Goal: Task Accomplishment & Management: Use online tool/utility

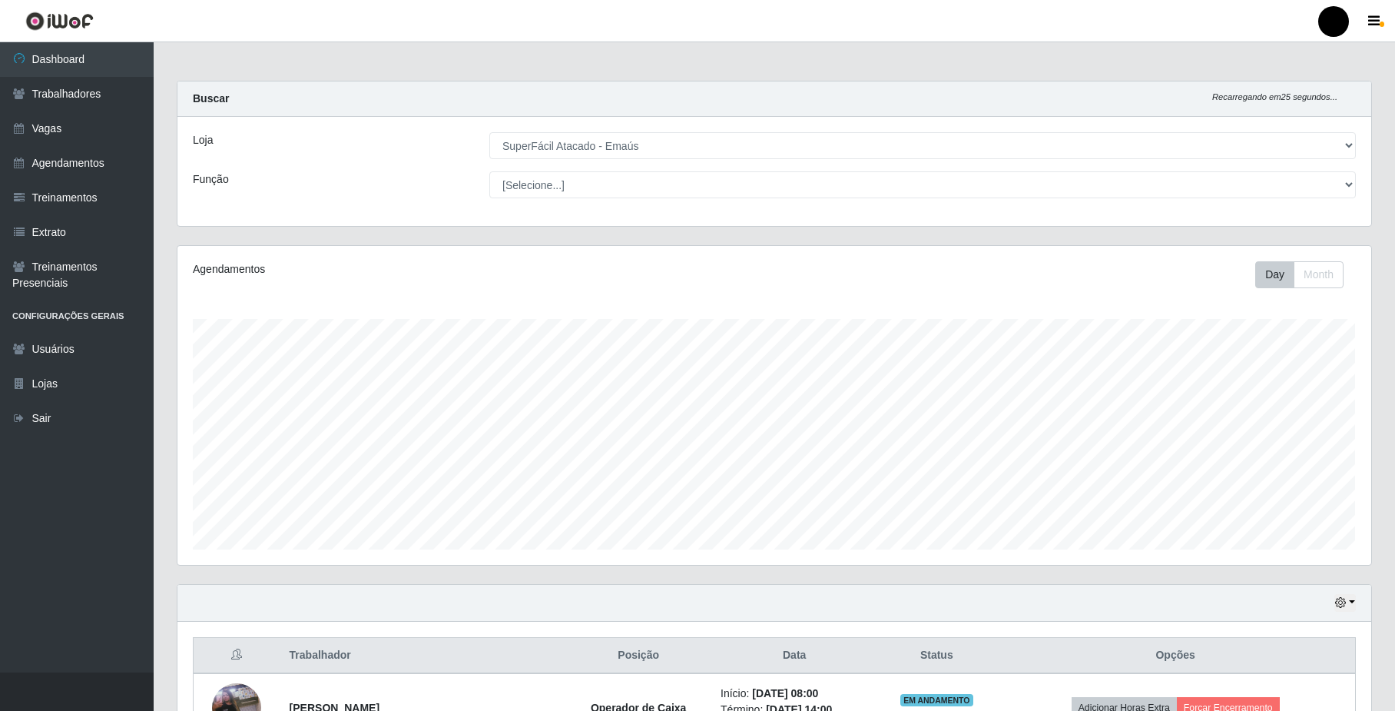
select select "407"
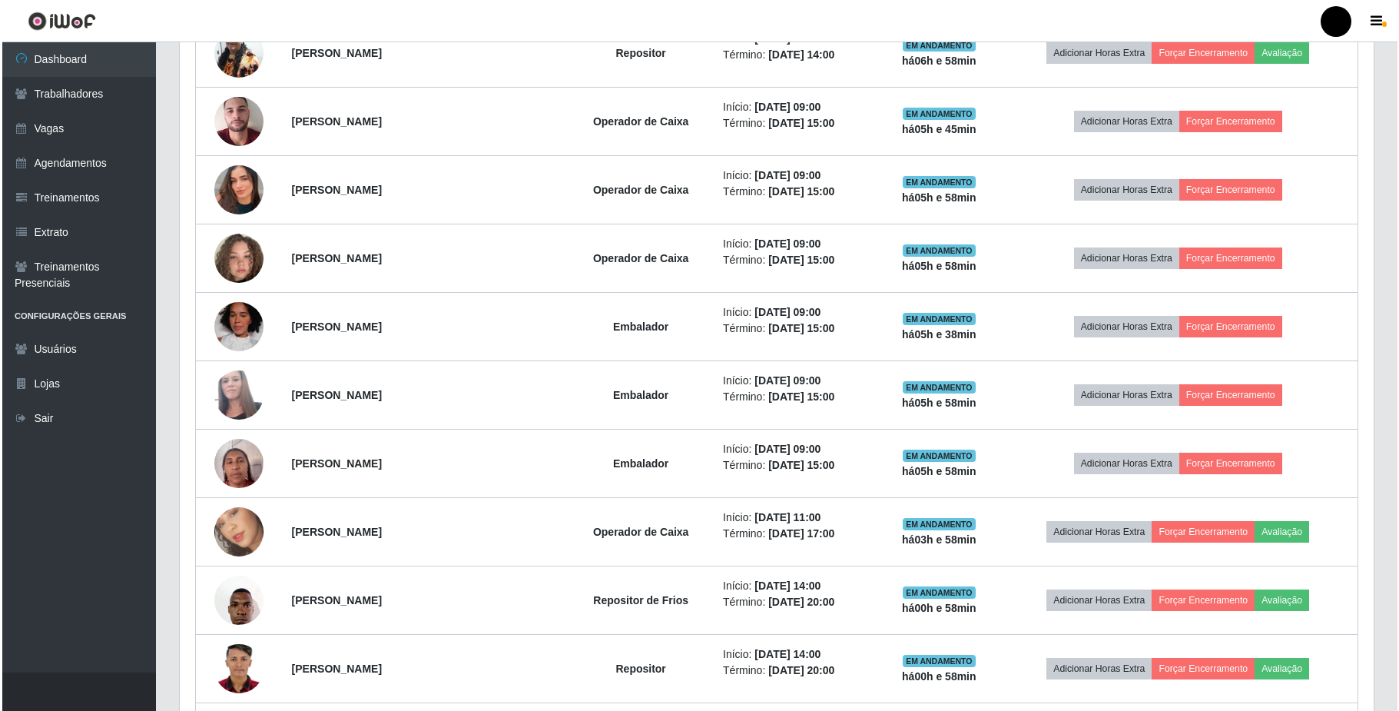
scroll to position [756, 0]
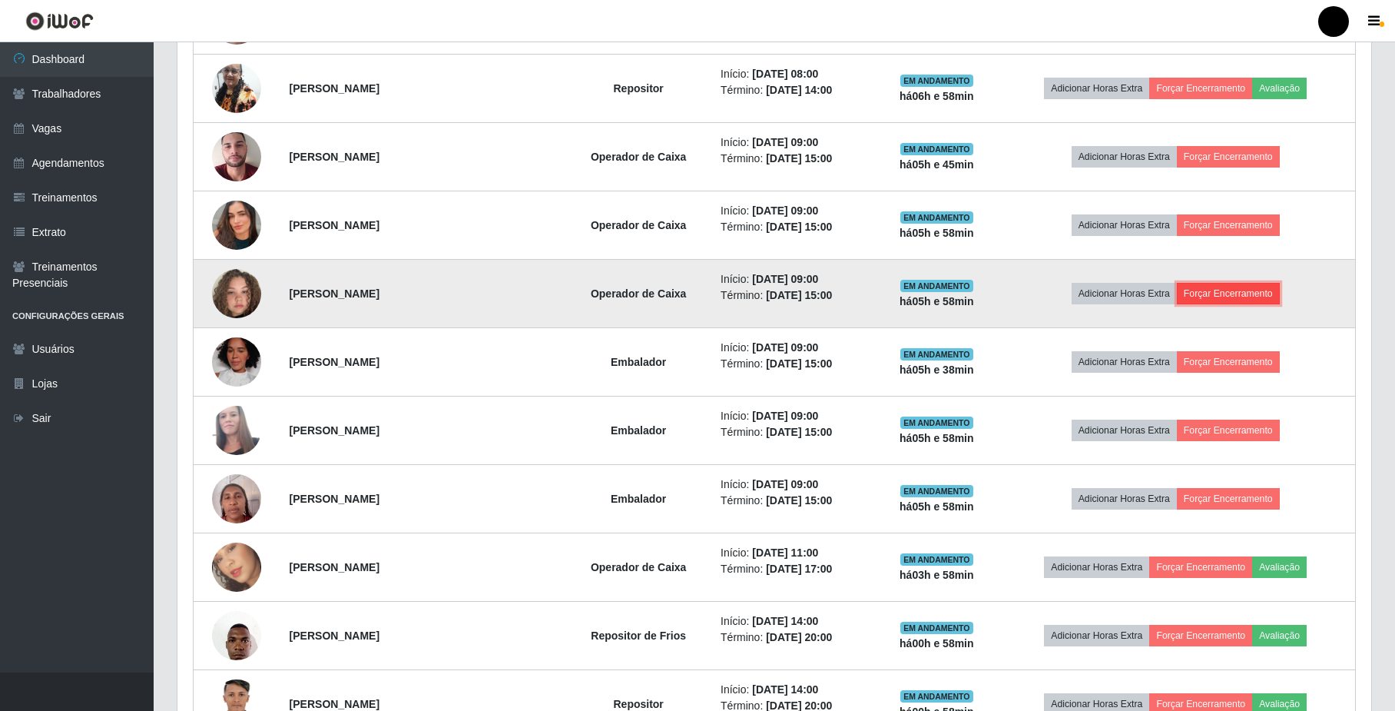
click at [1221, 303] on button "Forçar Encerramento" at bounding box center [1228, 294] width 103 height 22
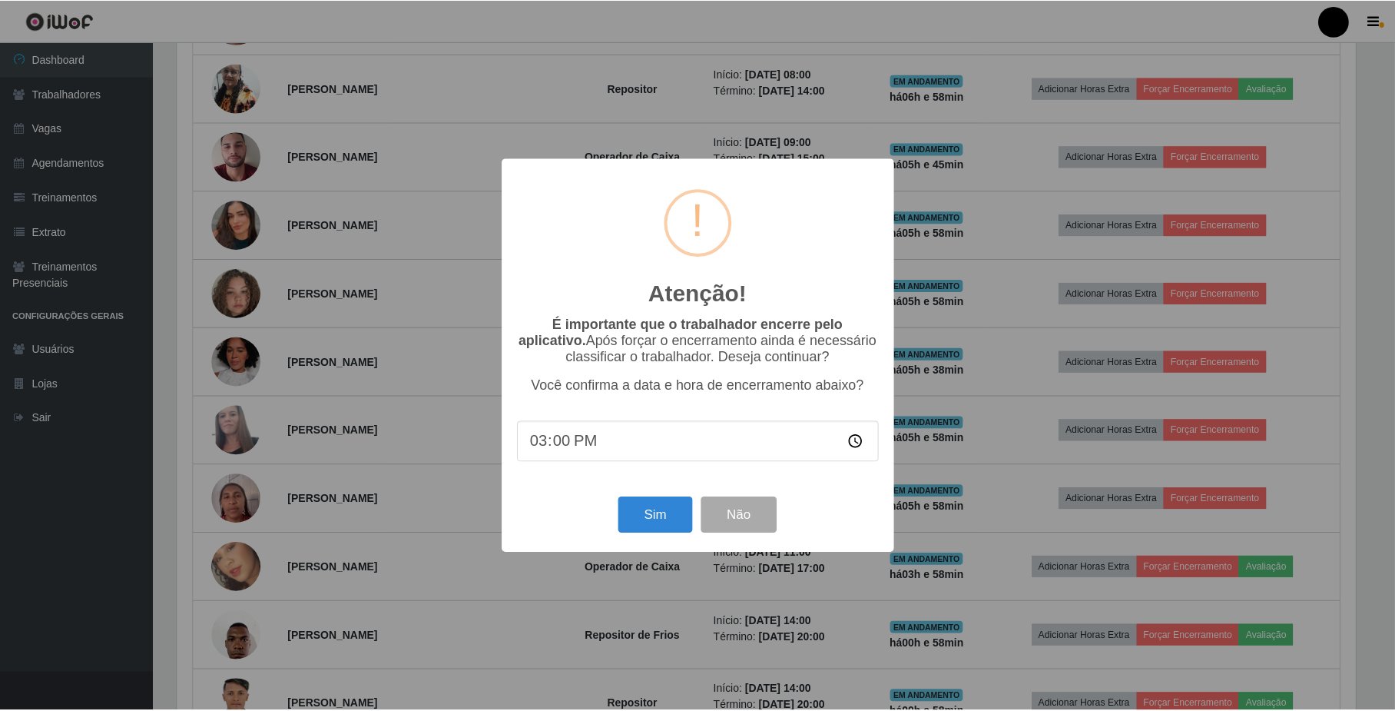
scroll to position [320, 1182]
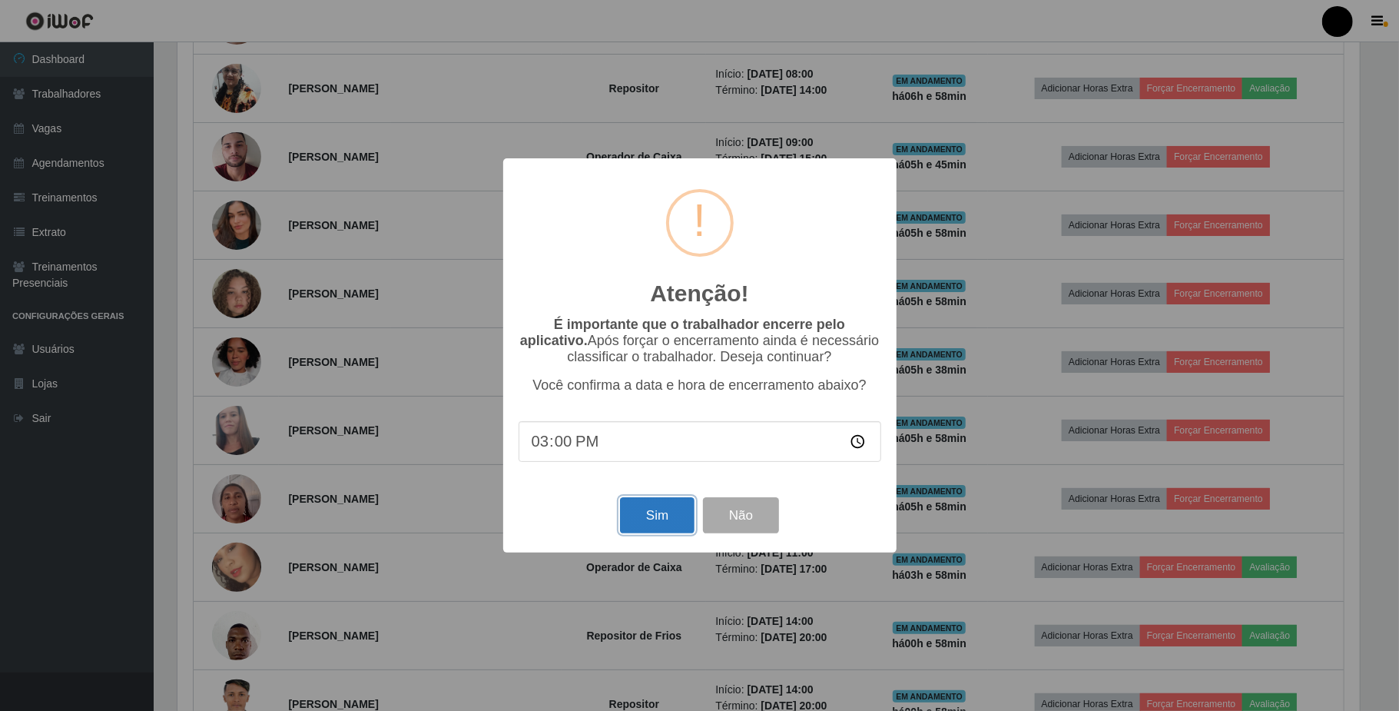
click at [671, 520] on button "Sim" at bounding box center [657, 515] width 75 height 36
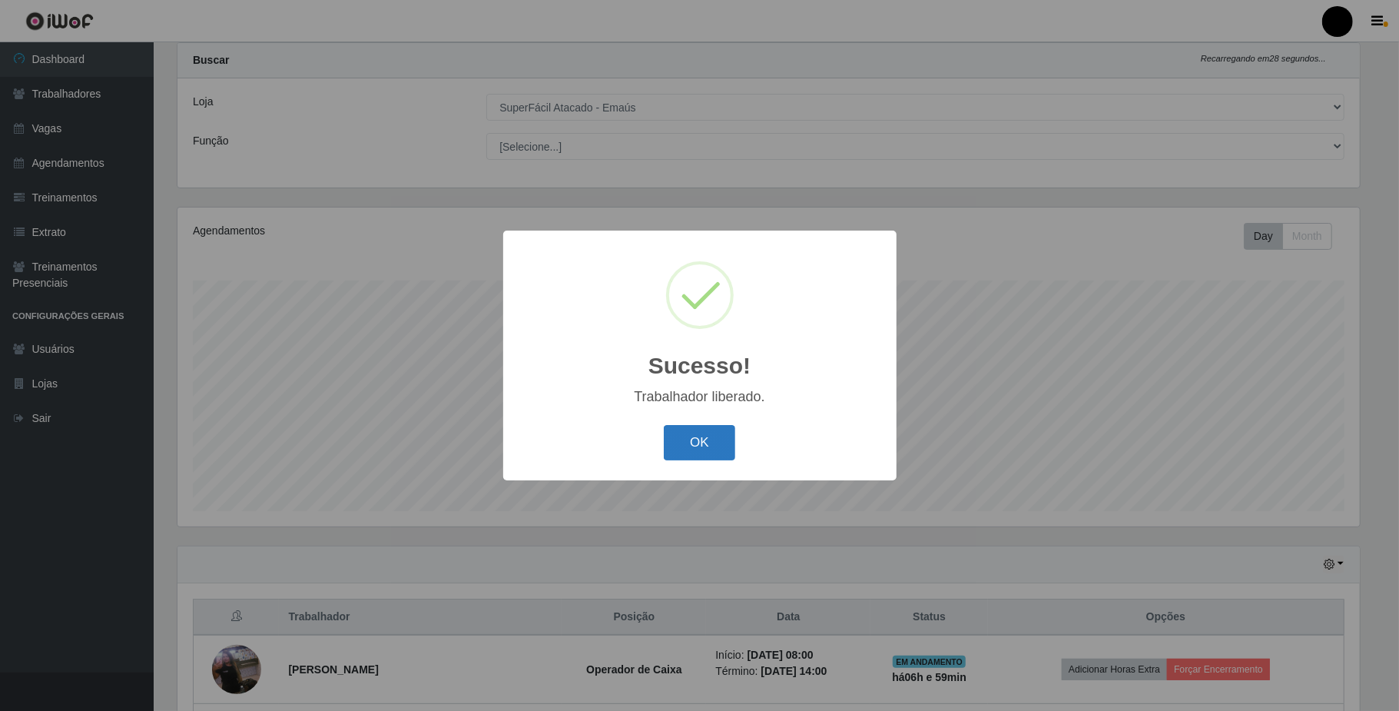
click at [688, 452] on button "OK" at bounding box center [699, 443] width 71 height 36
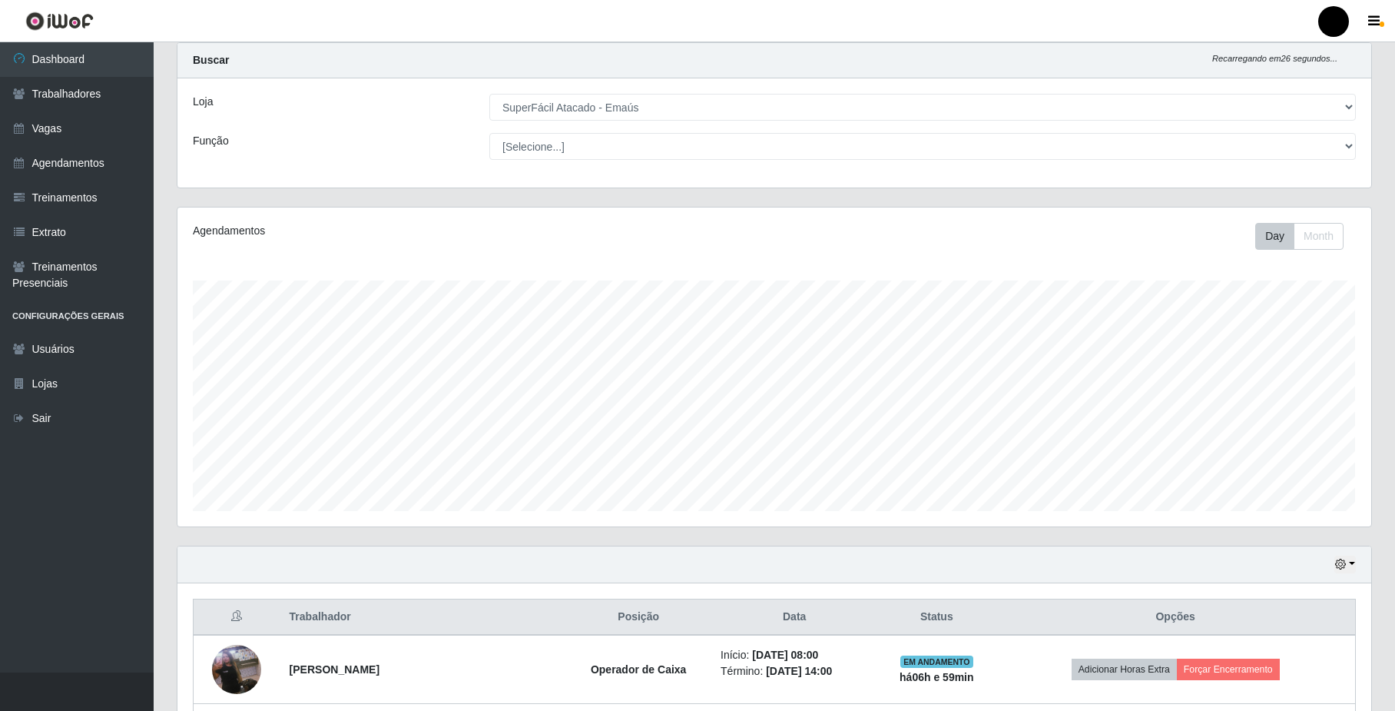
scroll to position [346, 0]
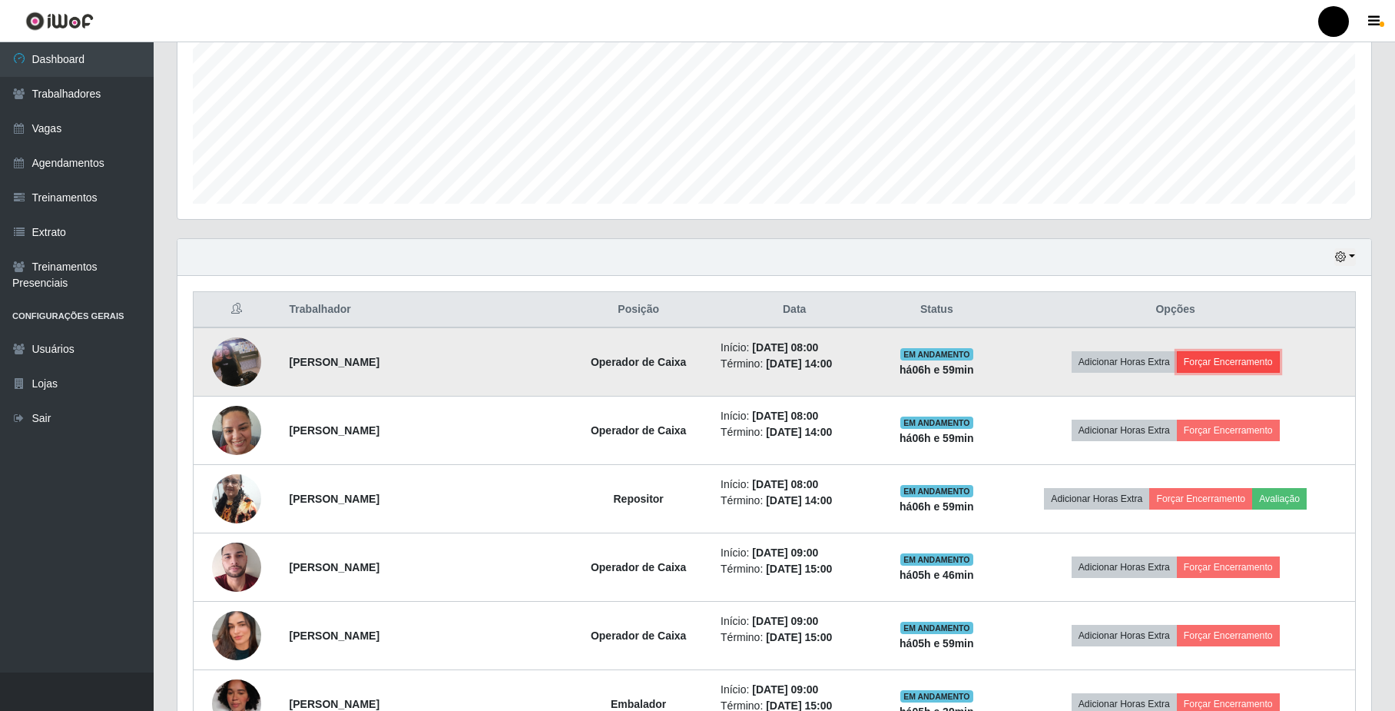
click at [1252, 361] on button "Forçar Encerramento" at bounding box center [1228, 362] width 103 height 22
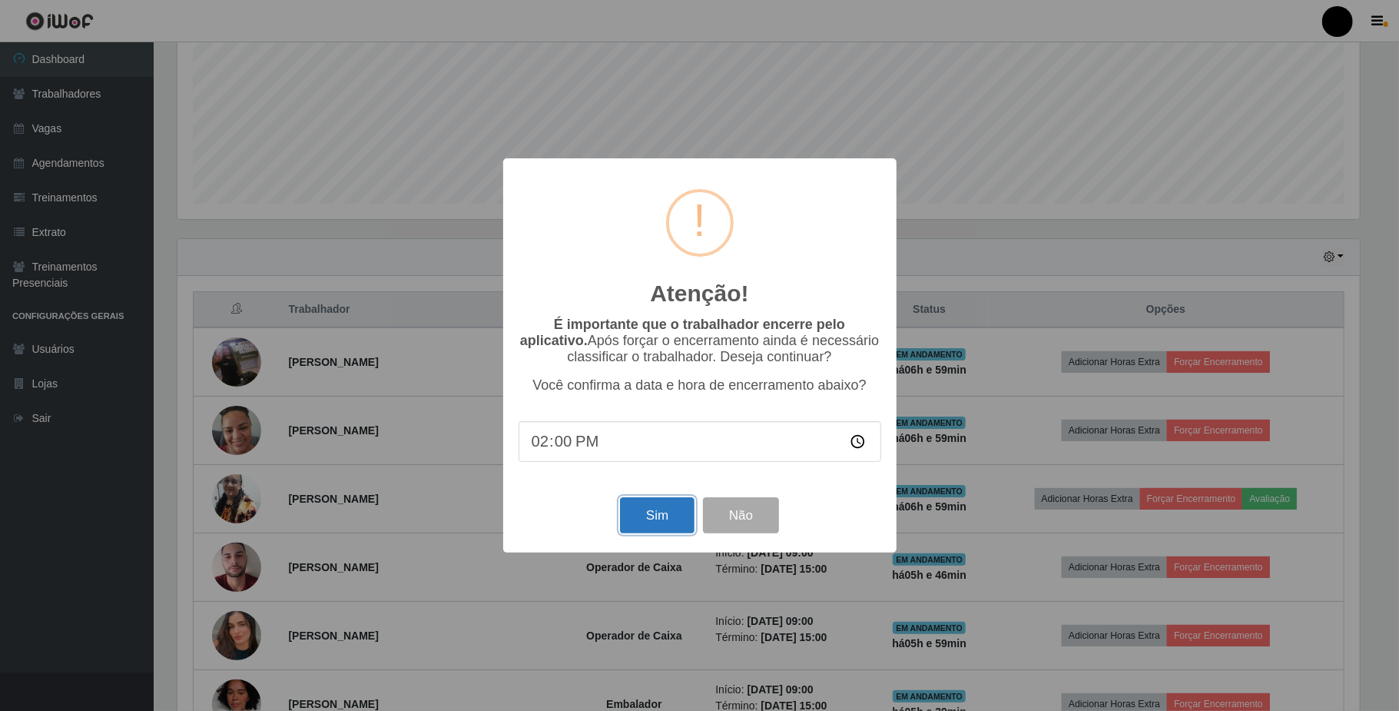
click at [640, 530] on button "Sim" at bounding box center [657, 515] width 75 height 36
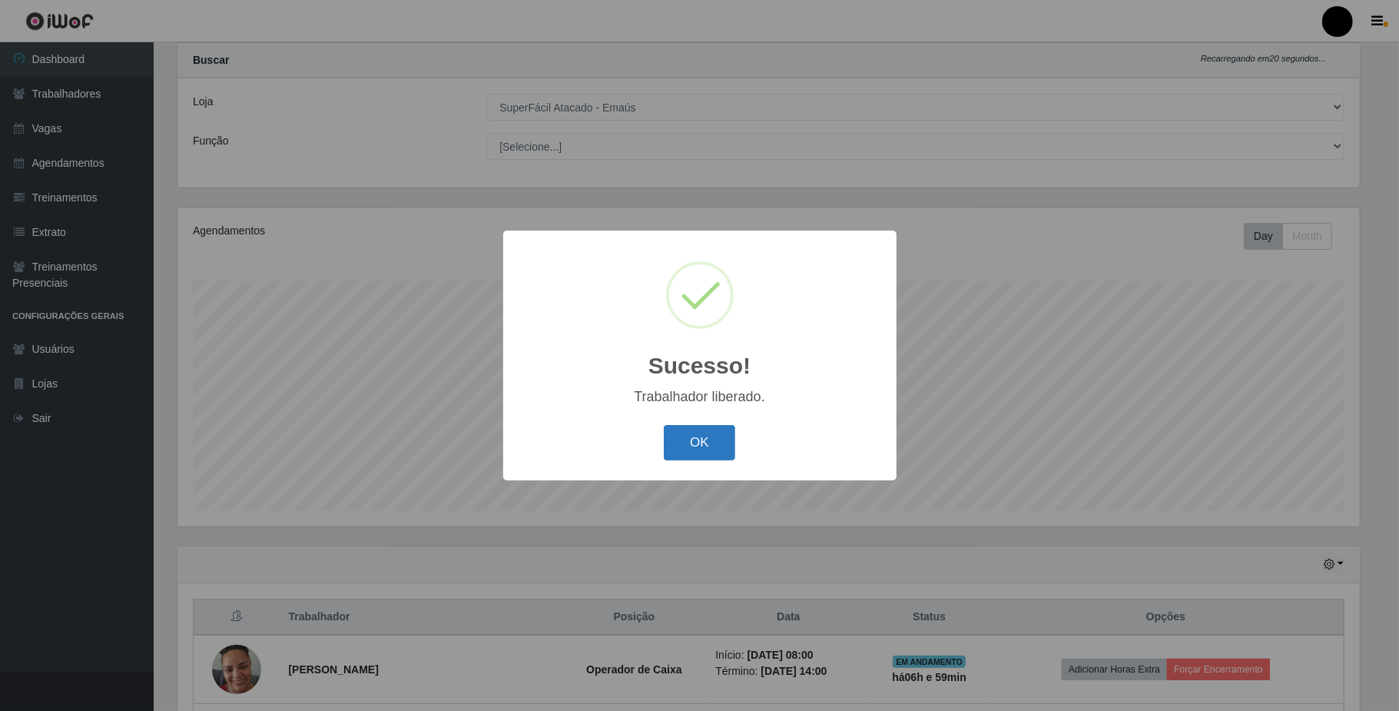
click at [701, 441] on button "OK" at bounding box center [699, 443] width 71 height 36
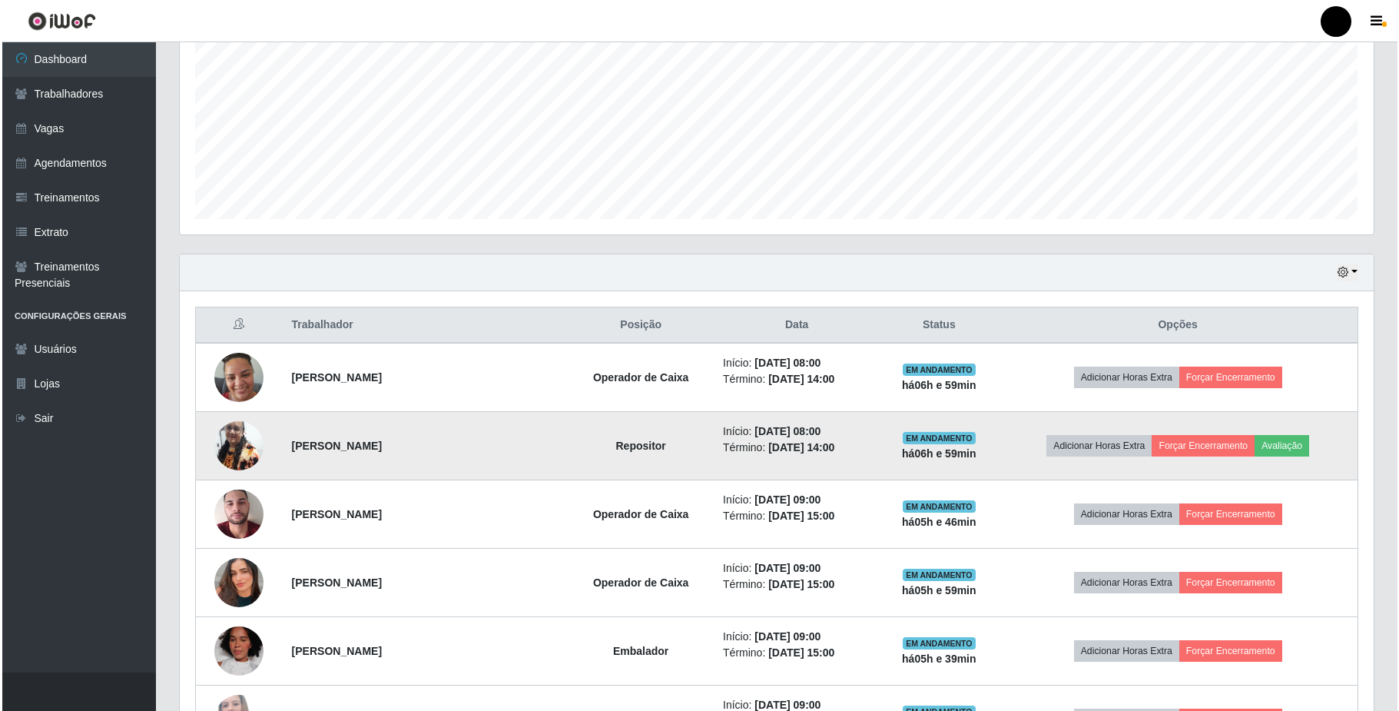
scroll to position [346, 0]
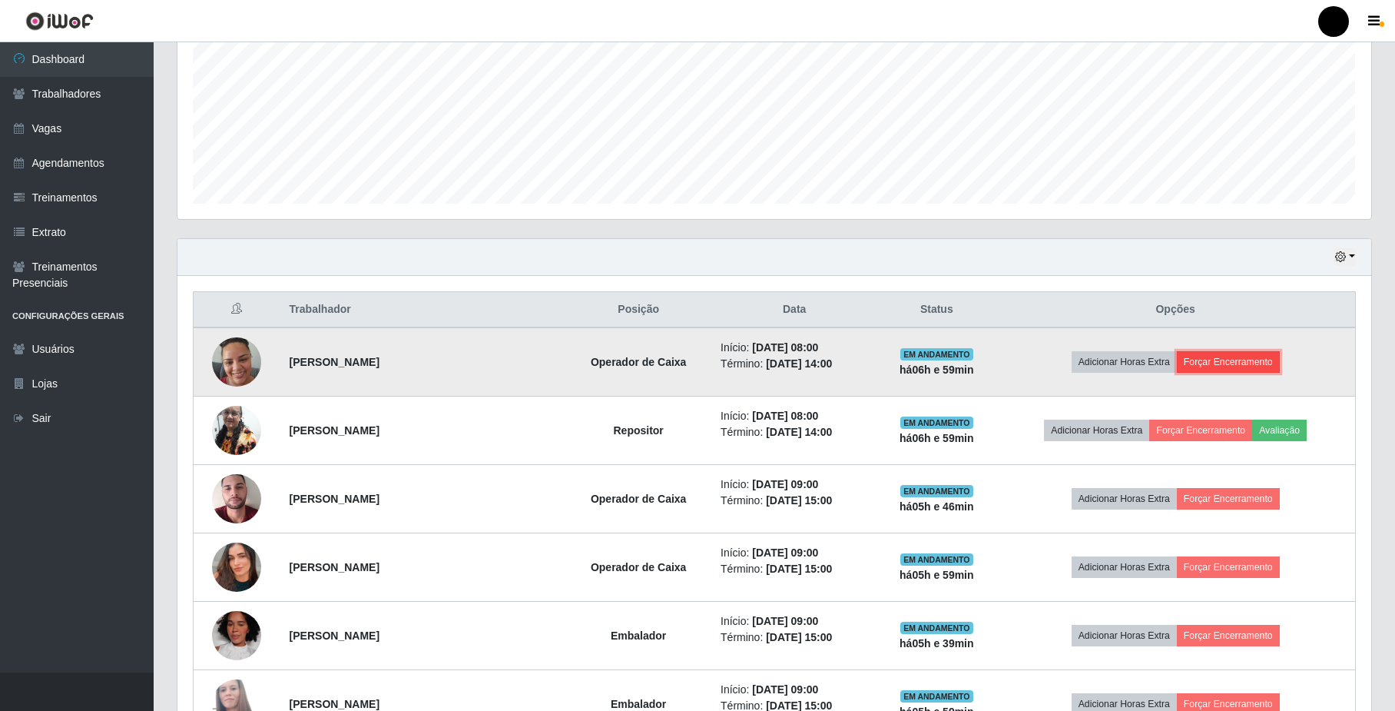
click at [1221, 364] on button "Forçar Encerramento" at bounding box center [1228, 362] width 103 height 22
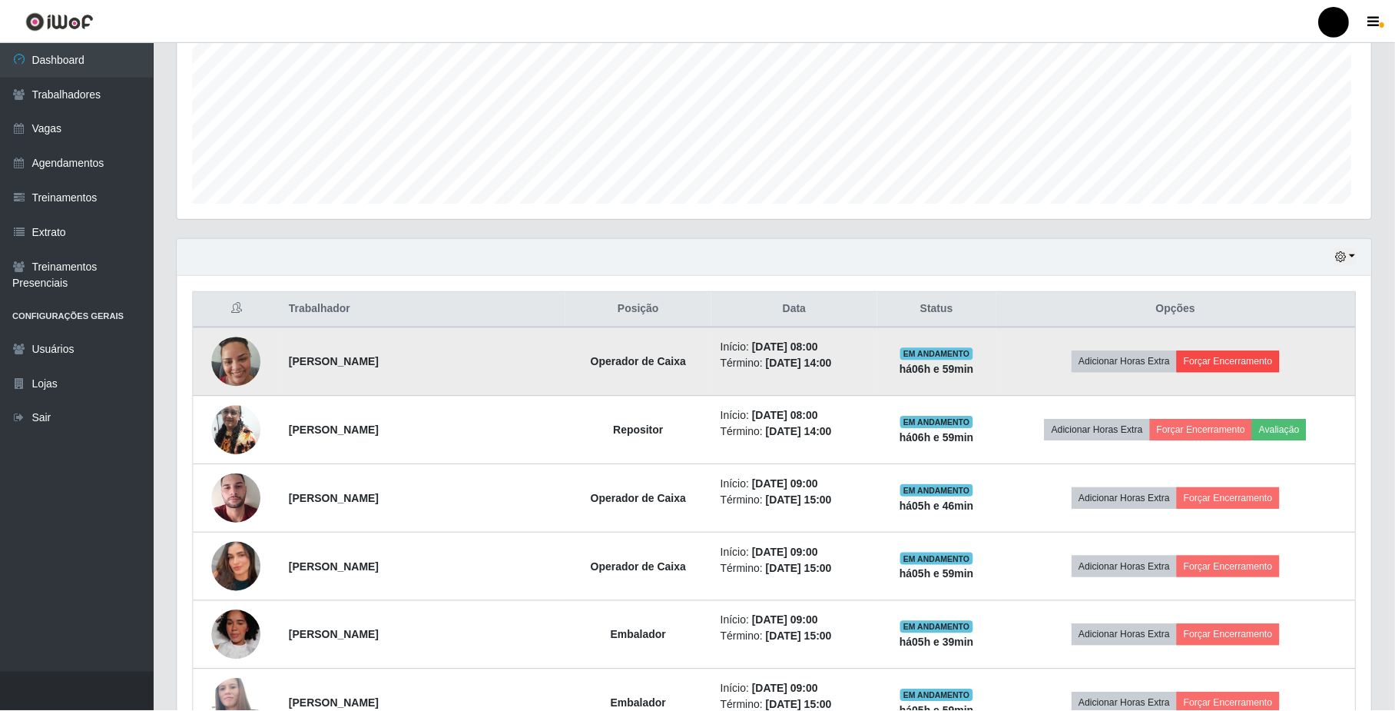
scroll to position [320, 1182]
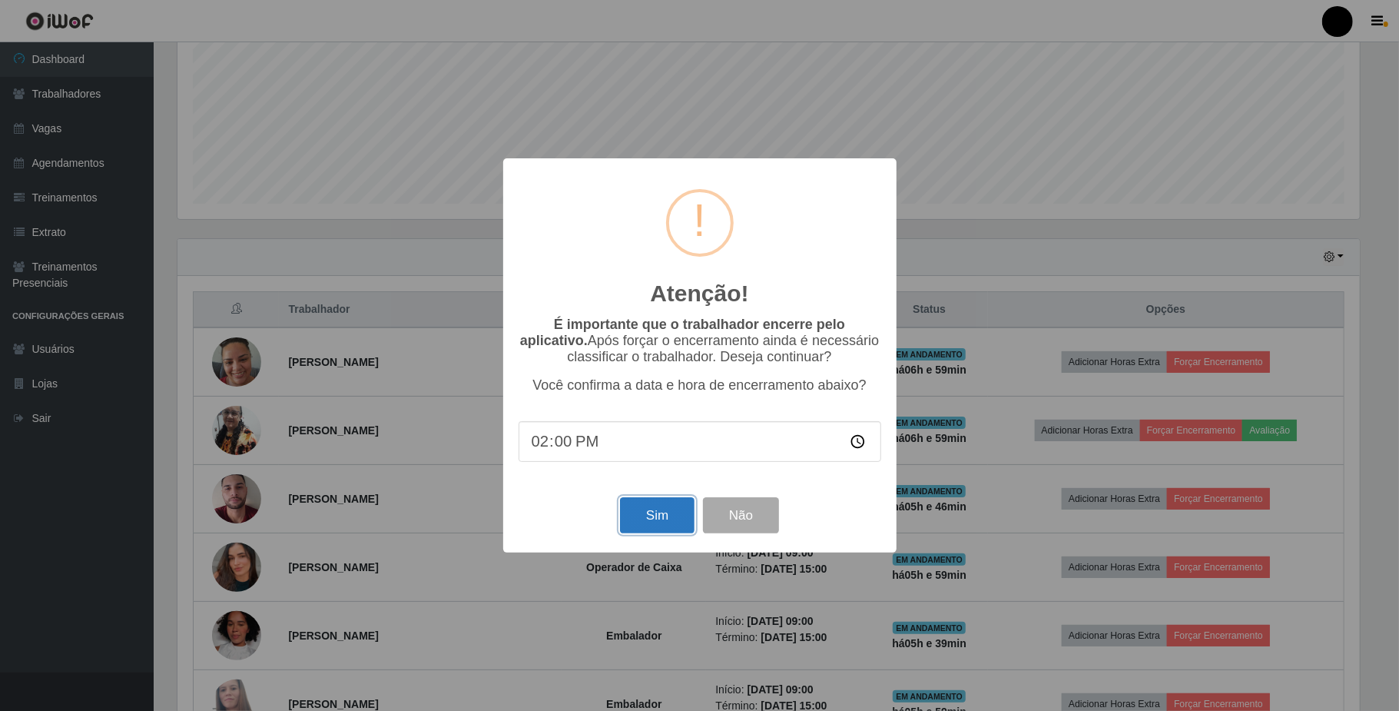
click at [651, 515] on button "Sim" at bounding box center [657, 515] width 75 height 36
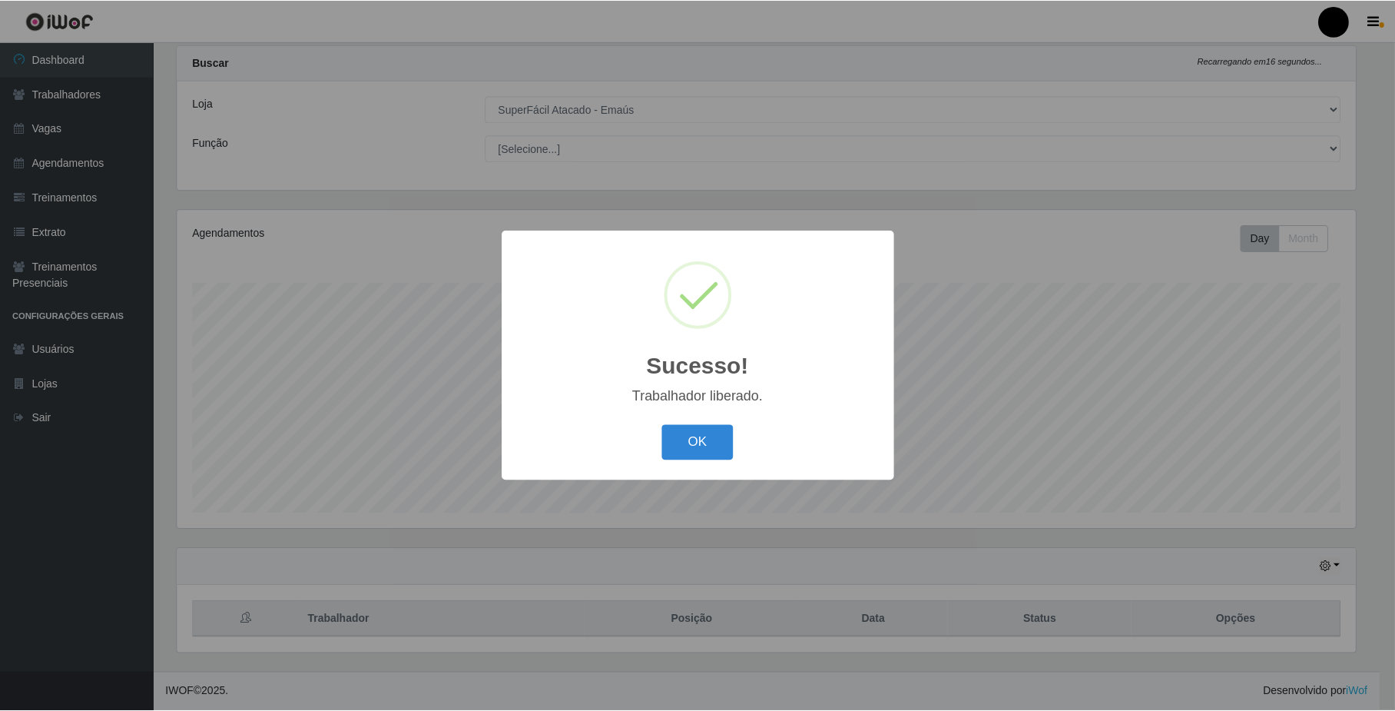
scroll to position [0, 0]
click at [704, 438] on button "OK" at bounding box center [699, 443] width 71 height 36
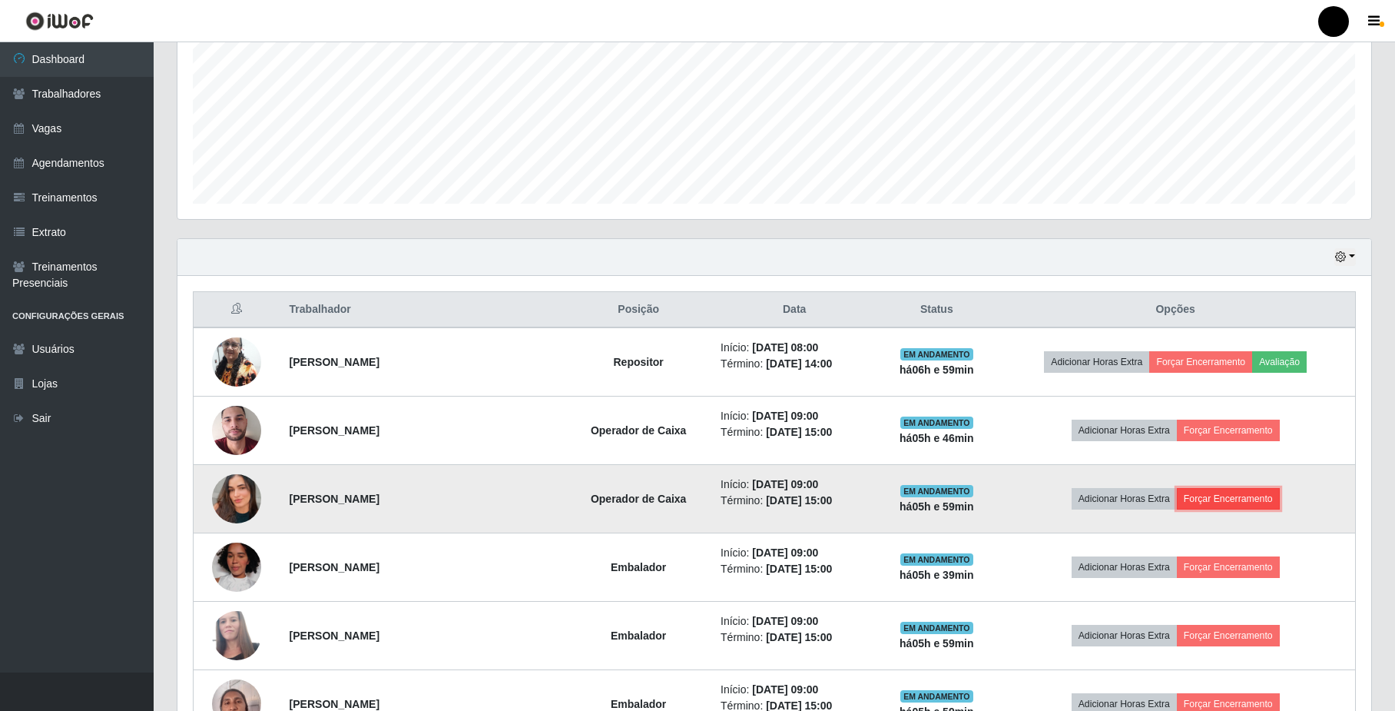
click at [1258, 496] on button "Forçar Encerramento" at bounding box center [1228, 499] width 103 height 22
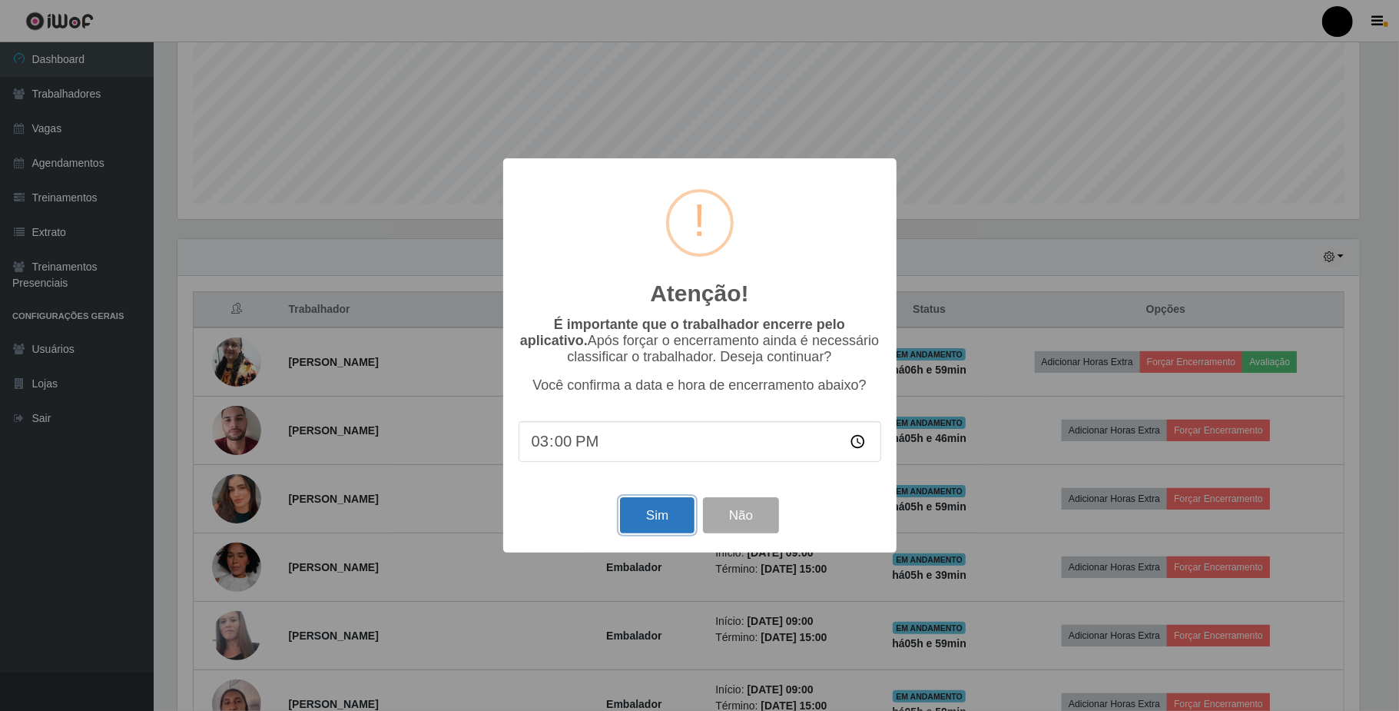
click at [671, 522] on button "Sim" at bounding box center [657, 515] width 75 height 36
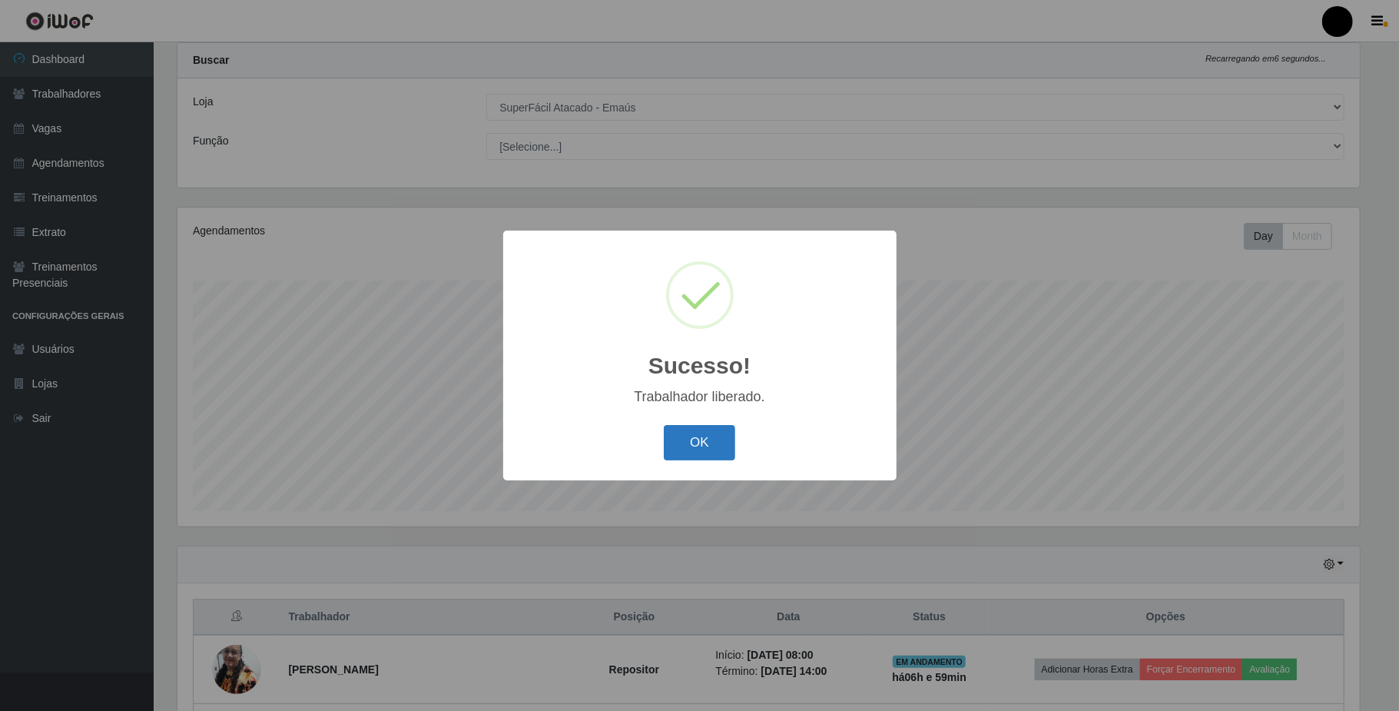
click at [707, 439] on button "OK" at bounding box center [699, 443] width 71 height 36
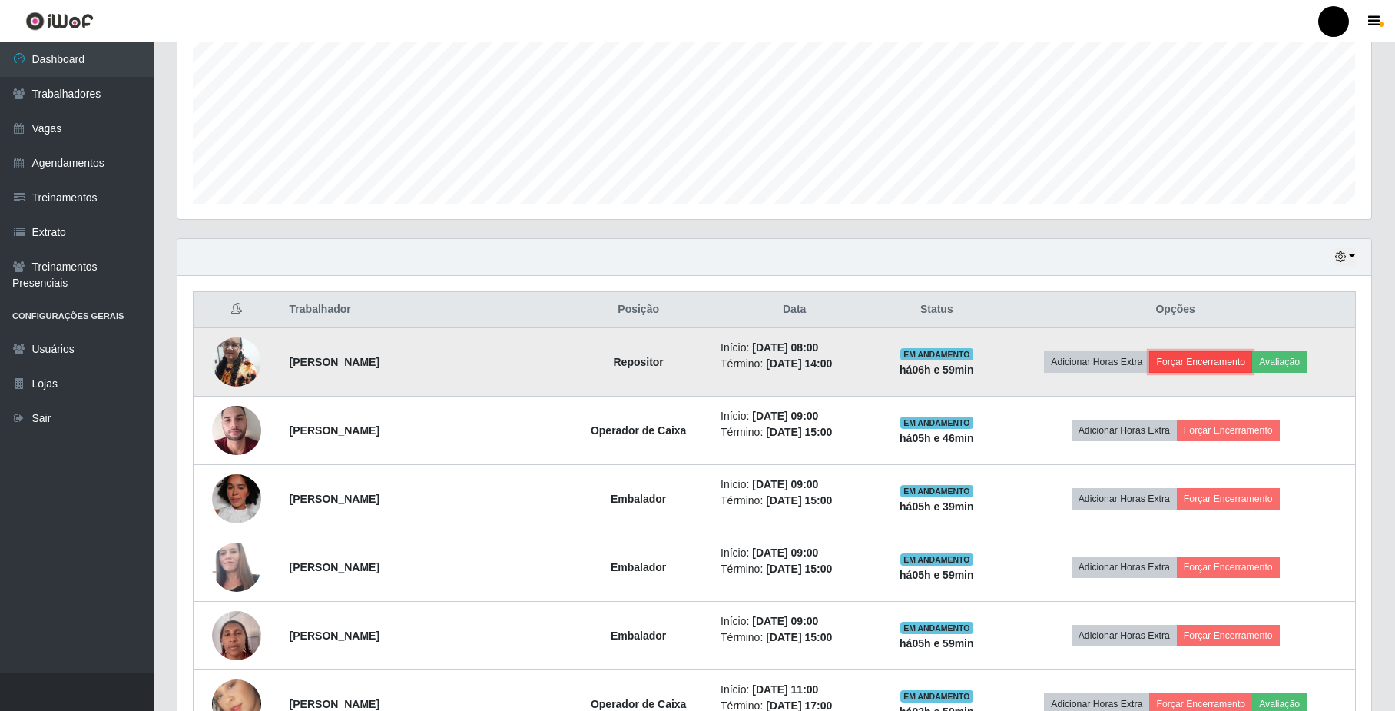
click at [1233, 364] on button "Forçar Encerramento" at bounding box center [1200, 362] width 103 height 22
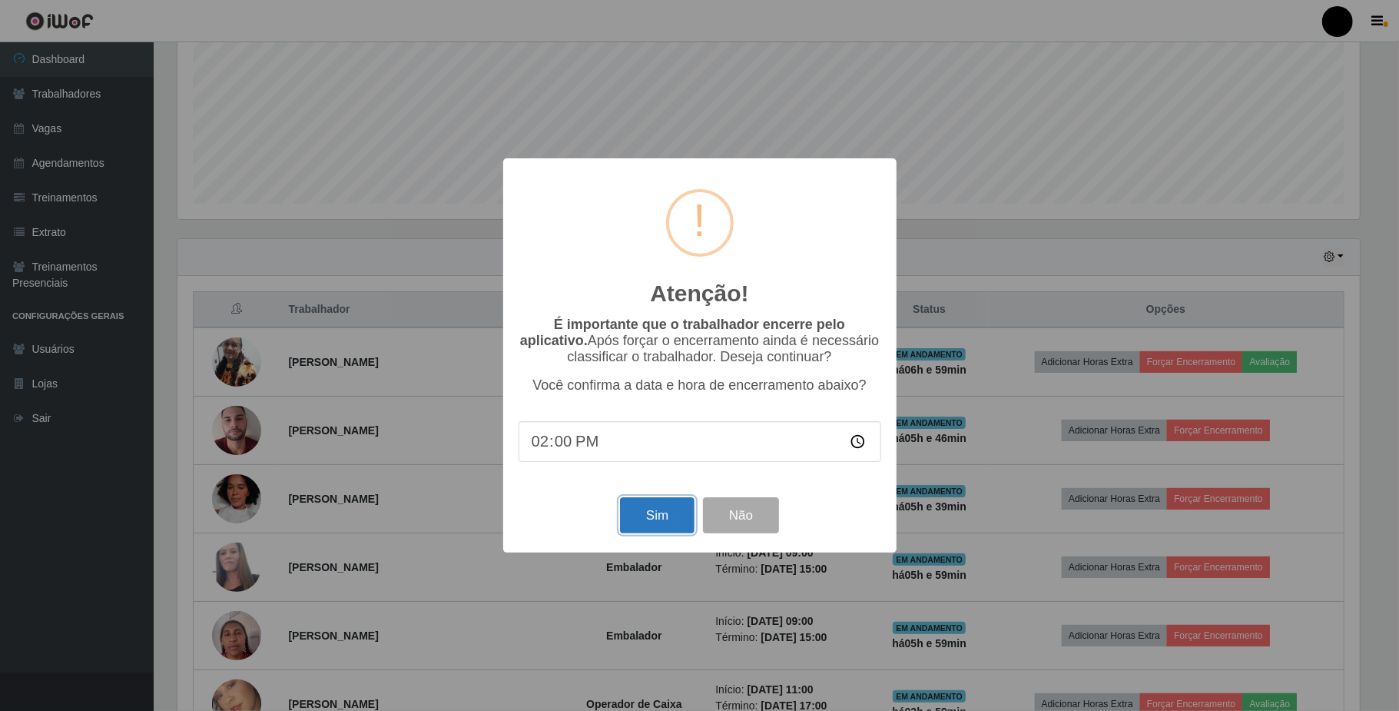
click at [661, 518] on button "Sim" at bounding box center [657, 515] width 75 height 36
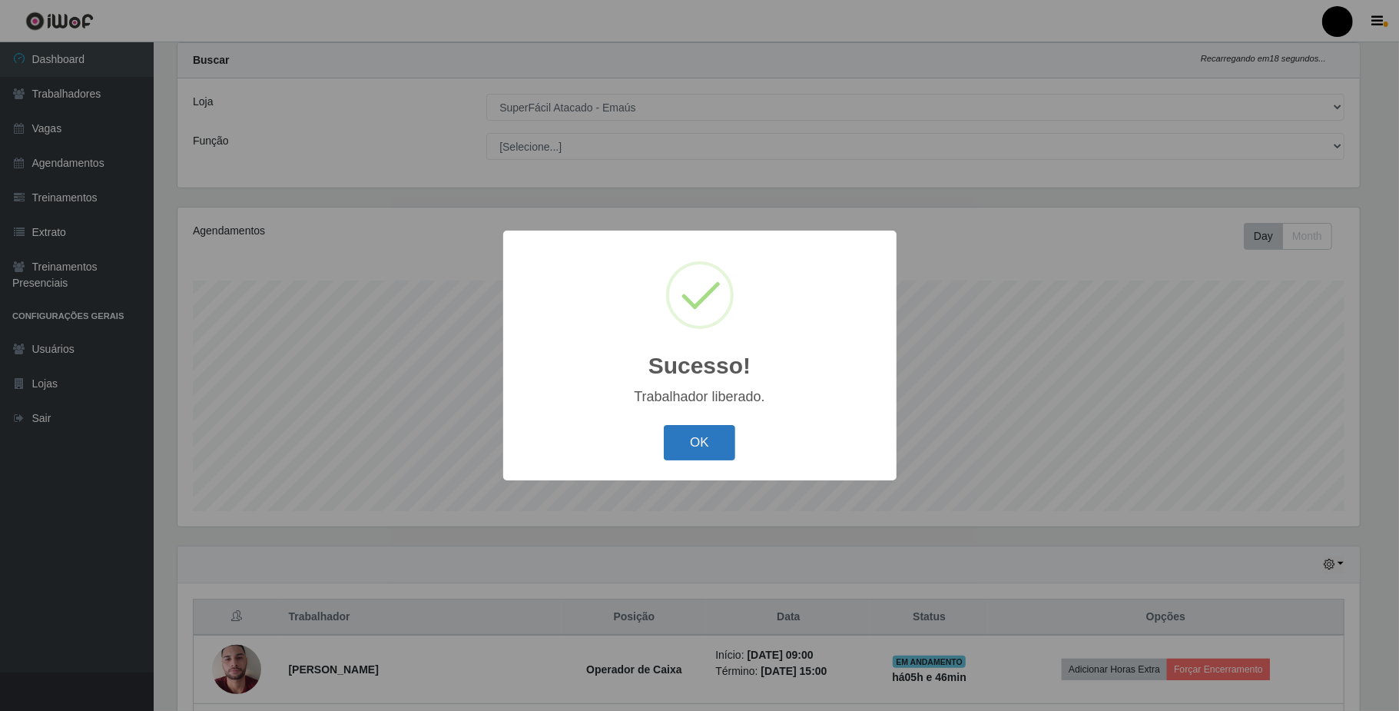
click at [710, 439] on button "OK" at bounding box center [699, 443] width 71 height 36
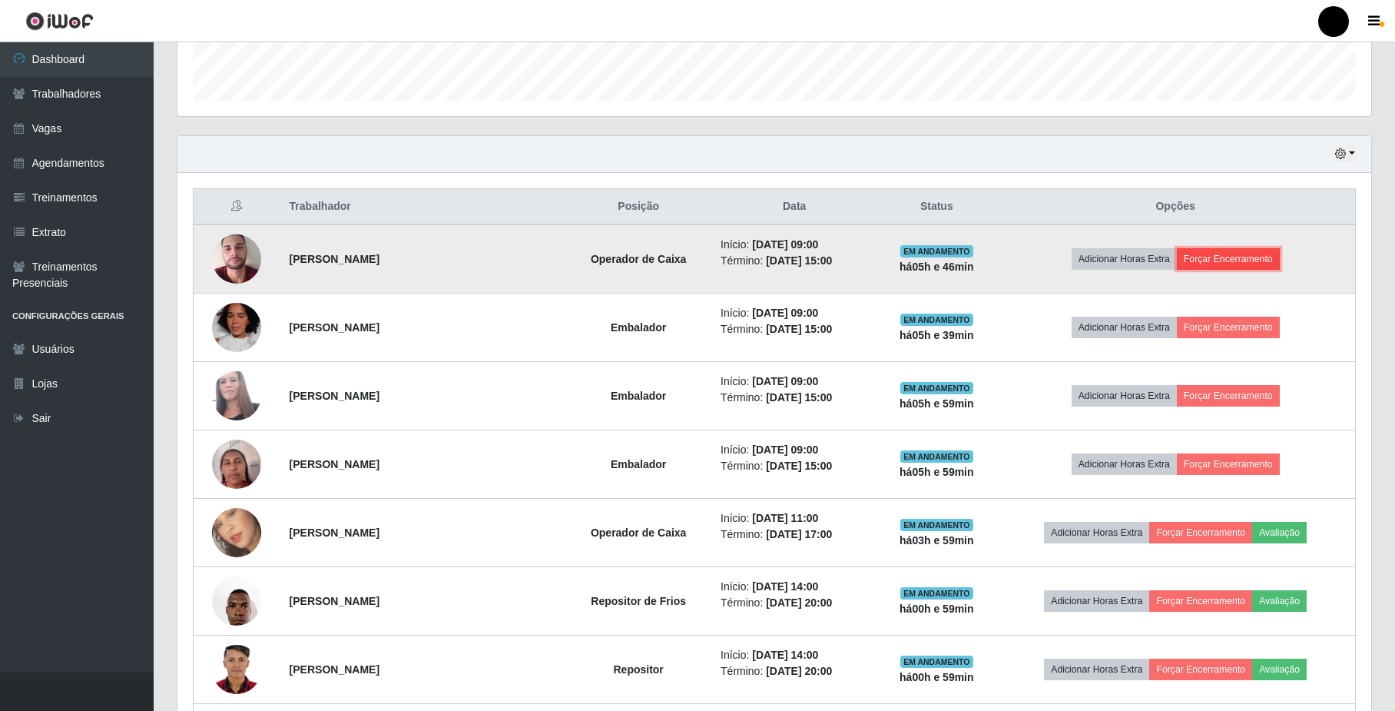
click at [1218, 258] on button "Forçar Encerramento" at bounding box center [1228, 259] width 103 height 22
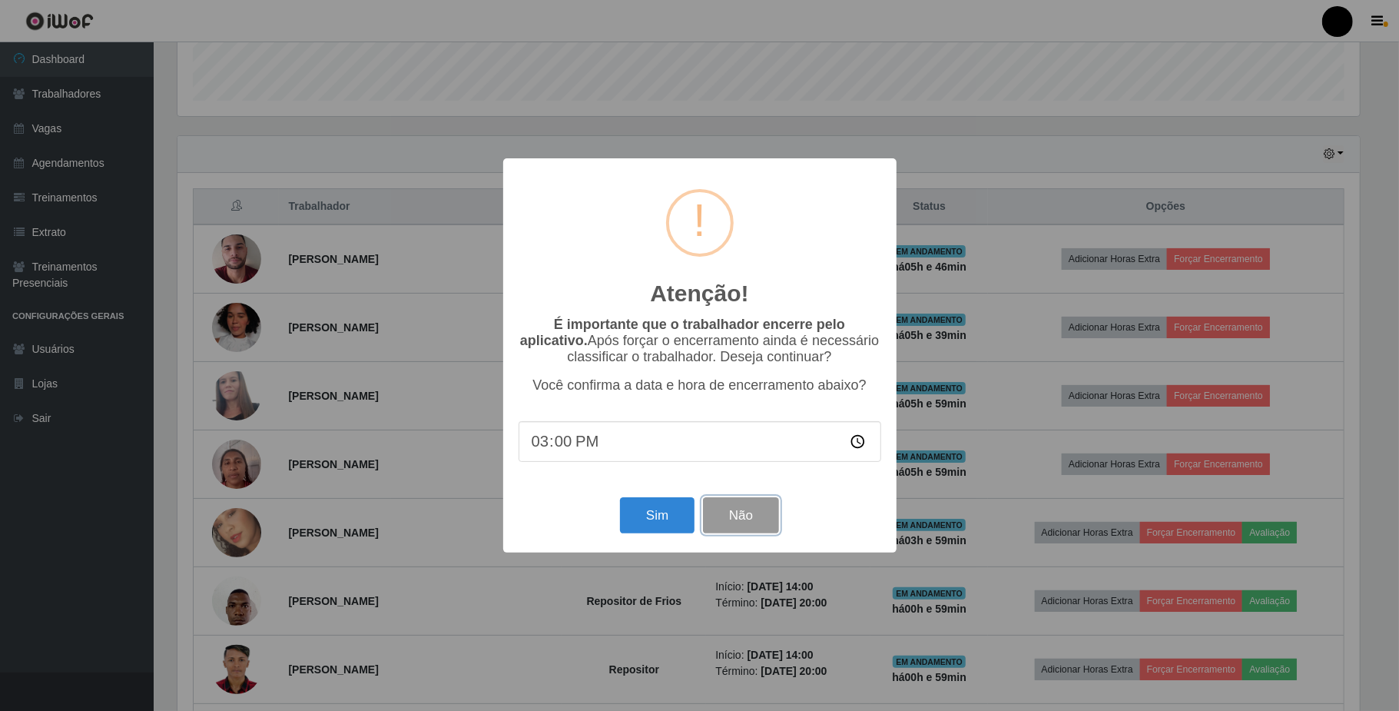
click at [764, 519] on button "Não" at bounding box center [741, 515] width 76 height 36
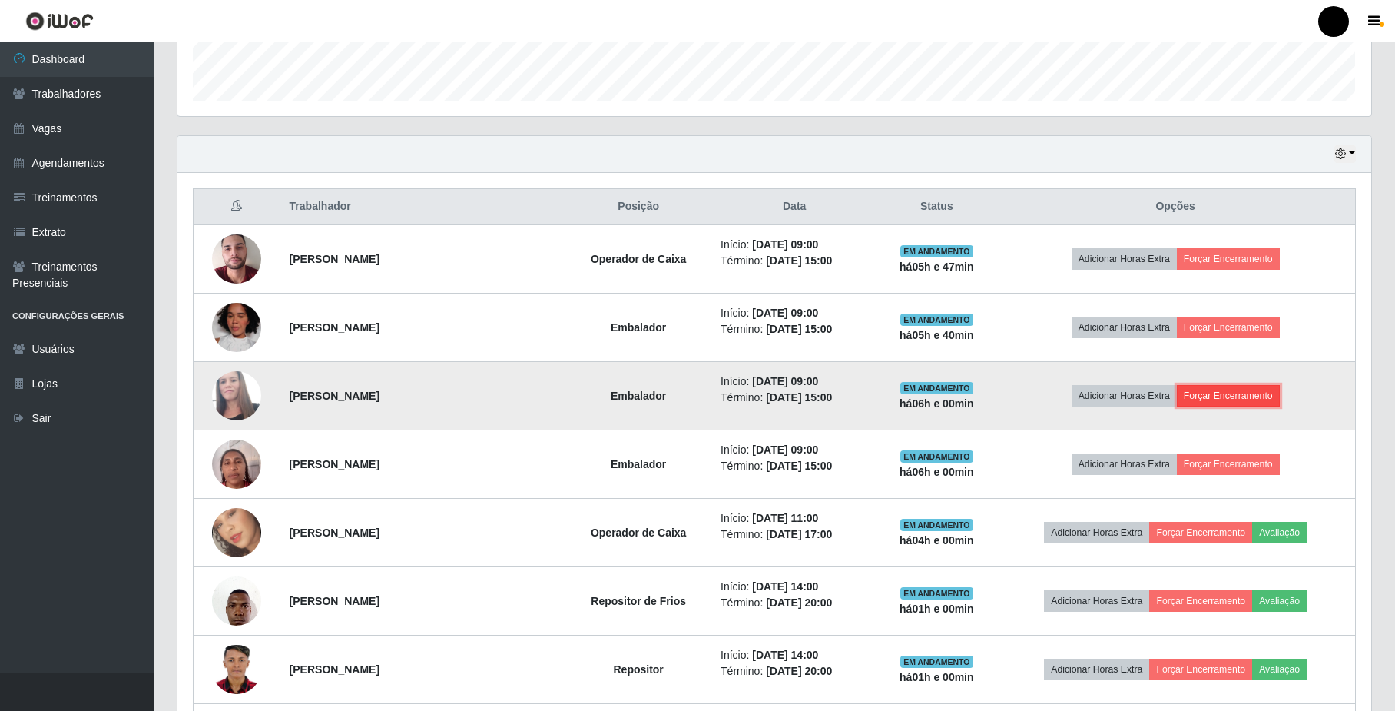
click at [1202, 388] on button "Forçar Encerramento" at bounding box center [1228, 396] width 103 height 22
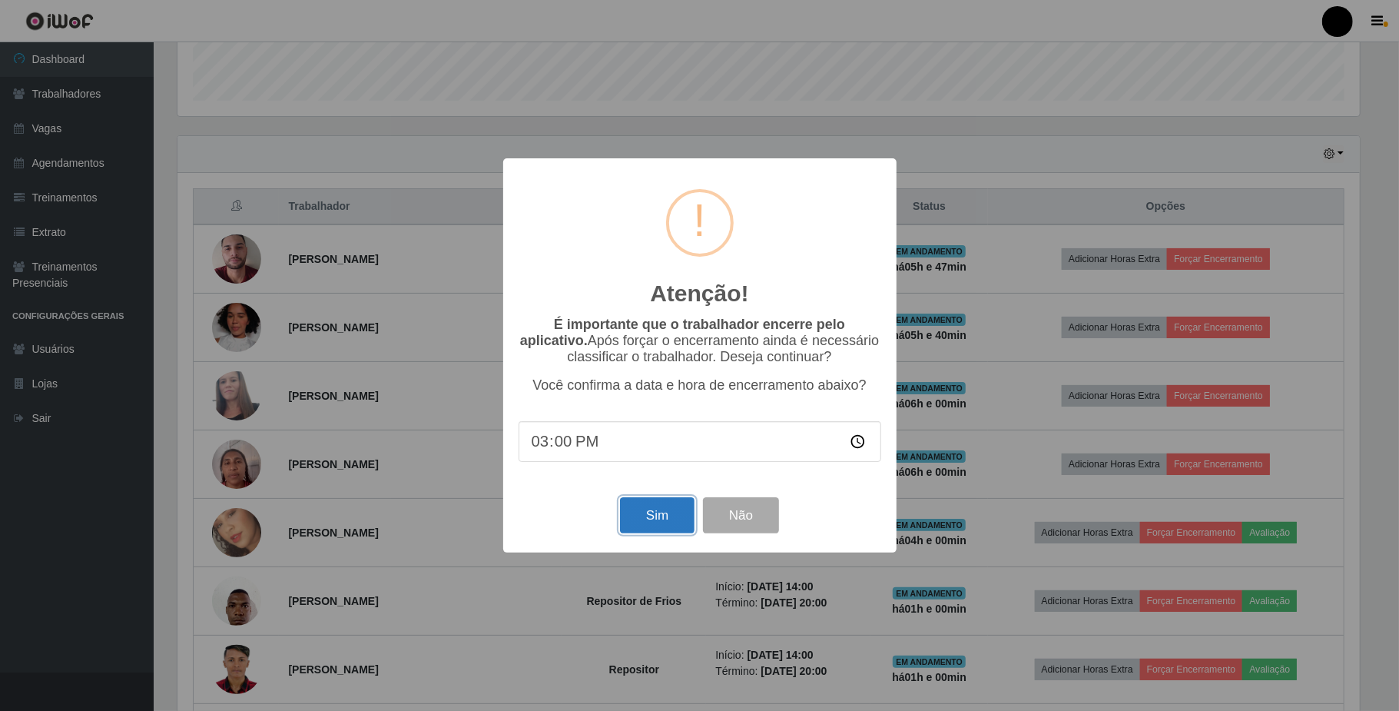
click at [655, 525] on button "Sim" at bounding box center [657, 515] width 75 height 36
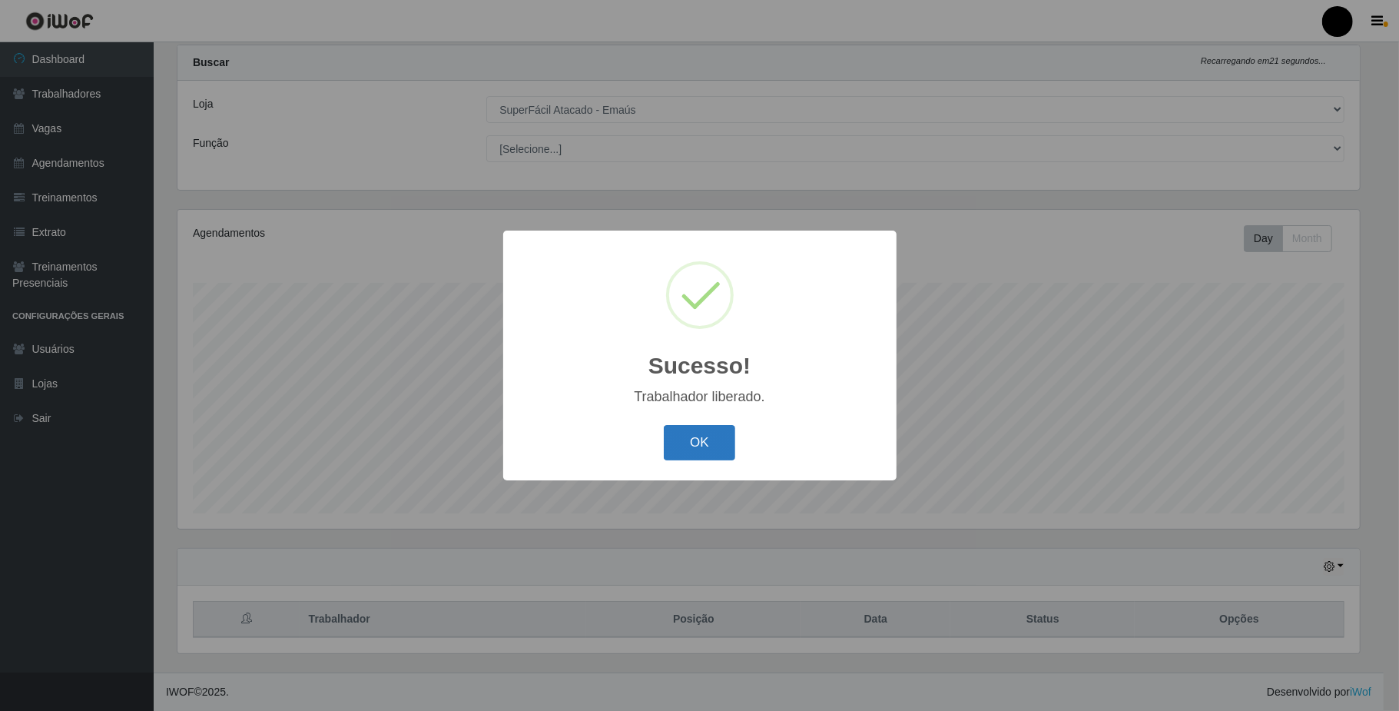
click at [725, 444] on button "OK" at bounding box center [699, 443] width 71 height 36
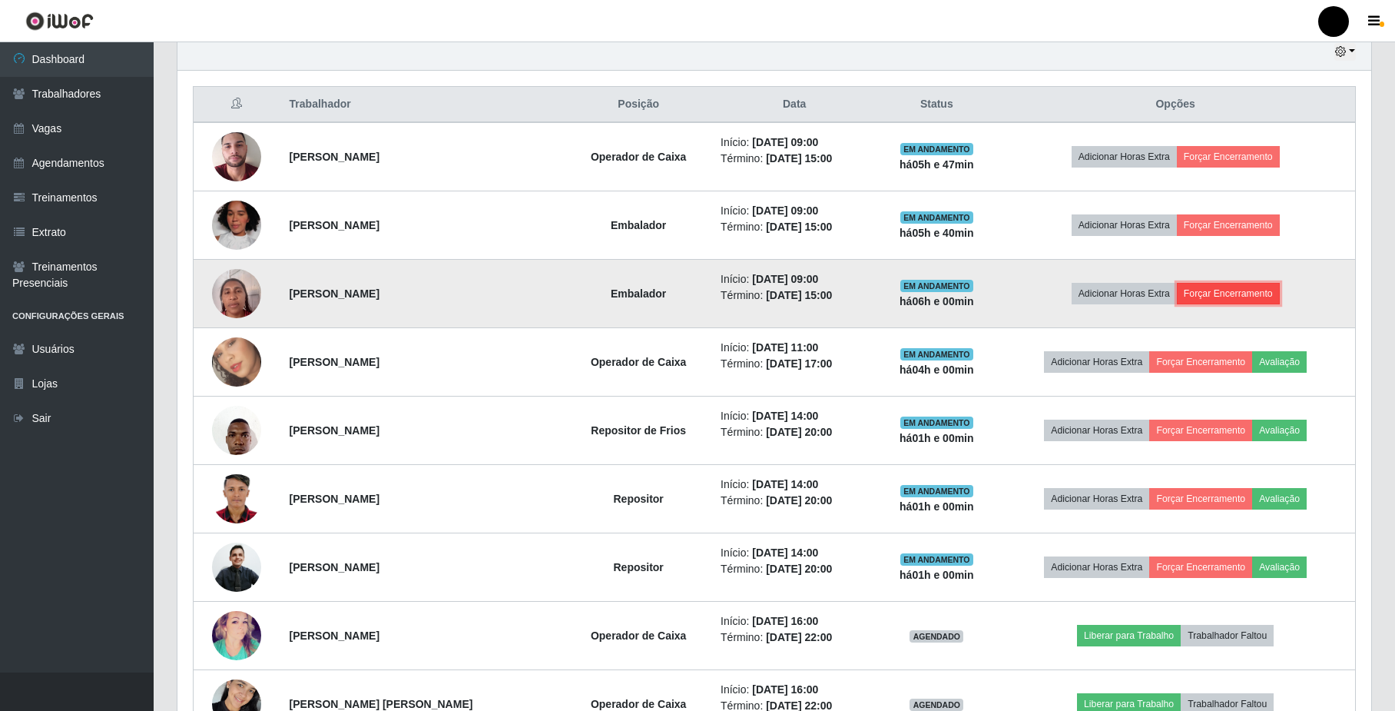
click at [1218, 302] on button "Forçar Encerramento" at bounding box center [1228, 294] width 103 height 22
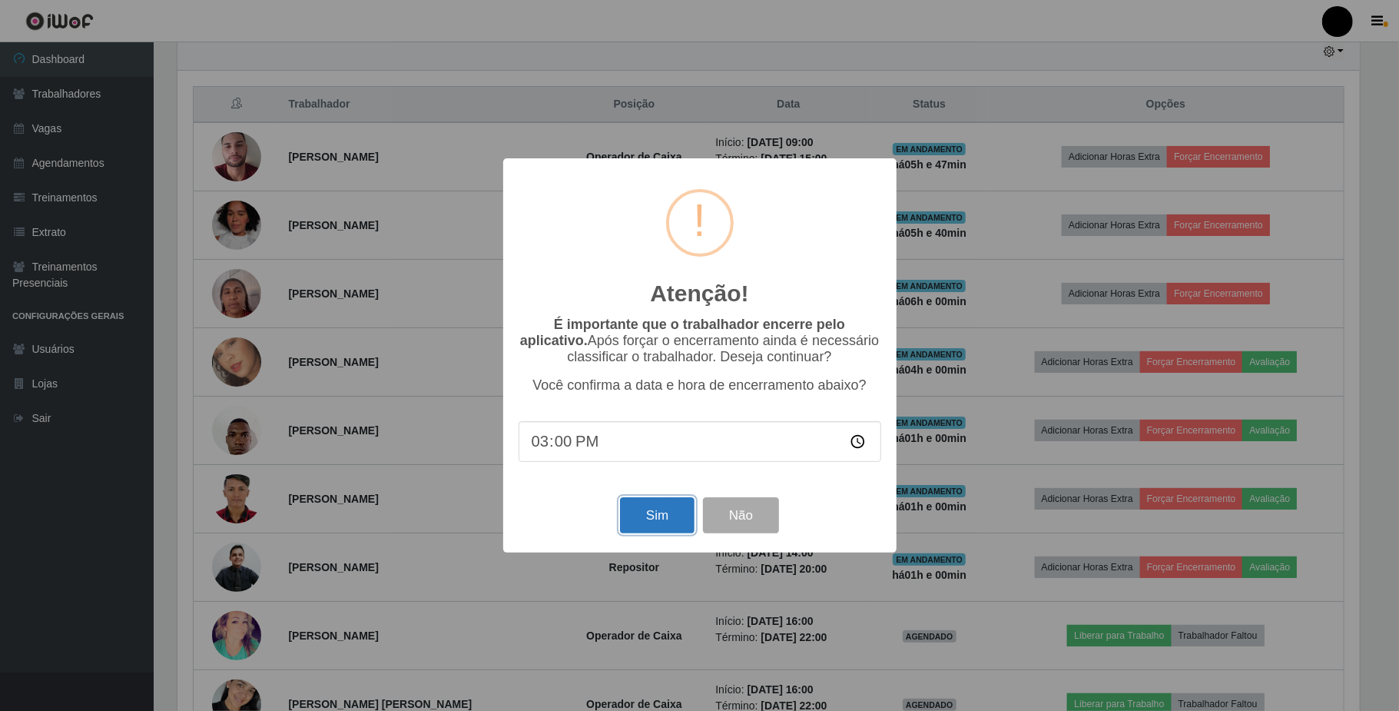
click at [649, 520] on button "Sim" at bounding box center [657, 515] width 75 height 36
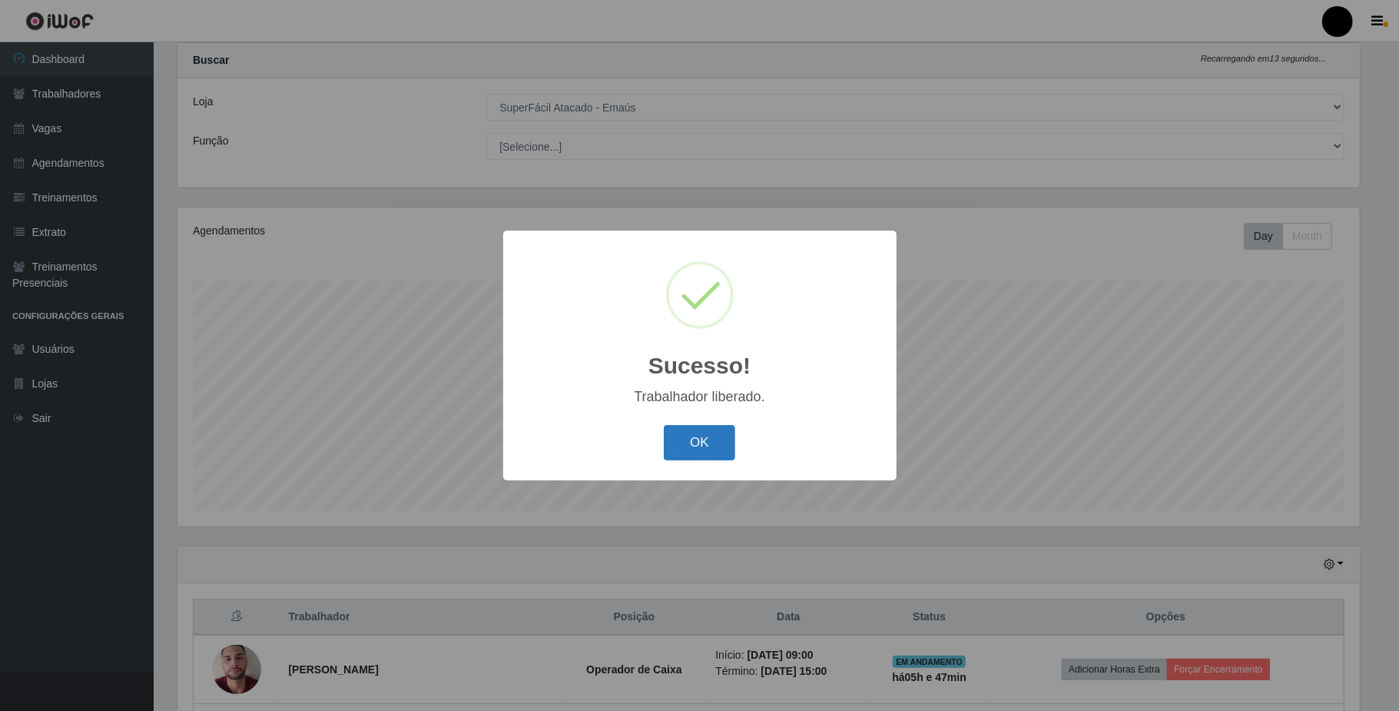
click at [696, 443] on button "OK" at bounding box center [699, 443] width 71 height 36
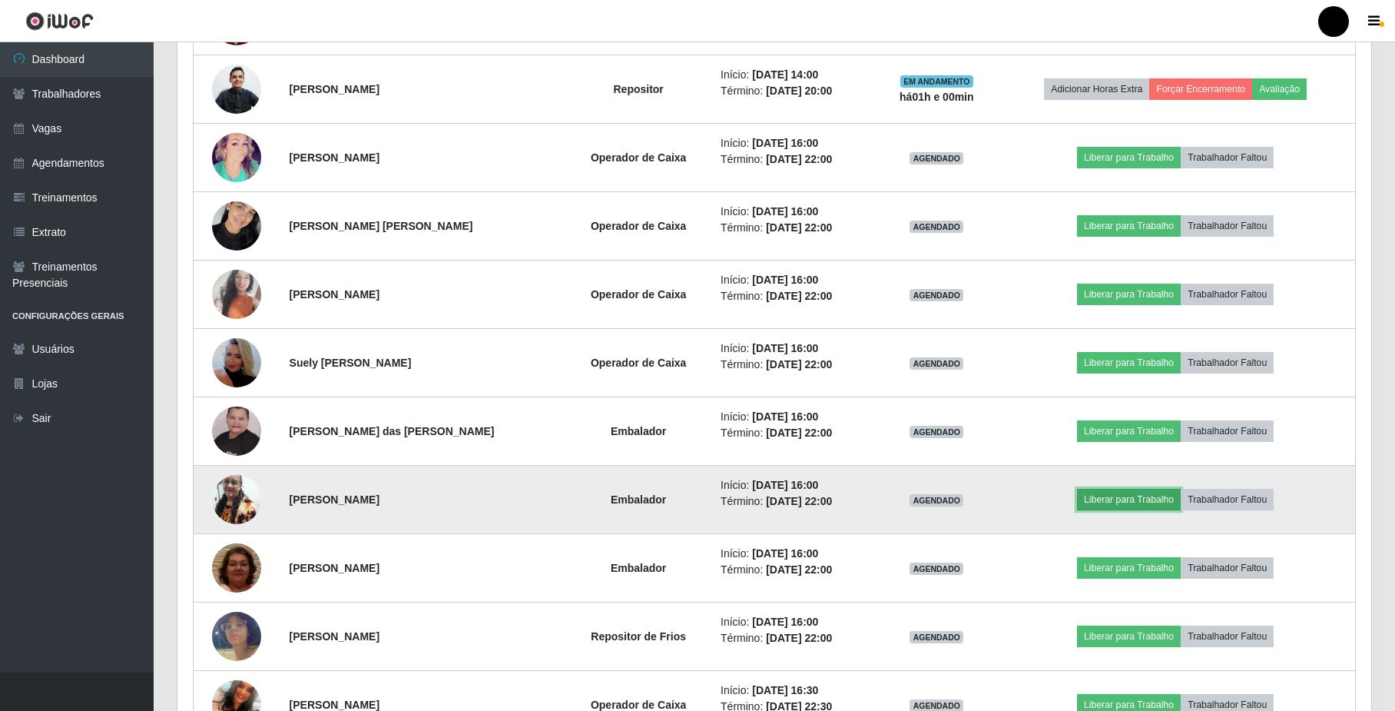
click at [1145, 501] on button "Liberar para Trabalho" at bounding box center [1129, 500] width 104 height 22
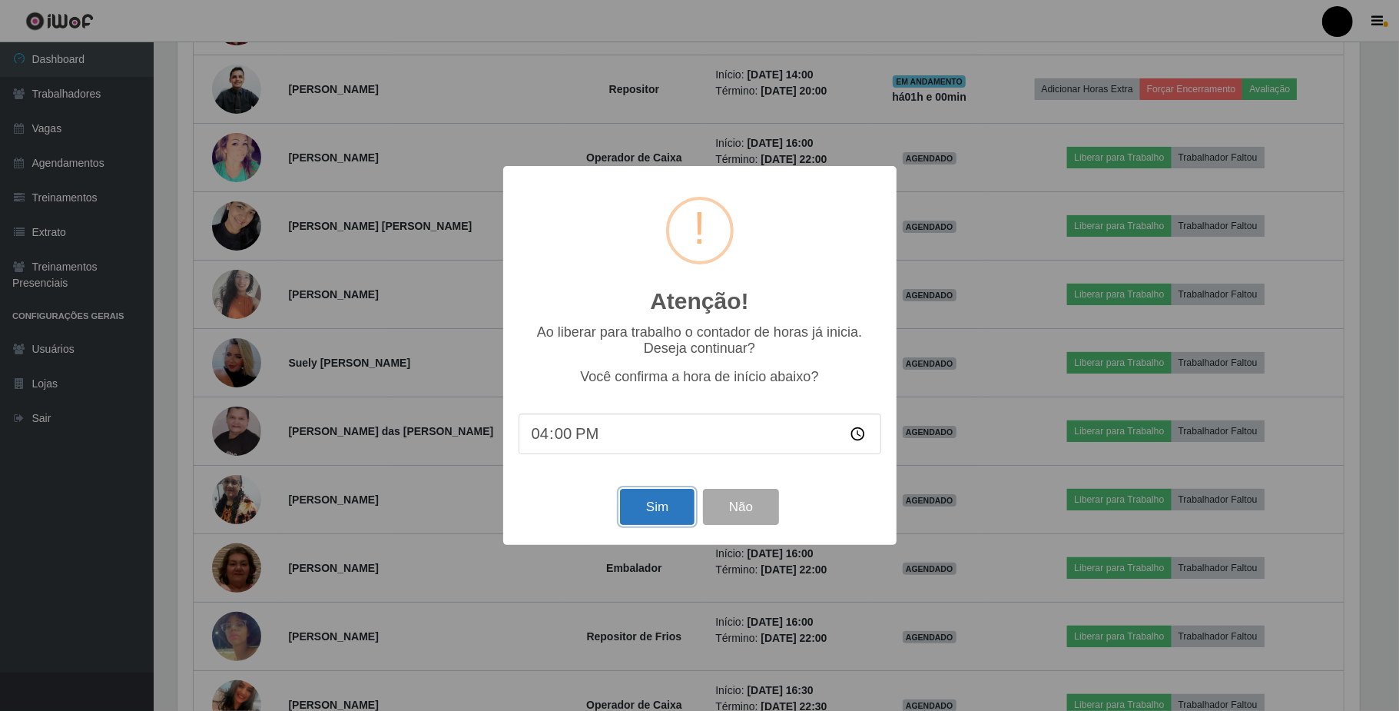
click at [675, 509] on button "Sim" at bounding box center [657, 507] width 75 height 36
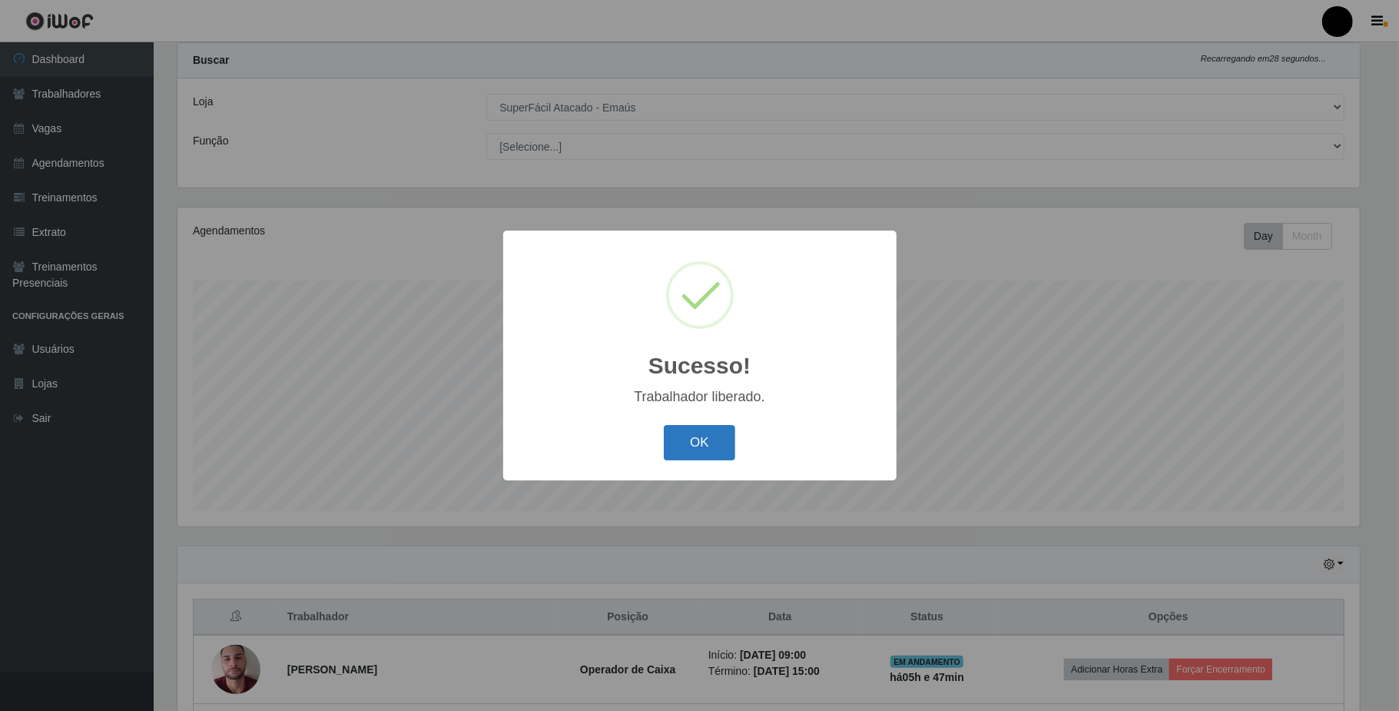
click at [711, 439] on button "OK" at bounding box center [699, 443] width 71 height 36
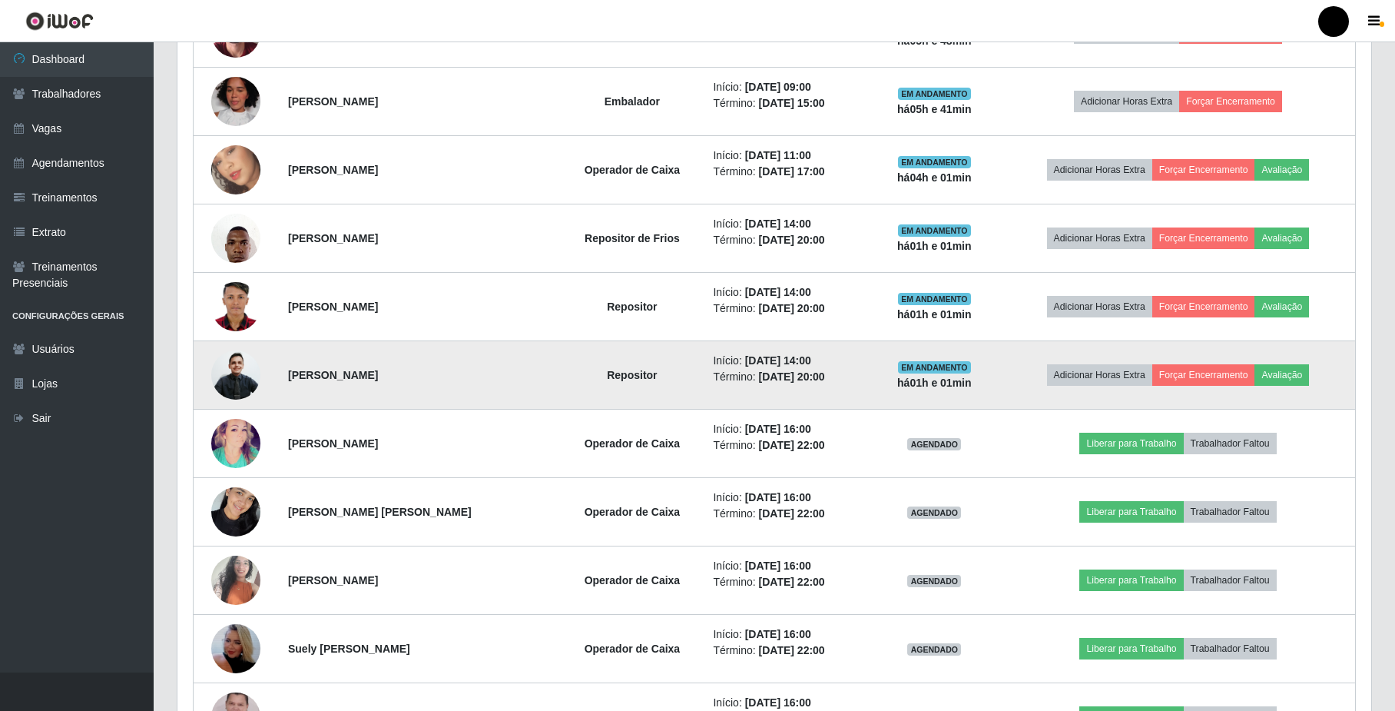
scroll to position [625, 0]
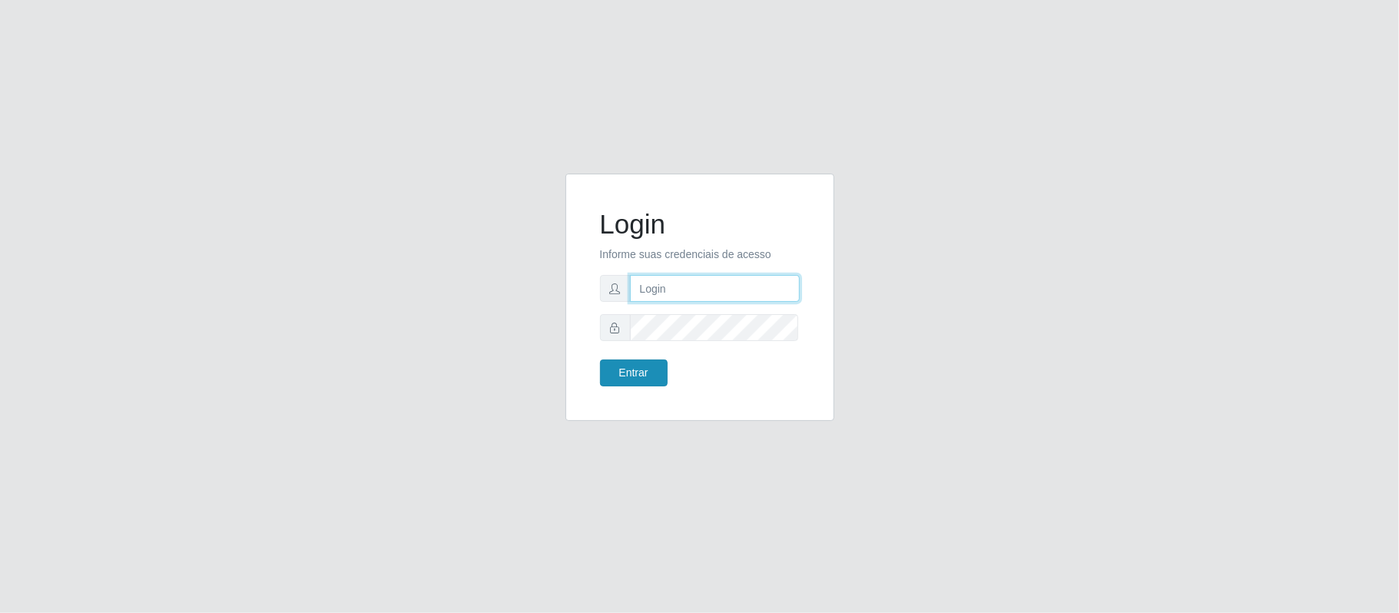
type input "franciscodias66@yahoo.com.br"
click at [638, 364] on button "Entrar" at bounding box center [634, 373] width 68 height 27
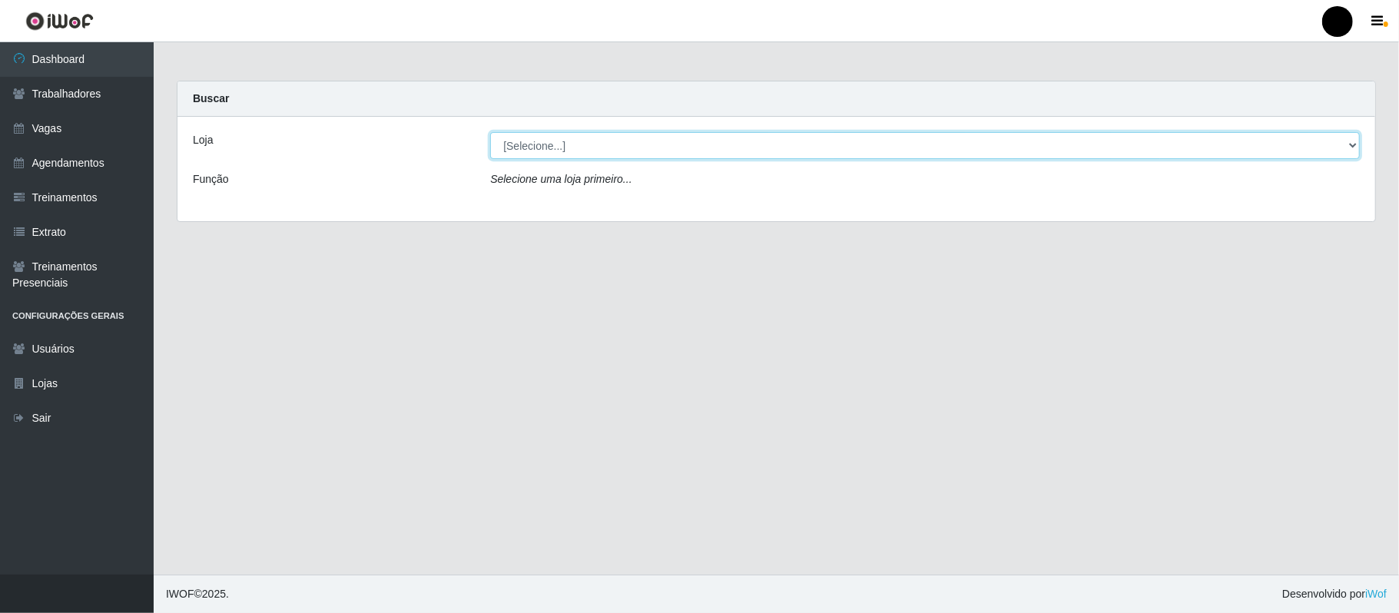
click at [1347, 144] on select "[Selecione...] SuperFácil Atacado - Emaús" at bounding box center [925, 145] width 870 height 27
select select "407"
click at [490, 132] on select "[Selecione...] SuperFácil Atacado - Emaús" at bounding box center [925, 145] width 870 height 27
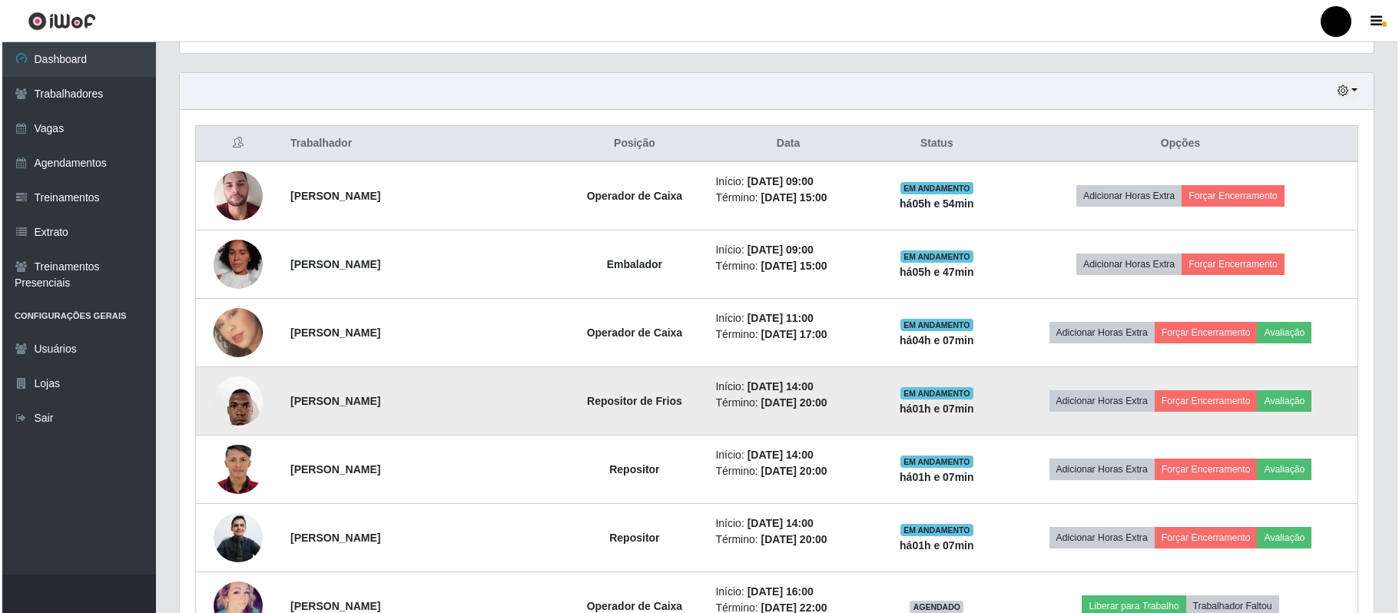
scroll to position [307, 0]
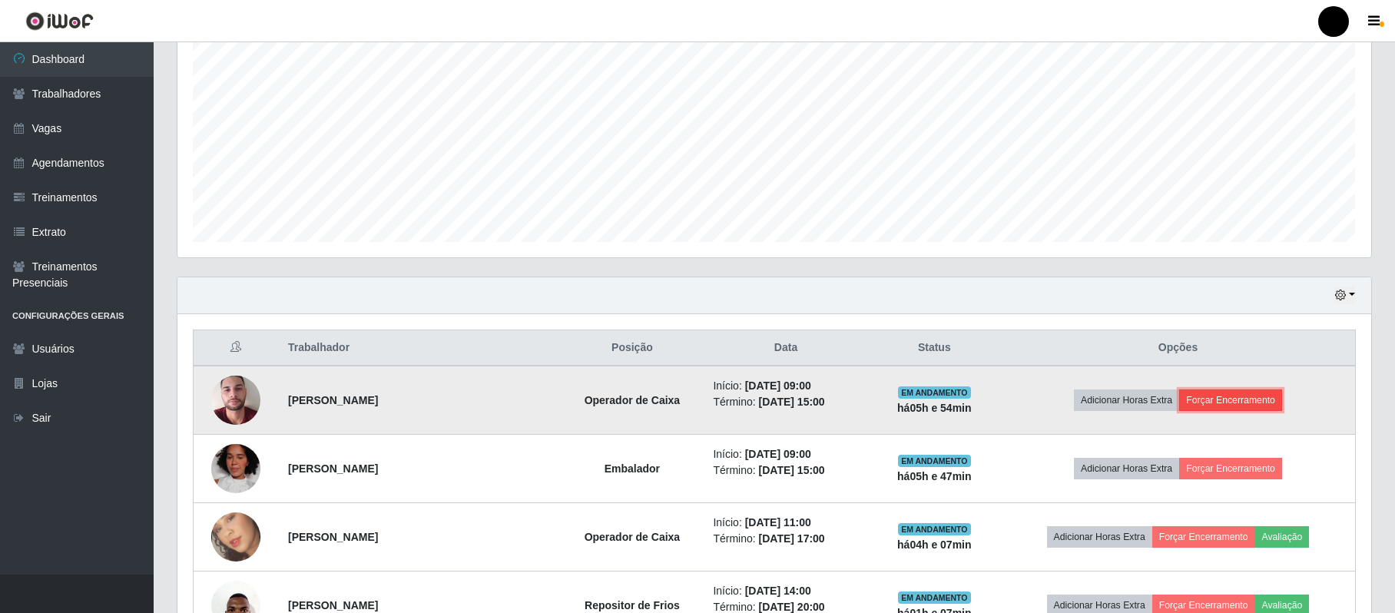
click at [1240, 401] on button "Forçar Encerramento" at bounding box center [1230, 400] width 103 height 22
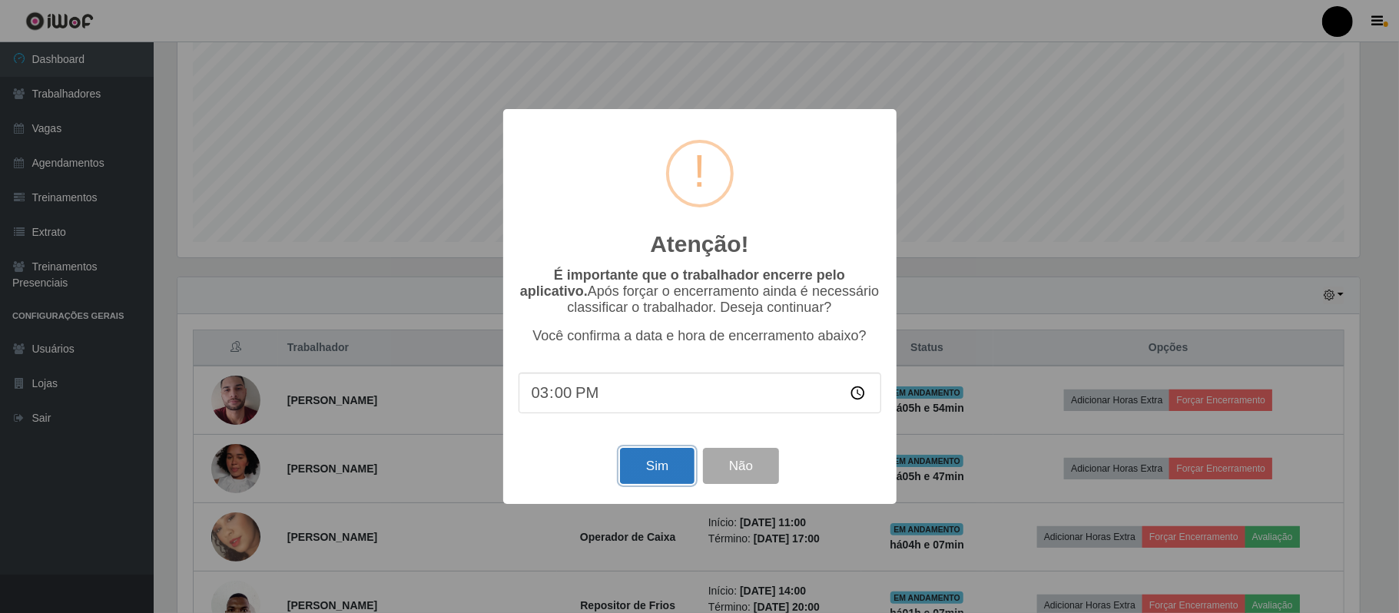
click at [667, 467] on button "Sim" at bounding box center [657, 466] width 75 height 36
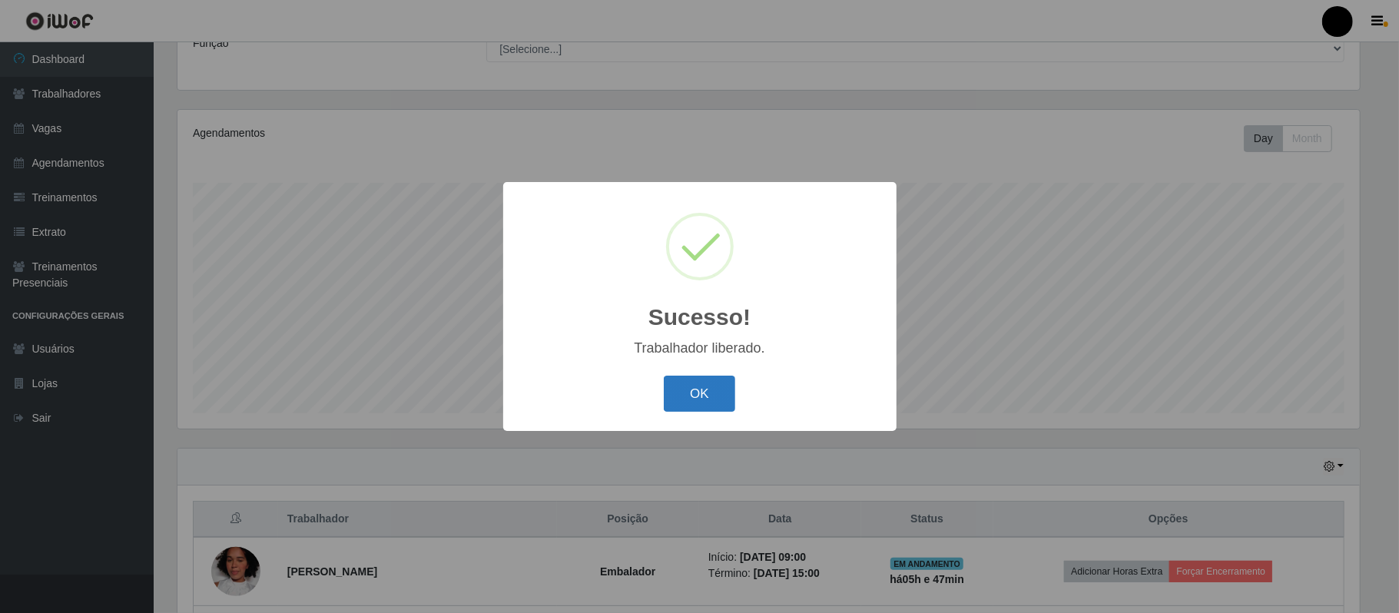
click at [704, 394] on button "OK" at bounding box center [699, 394] width 71 height 36
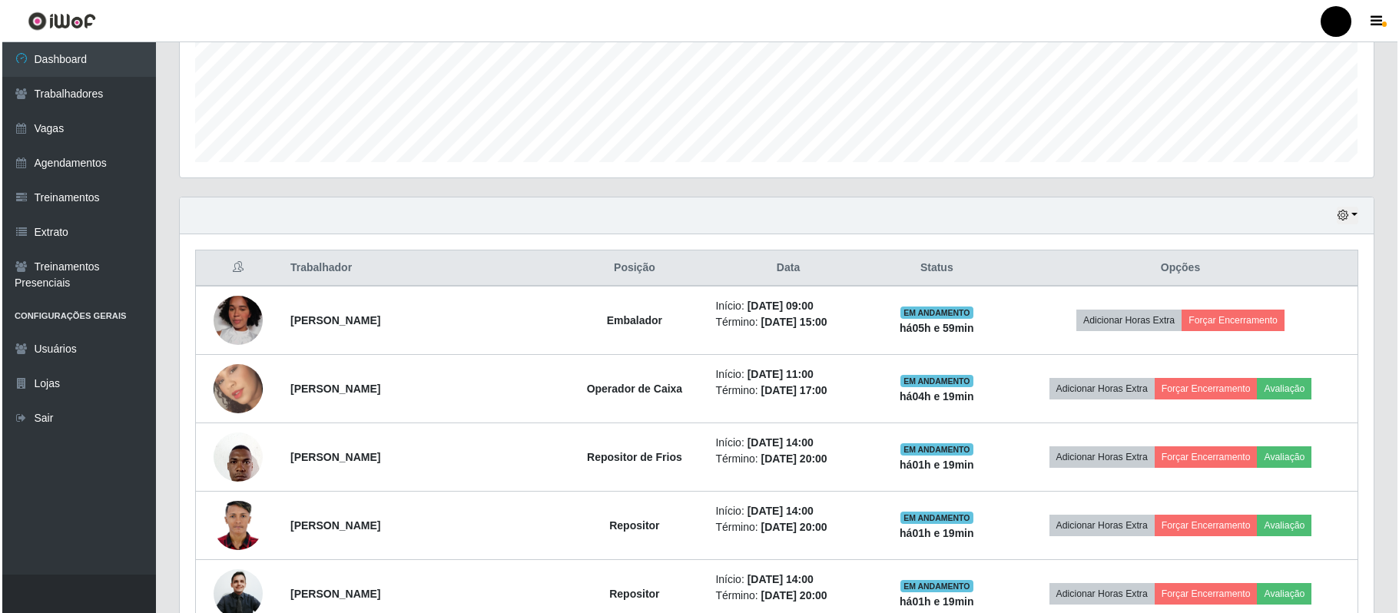
scroll to position [409, 0]
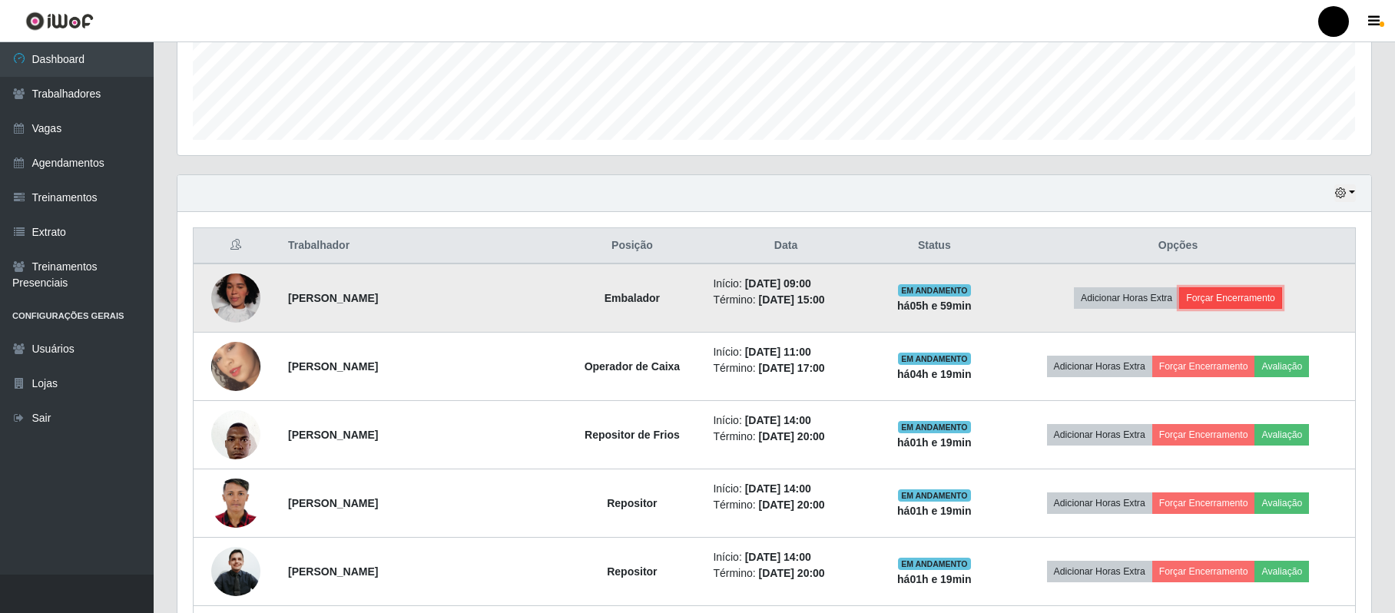
click at [1209, 302] on button "Forçar Encerramento" at bounding box center [1230, 298] width 103 height 22
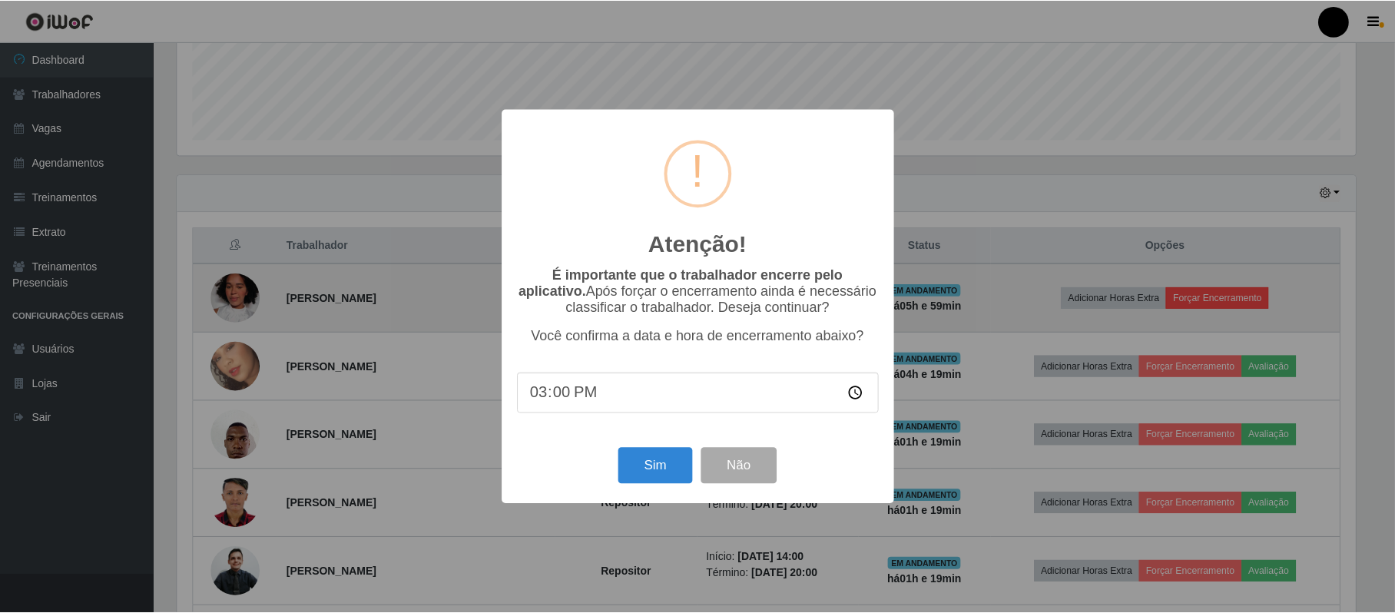
scroll to position [320, 1182]
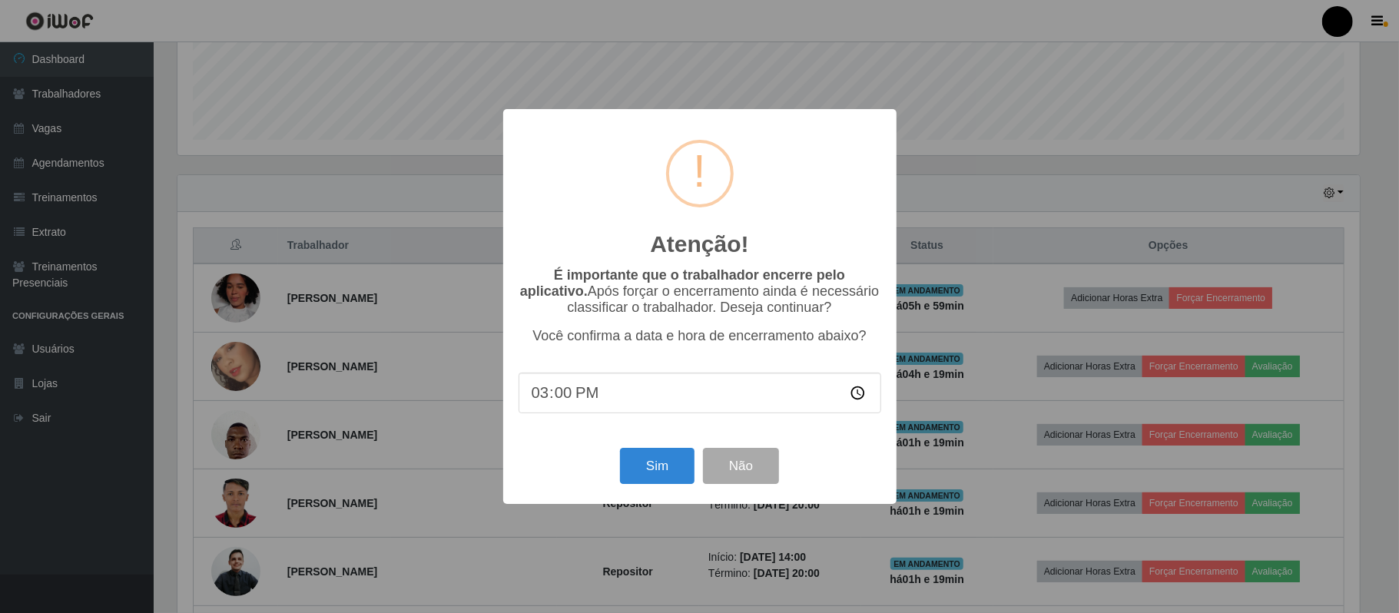
click at [856, 392] on input "15:00" at bounding box center [700, 393] width 363 height 41
type input "15:20"
click at [647, 471] on button "Sim" at bounding box center [657, 466] width 75 height 36
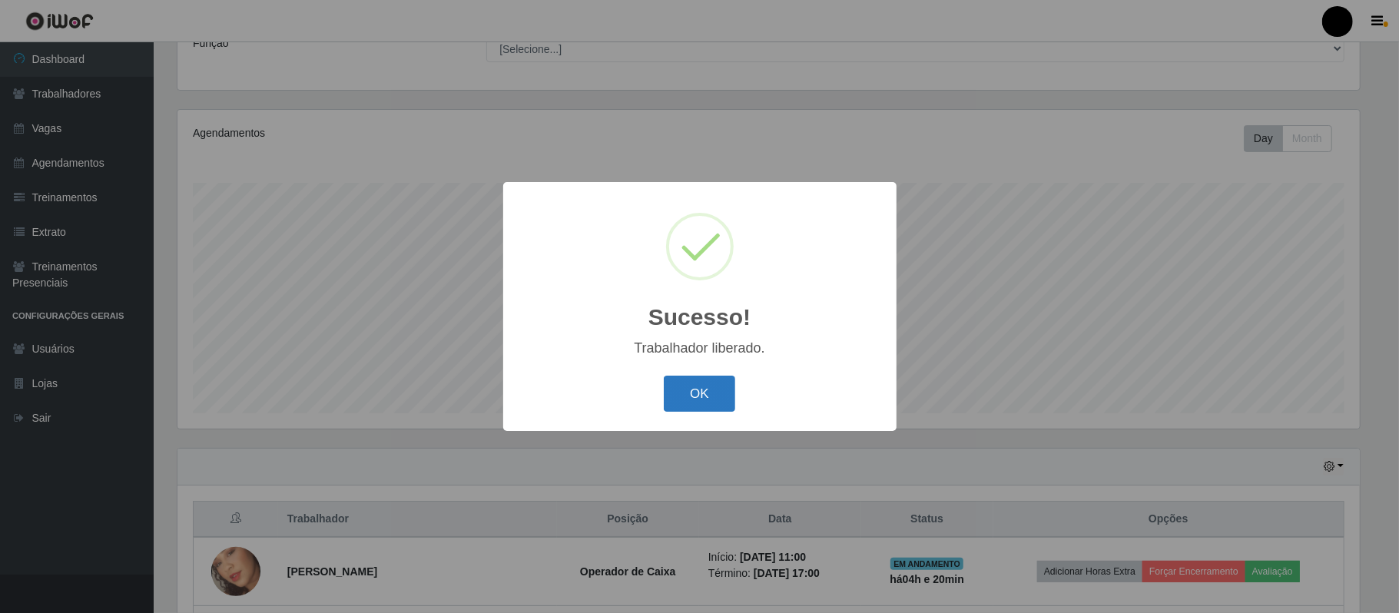
click at [701, 400] on button "OK" at bounding box center [699, 394] width 71 height 36
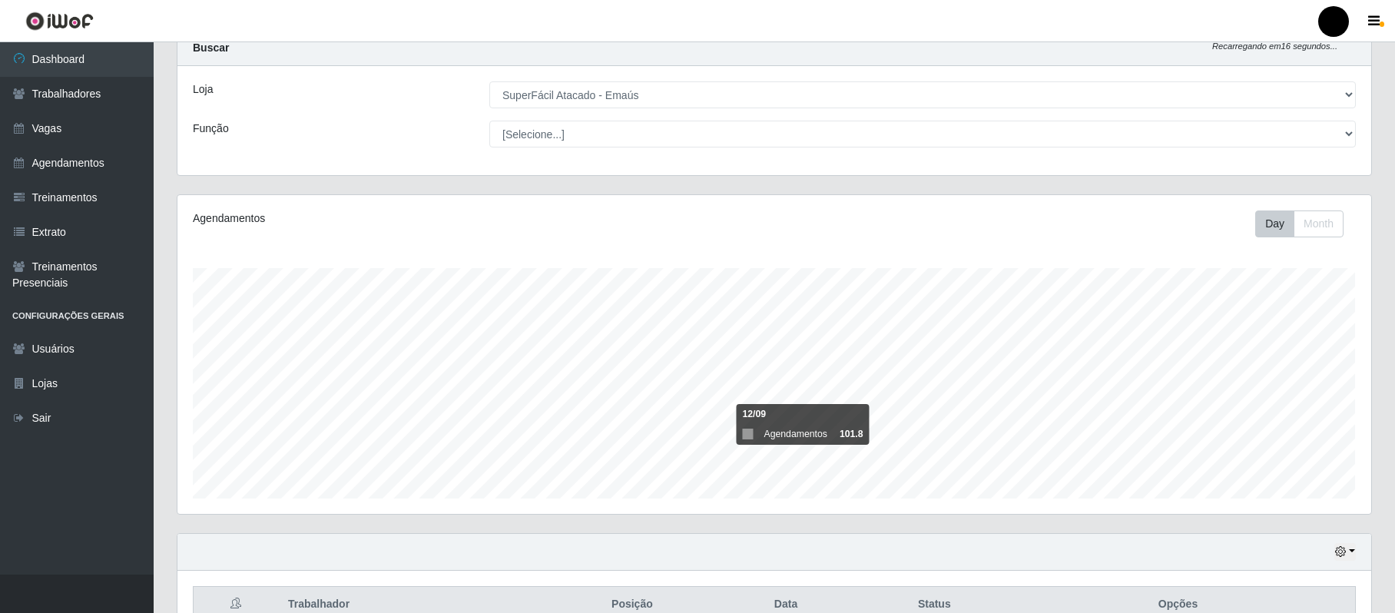
scroll to position [0, 0]
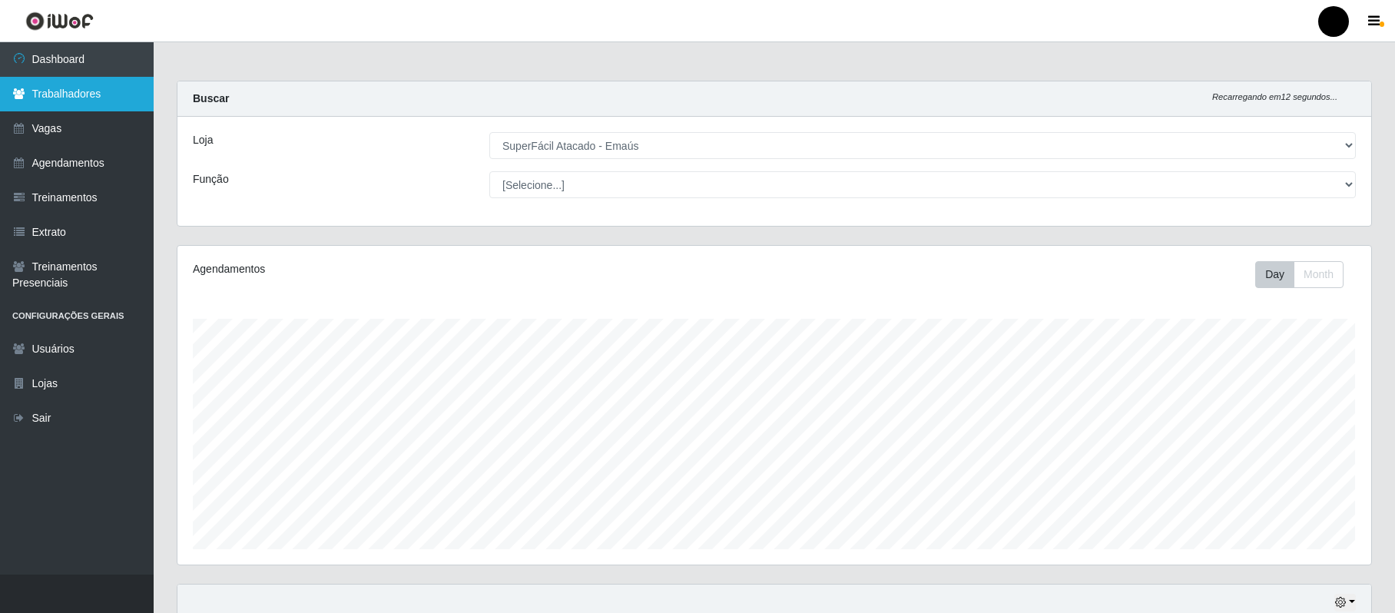
click at [86, 98] on link "Trabalhadores" at bounding box center [77, 94] width 154 height 35
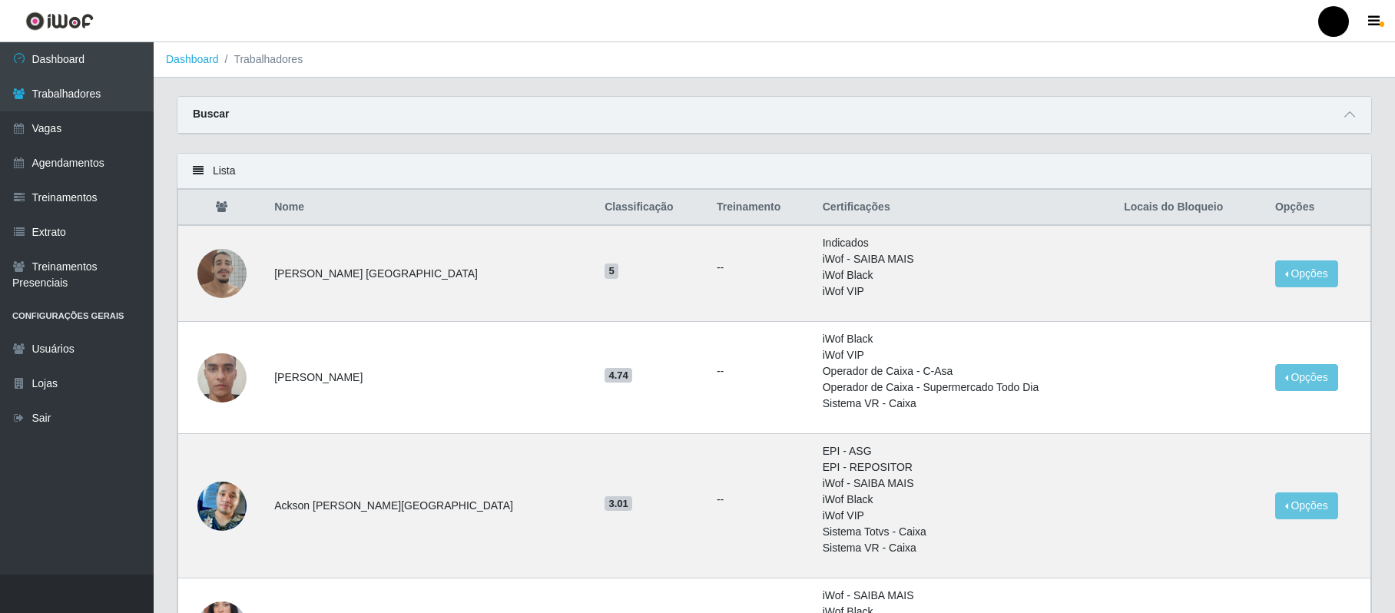
click at [277, 120] on div "Buscar" at bounding box center [774, 115] width 1194 height 37
click at [1356, 111] on span at bounding box center [1350, 115] width 18 height 18
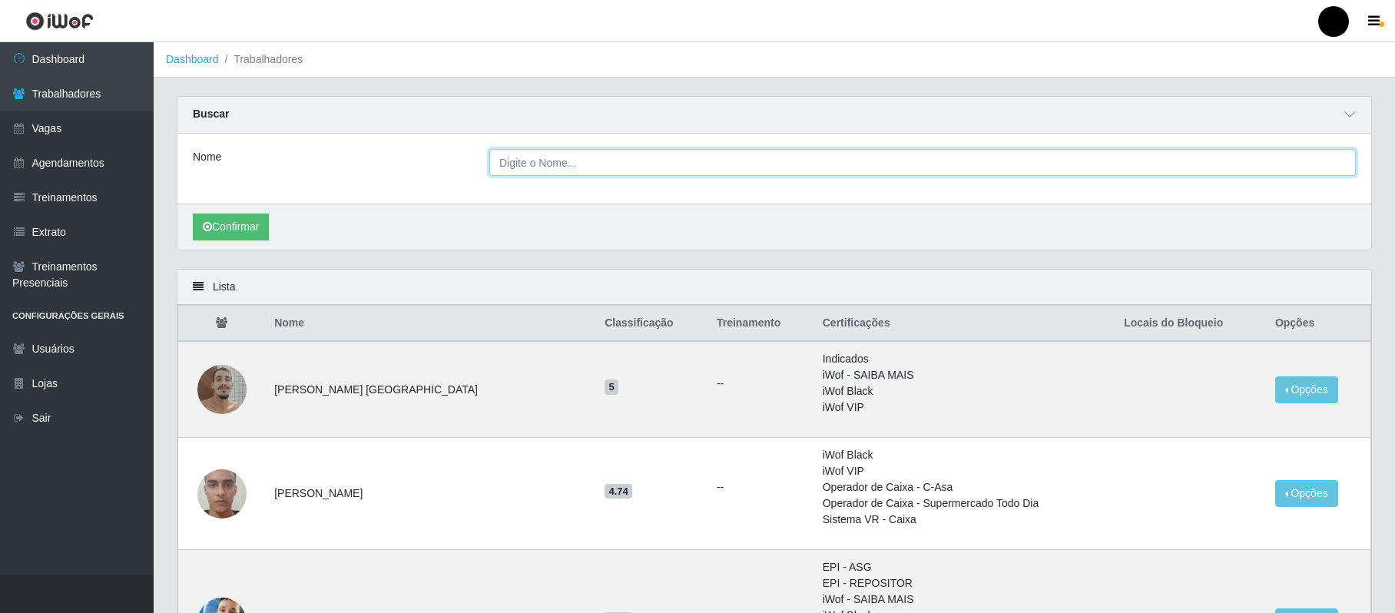
click at [542, 160] on input "Nome" at bounding box center [922, 162] width 867 height 27
click at [555, 170] on input "Nome" at bounding box center [922, 162] width 867 height 27
click at [548, 170] on input "Nome" at bounding box center [922, 162] width 867 height 27
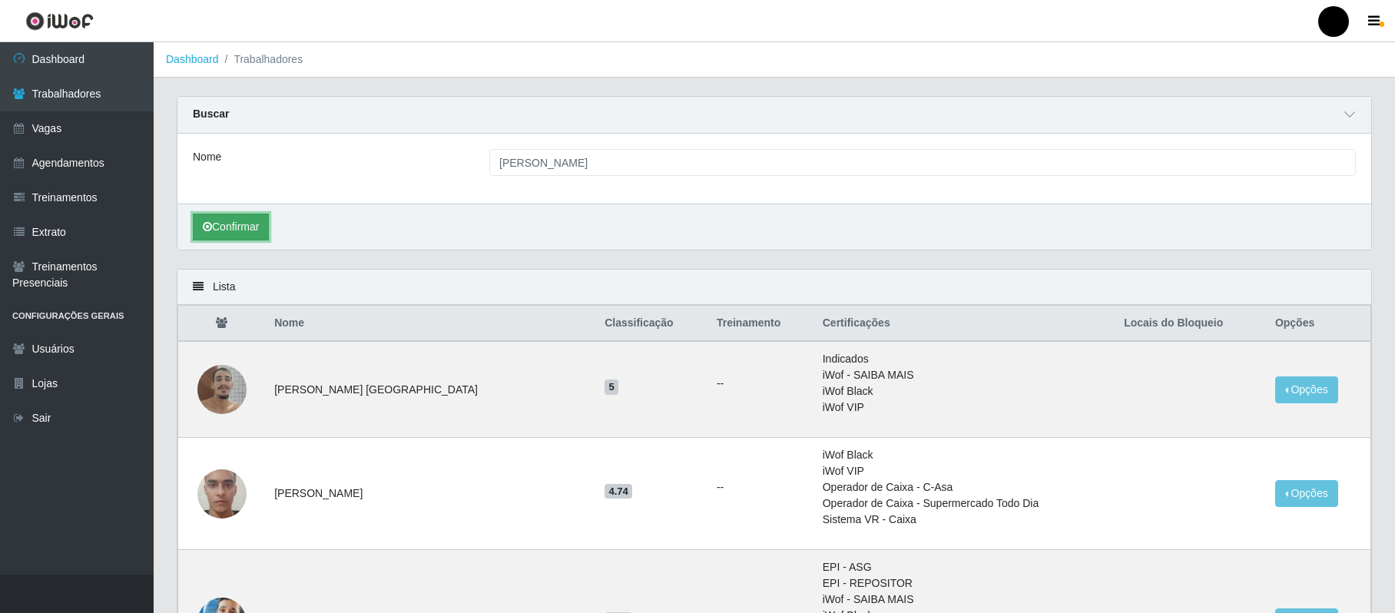
click at [255, 230] on button "Confirmar" at bounding box center [231, 227] width 76 height 27
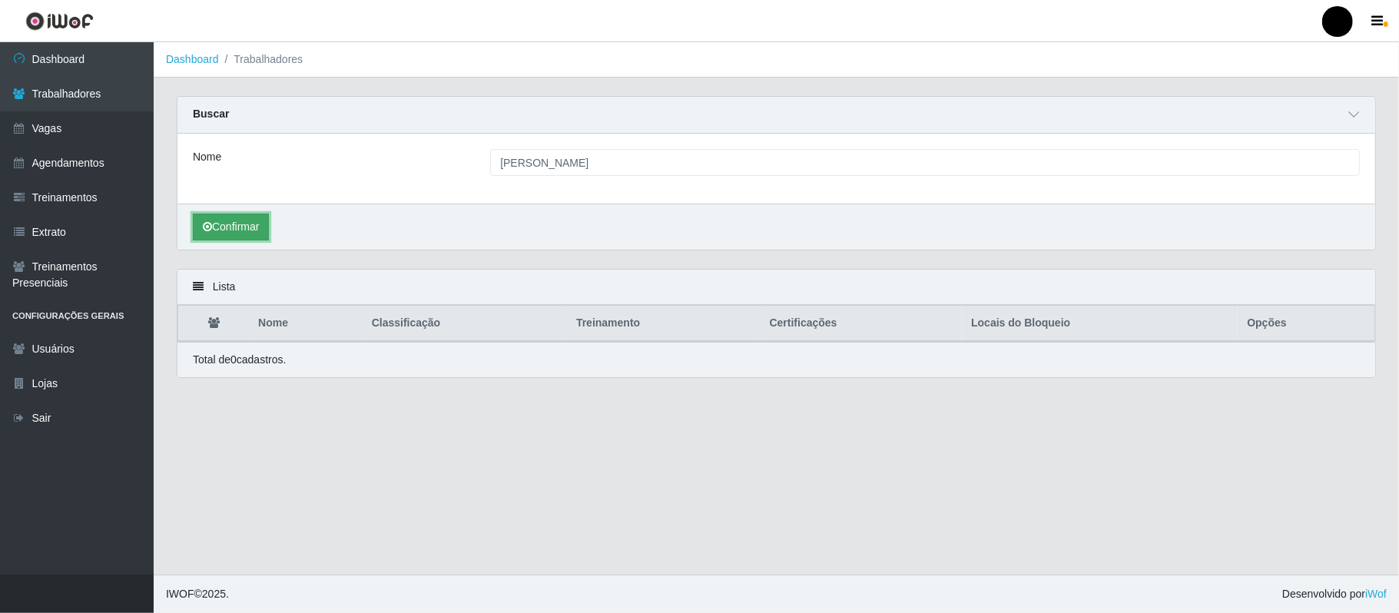
click at [266, 221] on button "Confirmar" at bounding box center [231, 227] width 76 height 27
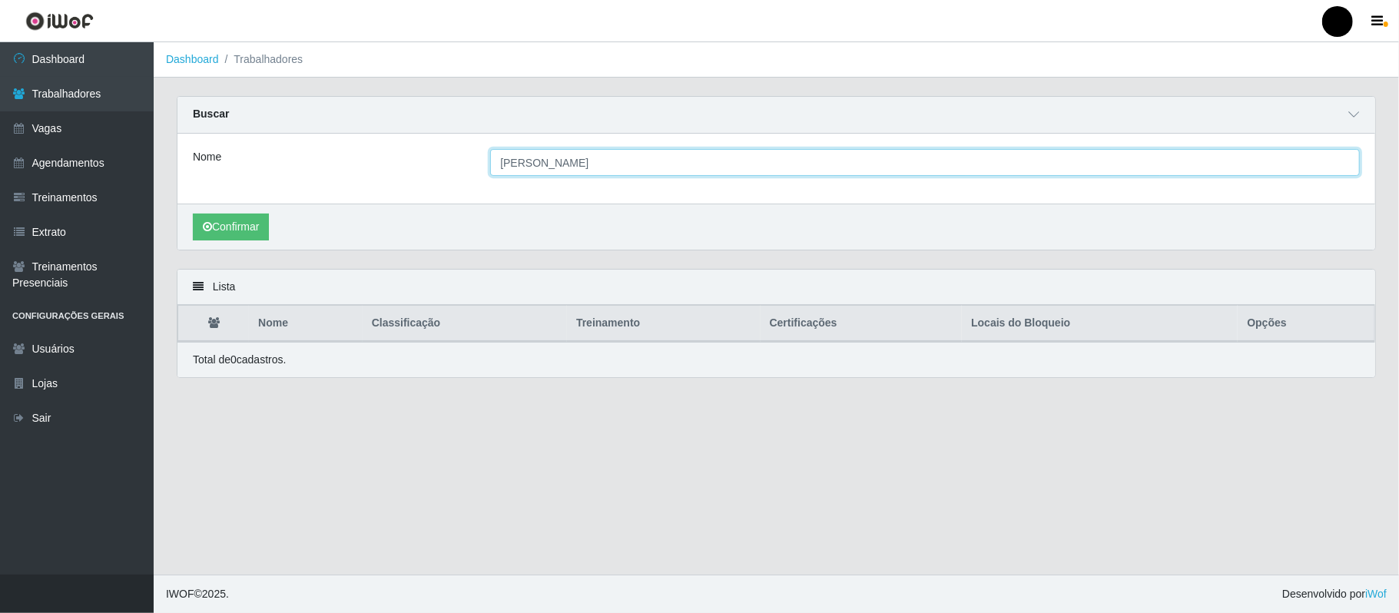
click at [603, 166] on input "anabela souza" at bounding box center [925, 162] width 870 height 27
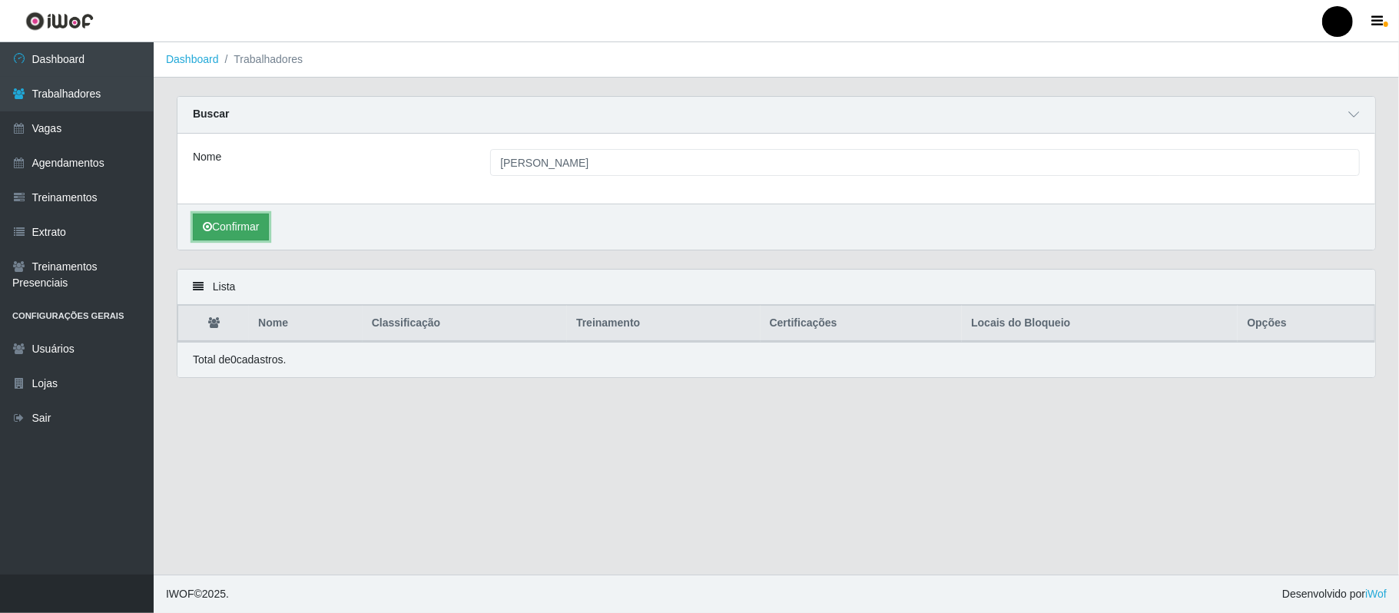
click at [264, 216] on button "Confirmar" at bounding box center [231, 227] width 76 height 27
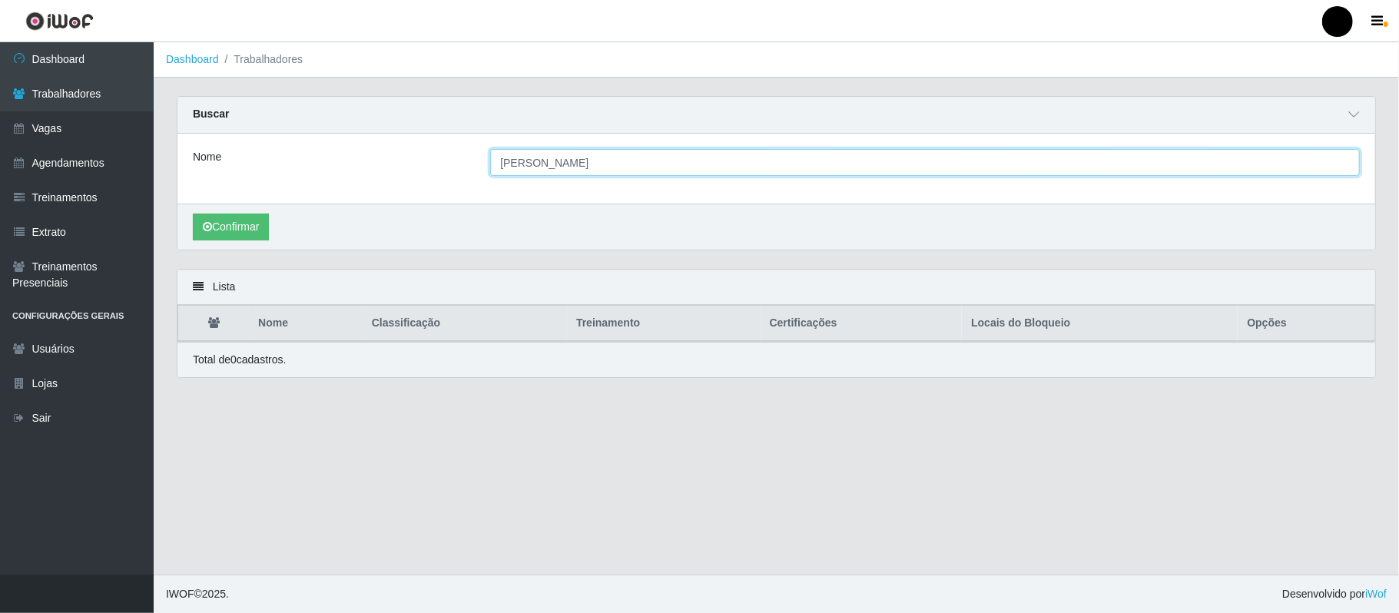
click at [622, 157] on input "anabela souza" at bounding box center [925, 162] width 870 height 27
click at [193, 214] on button "Confirmar" at bounding box center [231, 227] width 76 height 27
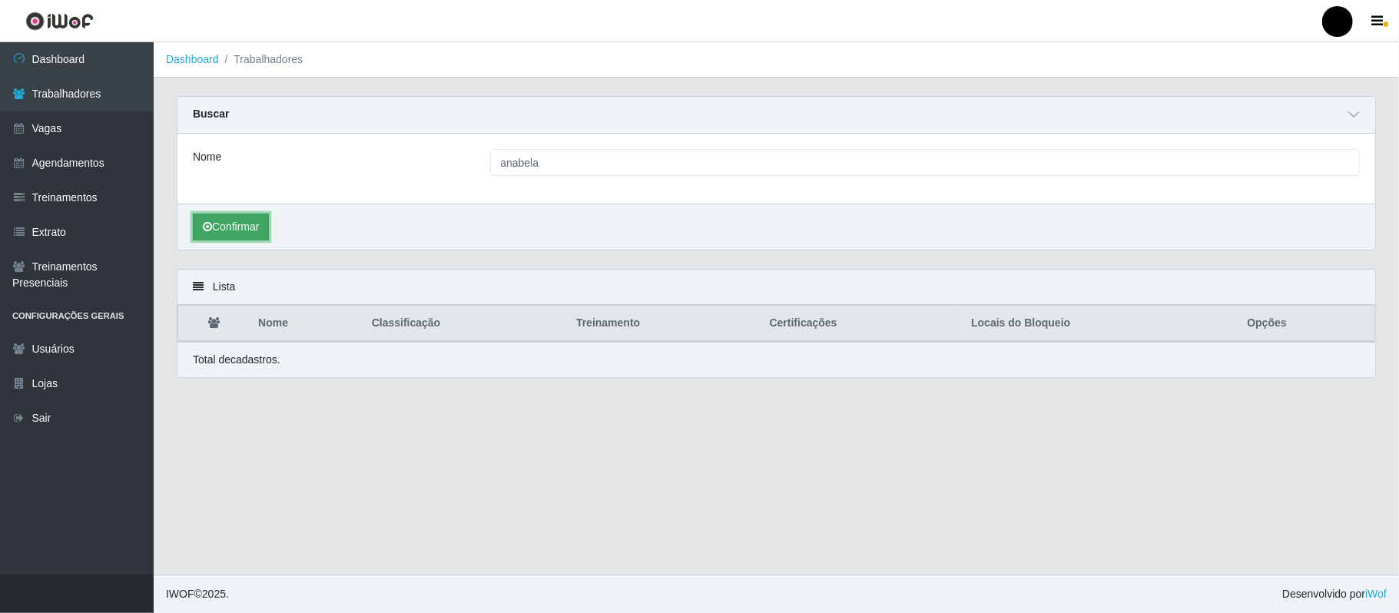
click at [267, 224] on button "Confirmar" at bounding box center [231, 227] width 76 height 27
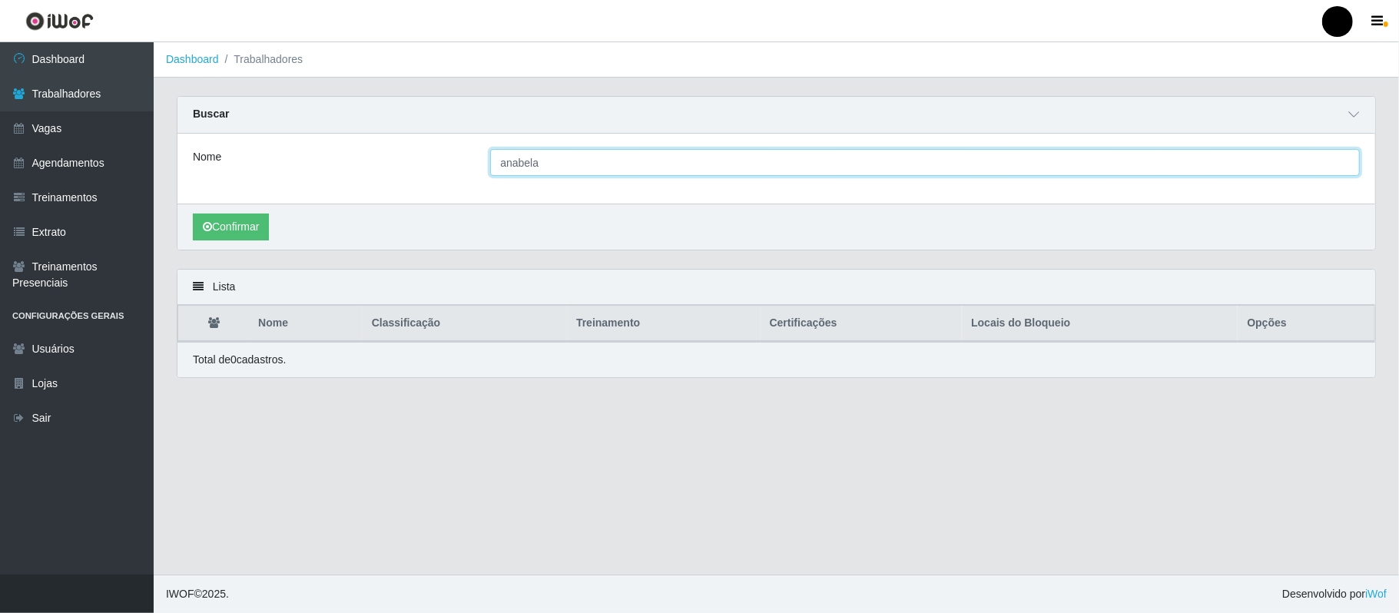
click at [572, 167] on input "anabela" at bounding box center [925, 162] width 870 height 27
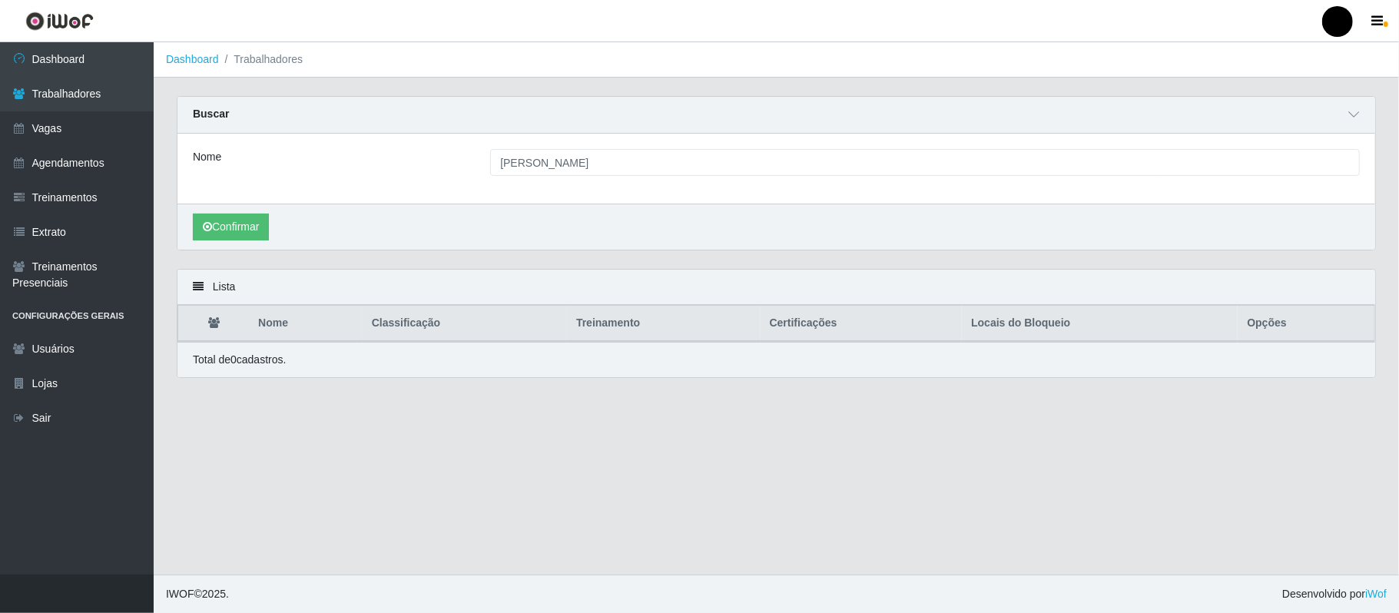
click at [575, 145] on div "Nome anabela souza" at bounding box center [776, 169] width 1198 height 70
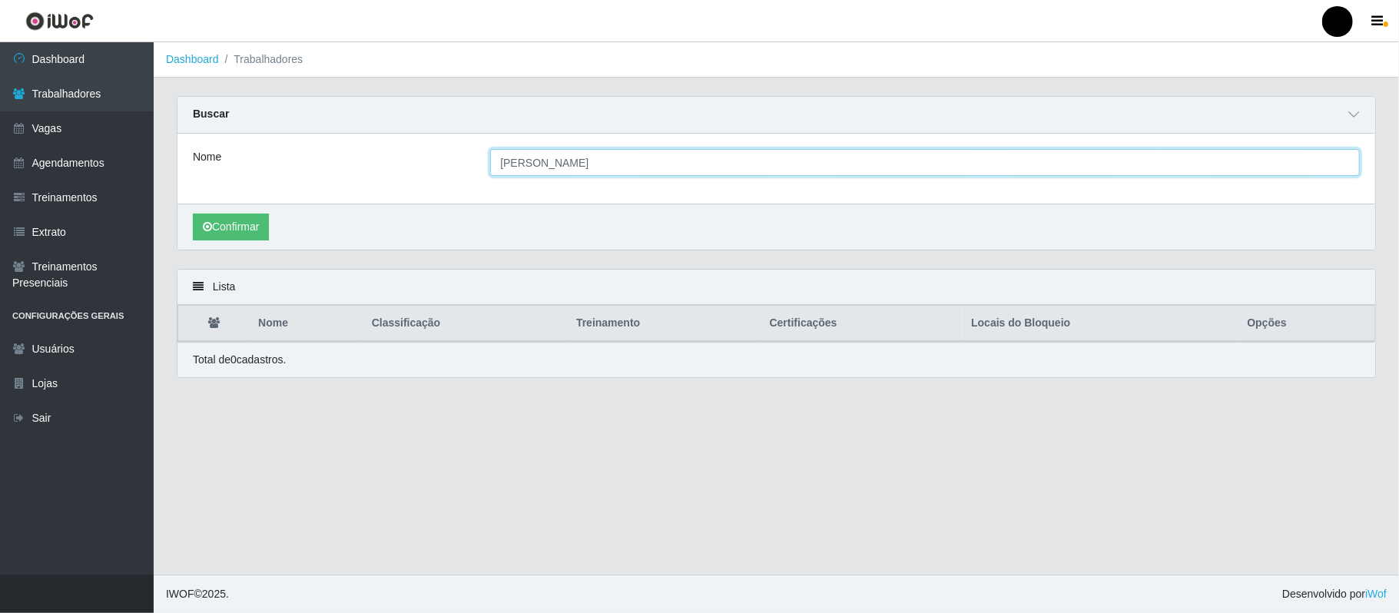
click at [578, 166] on input "anabela souza" at bounding box center [925, 162] width 870 height 27
click at [535, 163] on input "anabela souza" at bounding box center [925, 162] width 870 height 27
click at [532, 163] on input "anabela souza" at bounding box center [925, 162] width 870 height 27
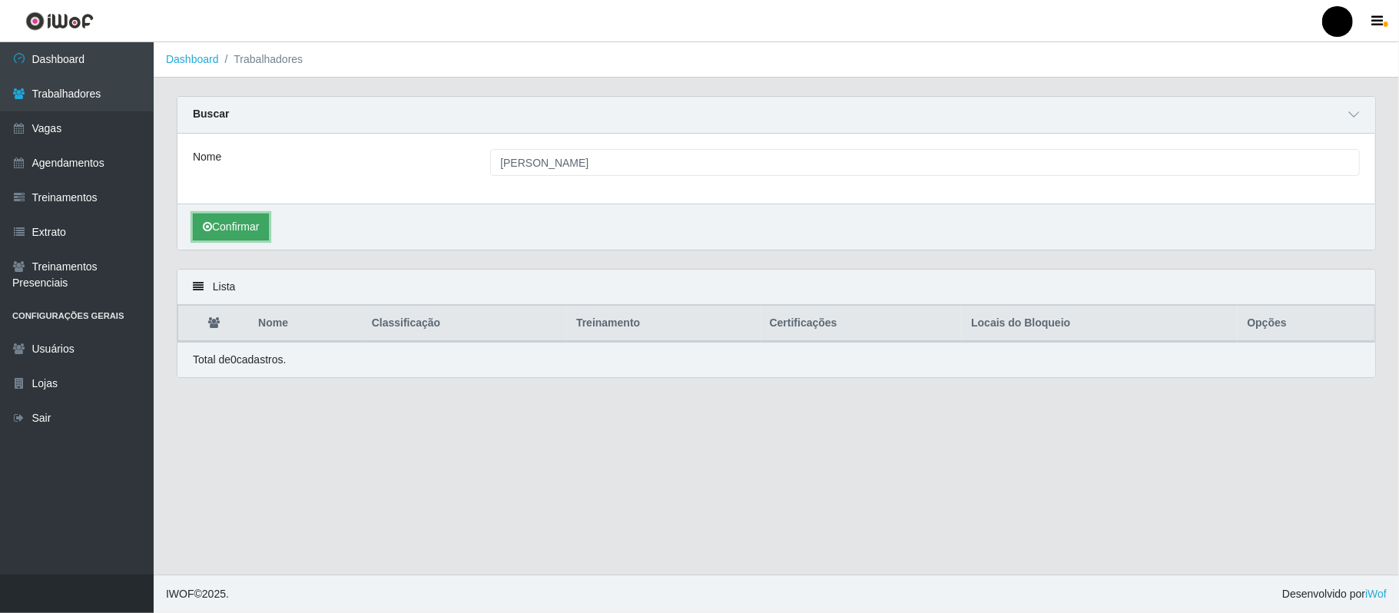
click at [249, 217] on button "Confirmar" at bounding box center [231, 227] width 76 height 27
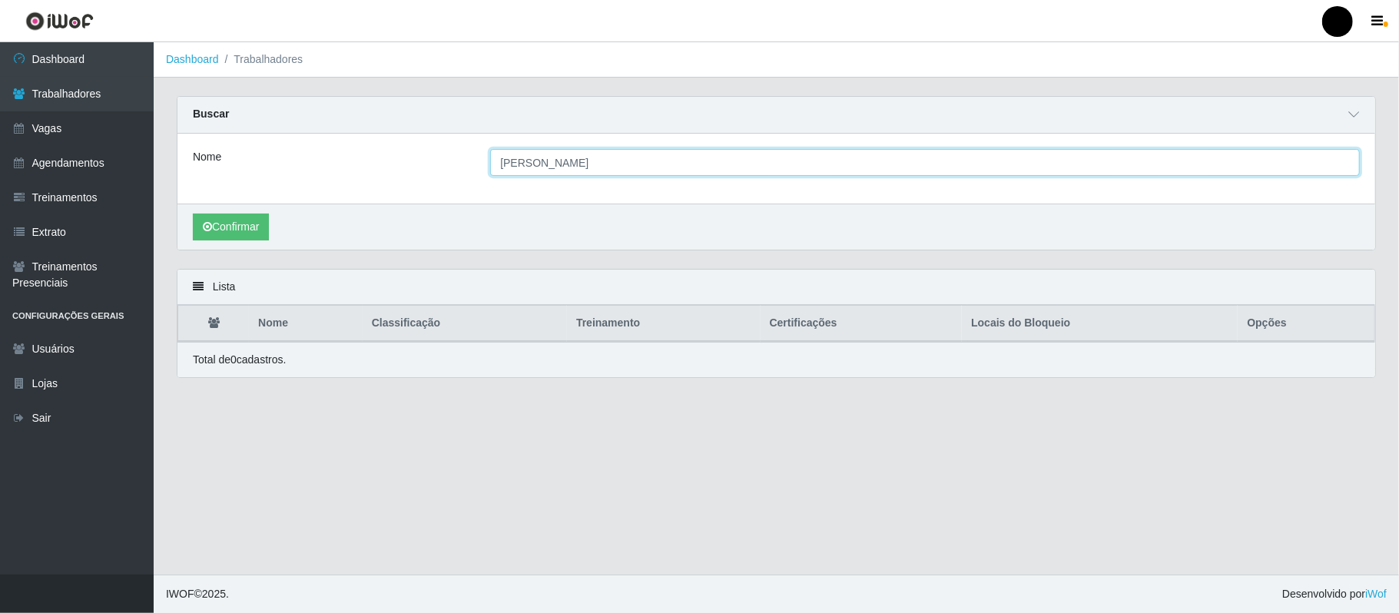
click at [595, 169] on input "anabella souza" at bounding box center [925, 162] width 870 height 27
type input "a"
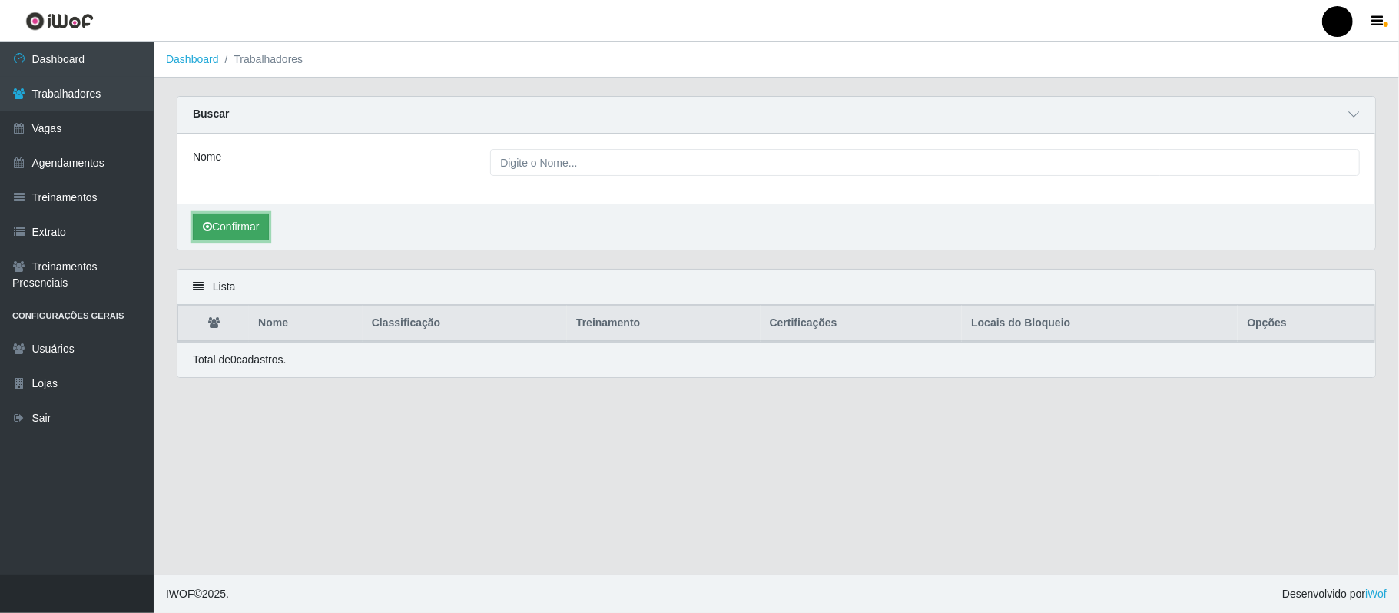
click at [262, 222] on button "Confirmar" at bounding box center [231, 227] width 76 height 27
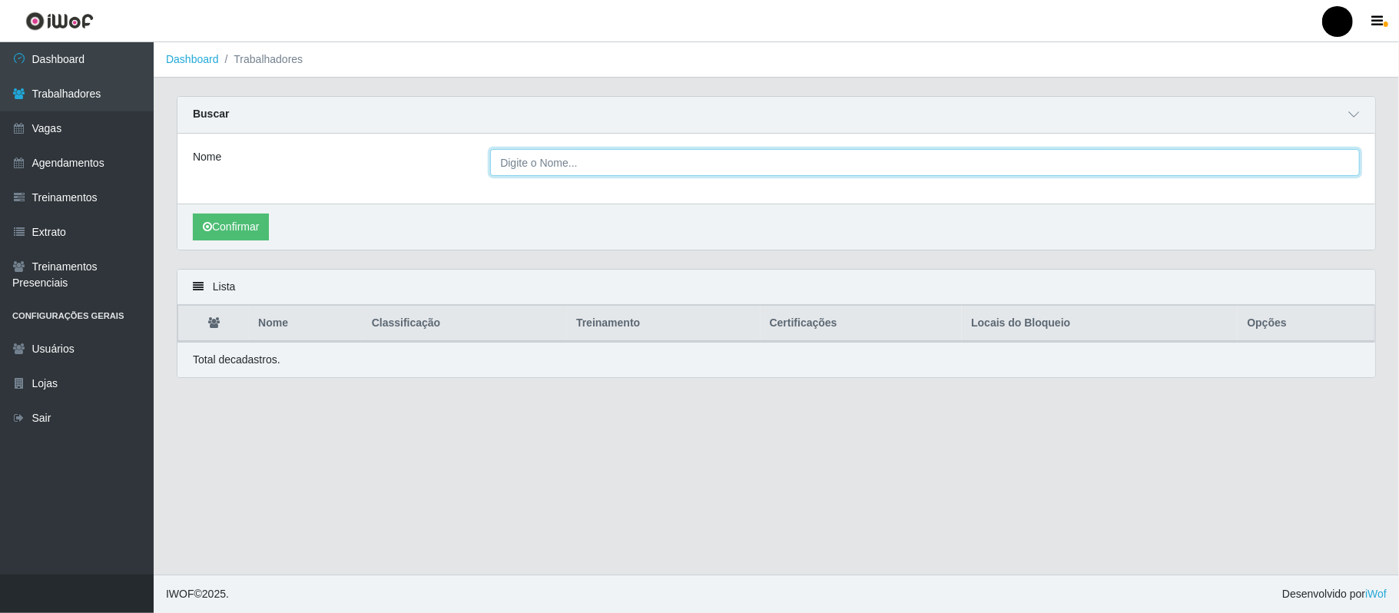
click at [564, 167] on input "Nome" at bounding box center [925, 162] width 870 height 27
click at [561, 161] on input "Nome" at bounding box center [925, 162] width 870 height 27
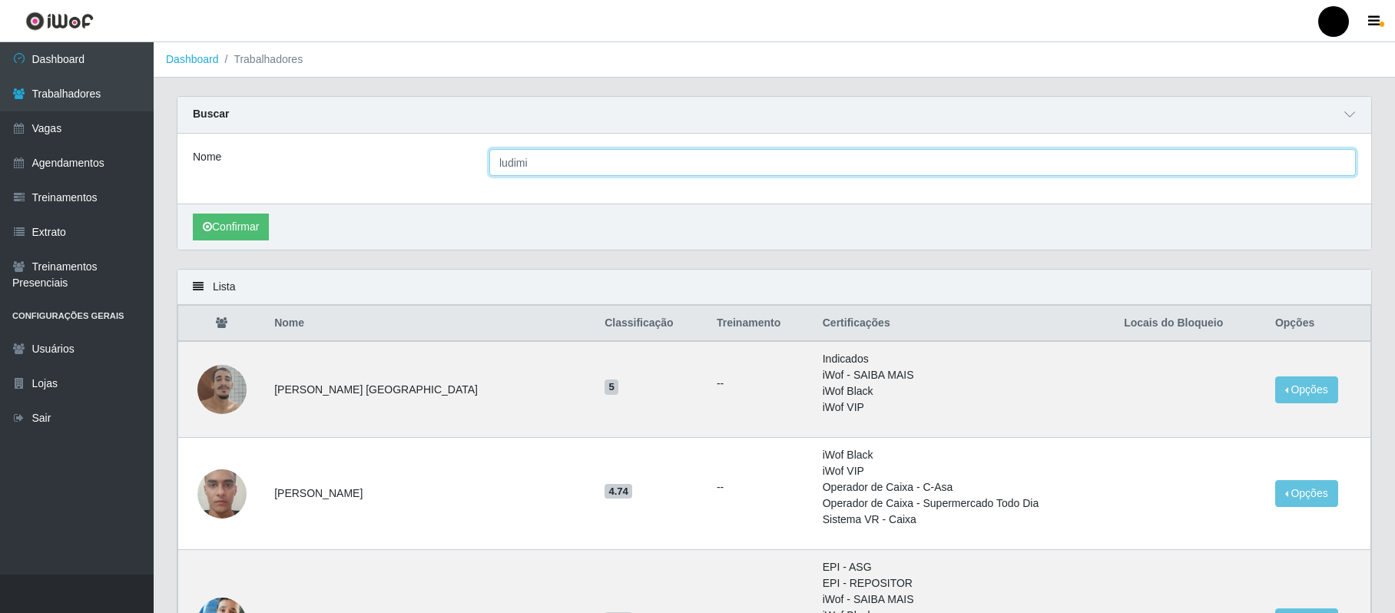
click at [547, 167] on input "ludimi" at bounding box center [922, 162] width 867 height 27
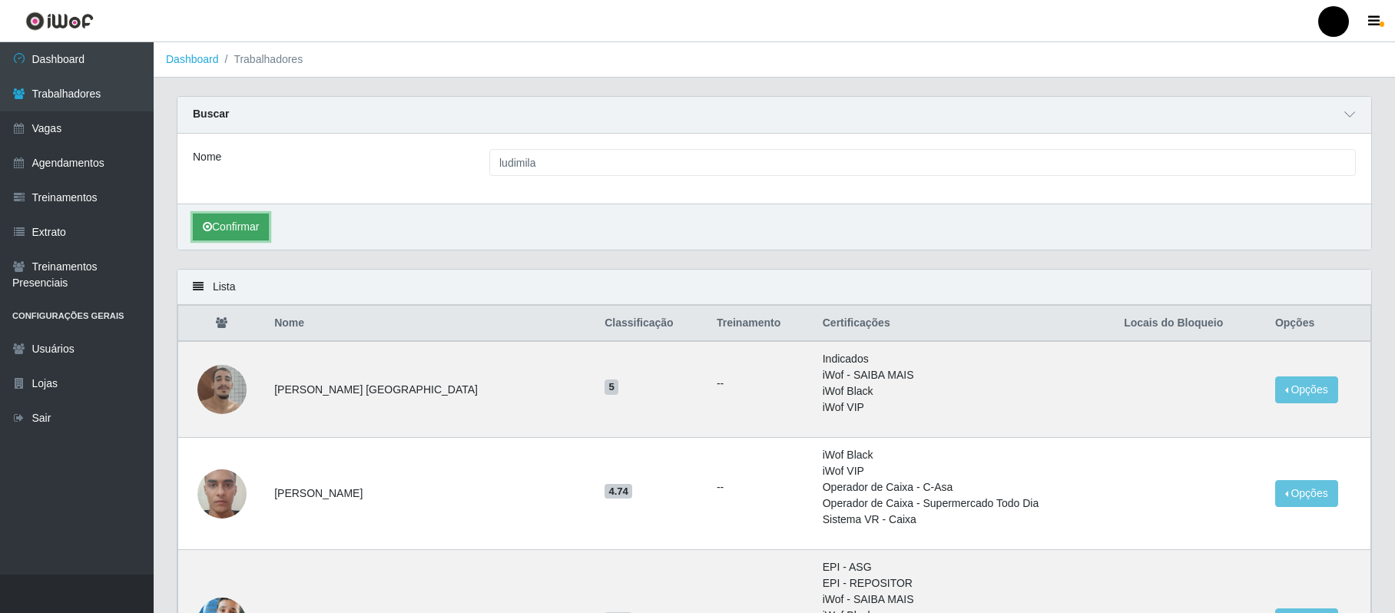
click at [247, 232] on button "Confirmar" at bounding box center [231, 227] width 76 height 27
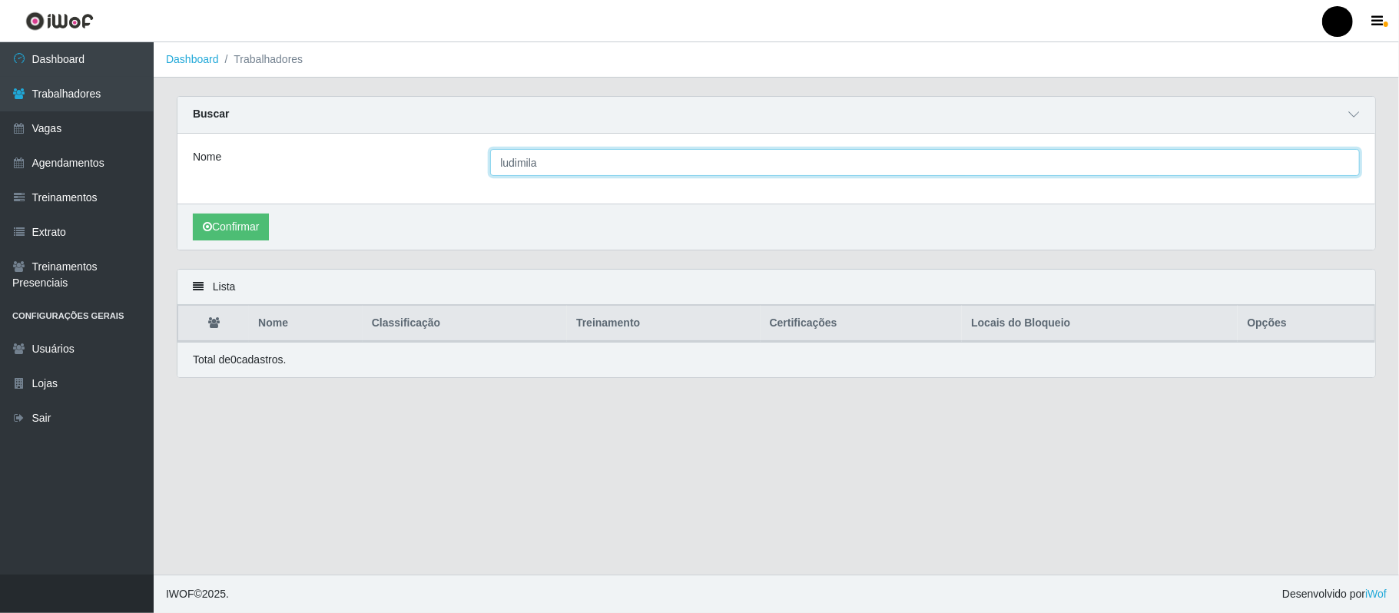
click at [536, 164] on input "ludimila" at bounding box center [925, 162] width 870 height 27
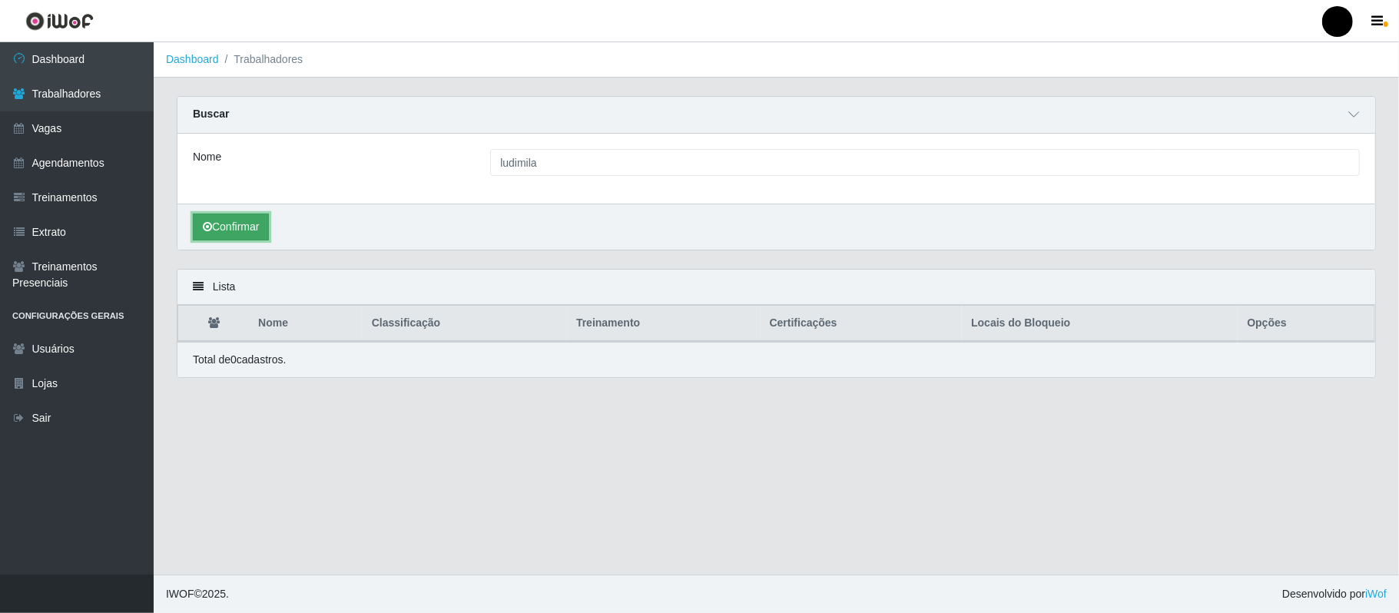
click at [237, 223] on button "Confirmar" at bounding box center [231, 227] width 76 height 27
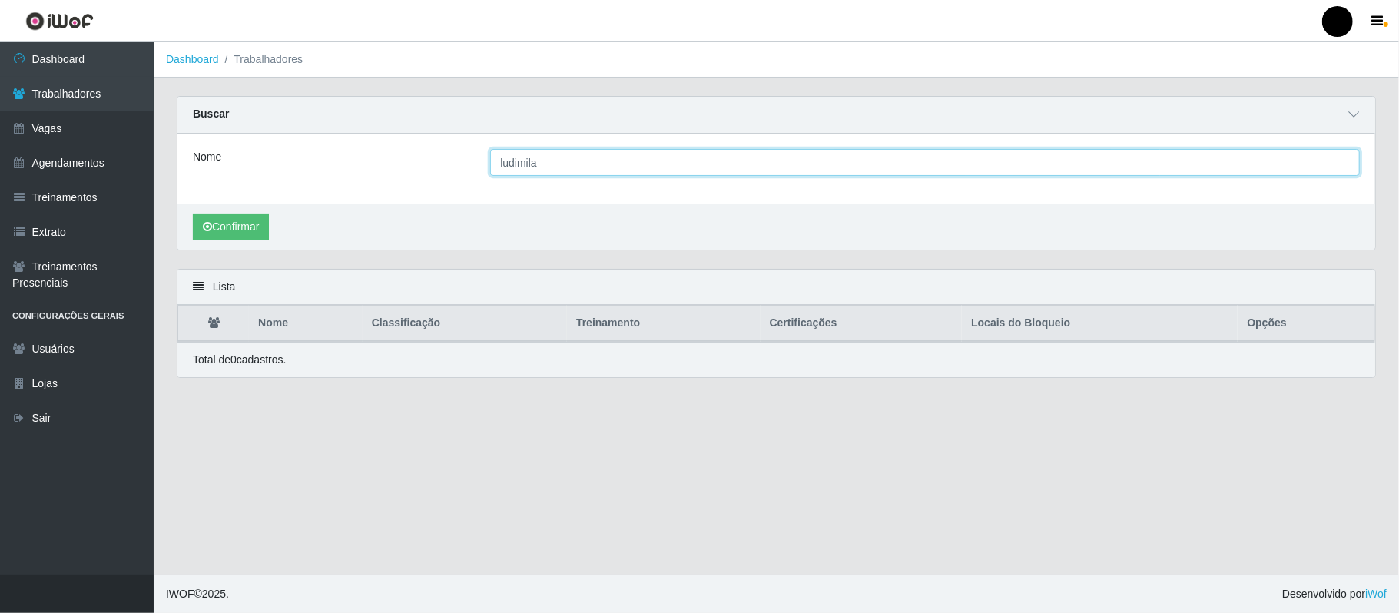
click at [605, 164] on input "ludimila" at bounding box center [925, 162] width 870 height 27
type input "l"
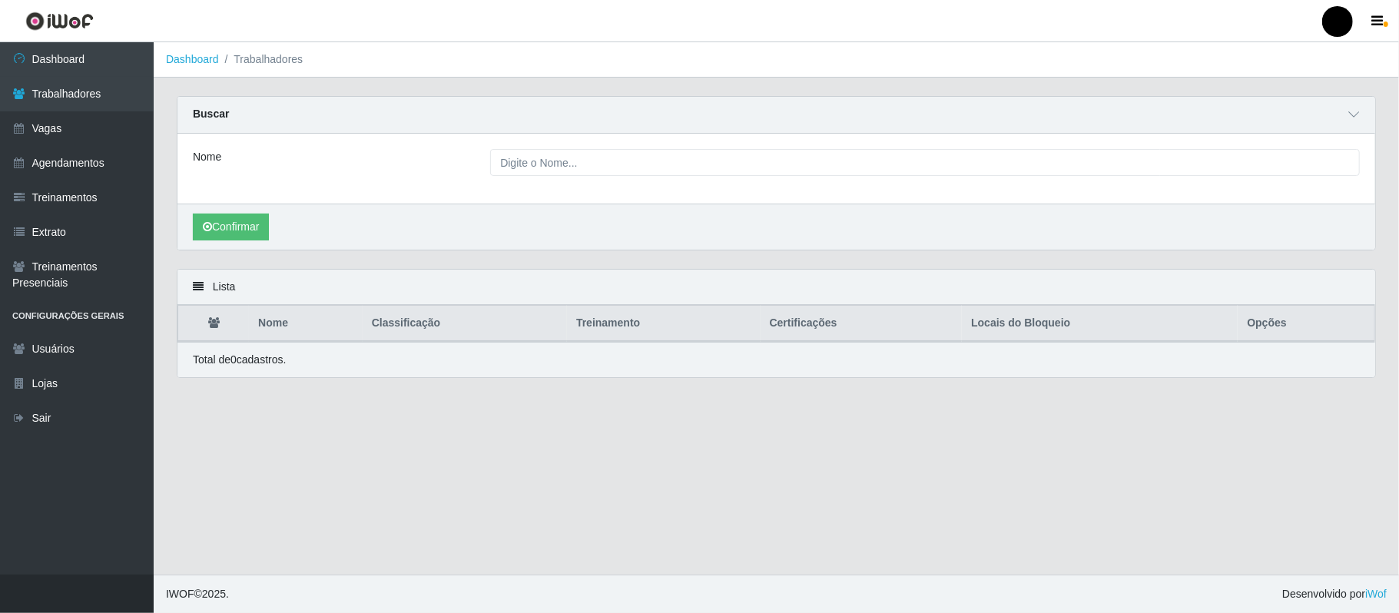
click at [277, 53] on li "Trabalhadores" at bounding box center [261, 59] width 85 height 16
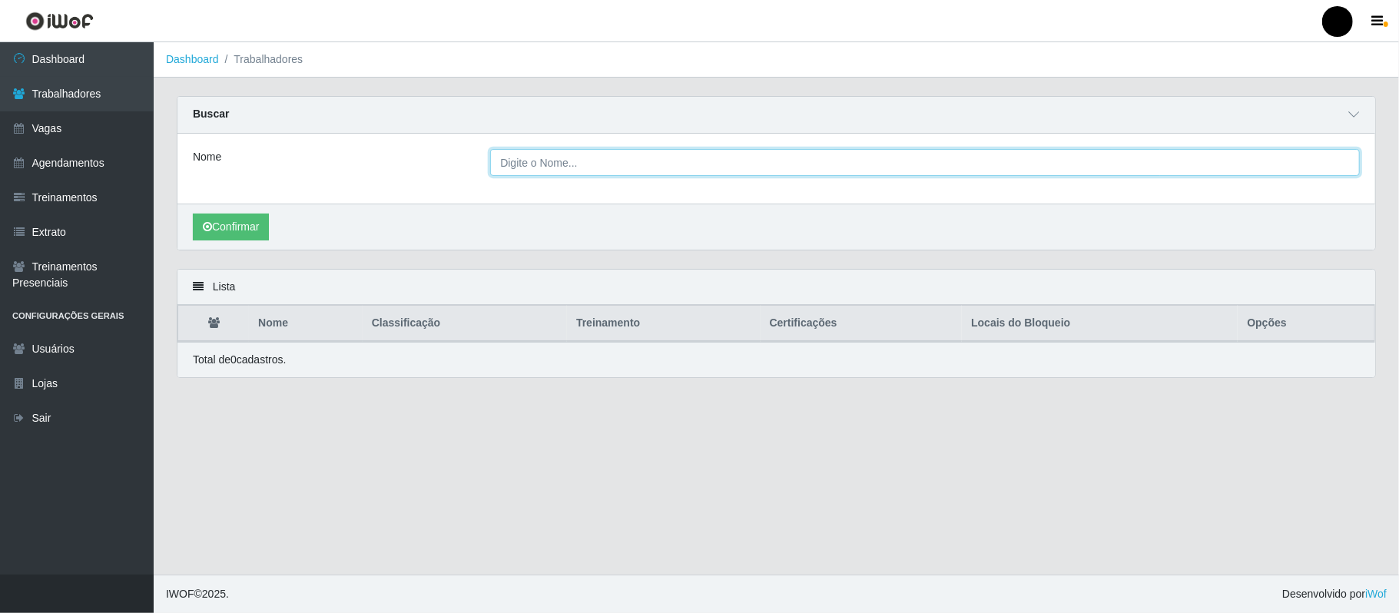
click at [520, 172] on input "Nome" at bounding box center [925, 162] width 870 height 27
type input "anabela souza"
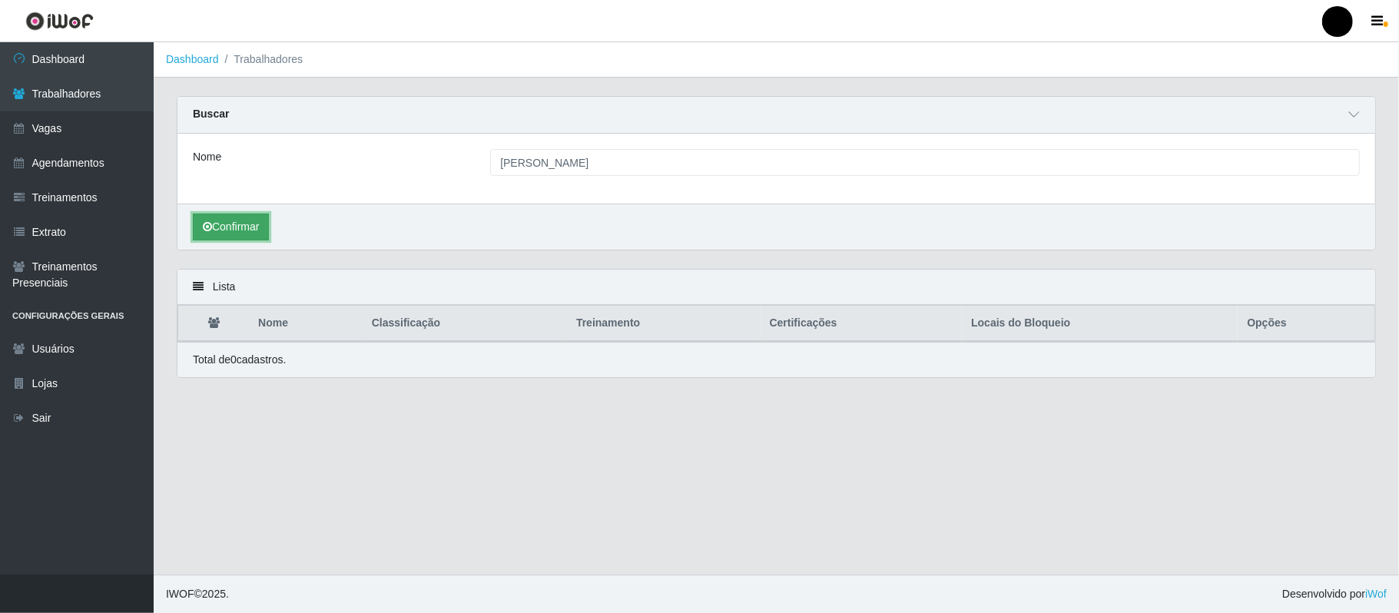
click at [247, 228] on button "Confirmar" at bounding box center [231, 227] width 76 height 27
click at [89, 96] on link "Trabalhadores" at bounding box center [77, 94] width 154 height 35
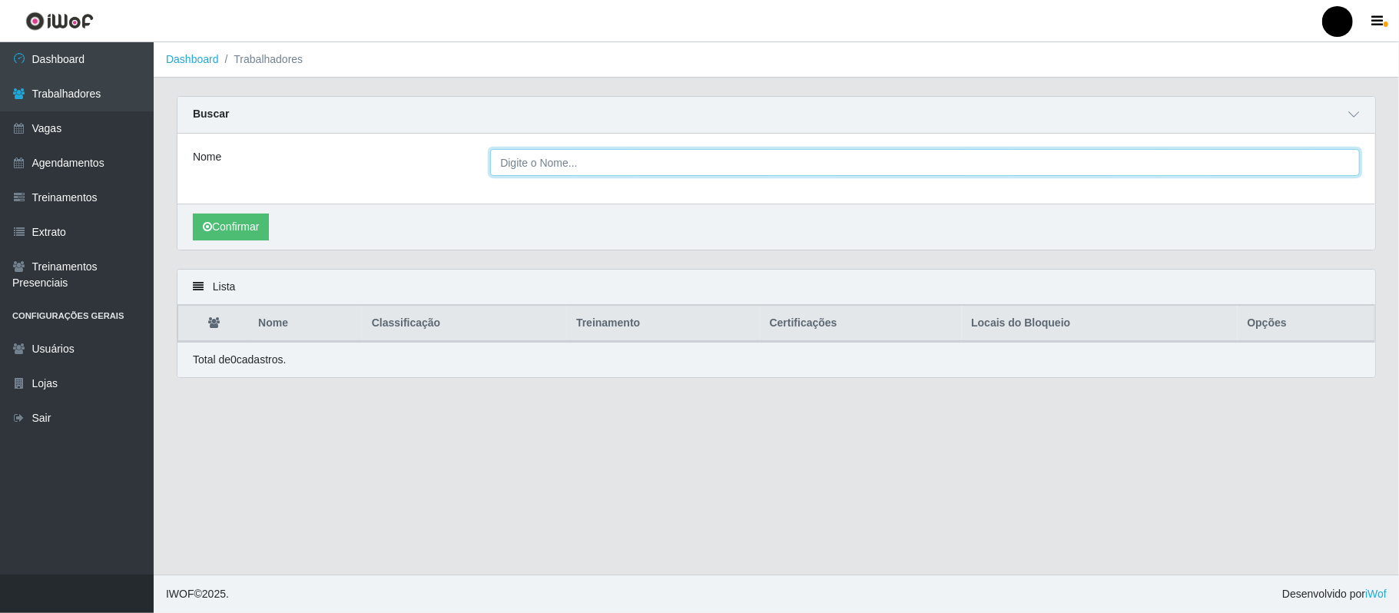
click at [527, 161] on input "Nome" at bounding box center [925, 162] width 870 height 27
type input "anabela souza"
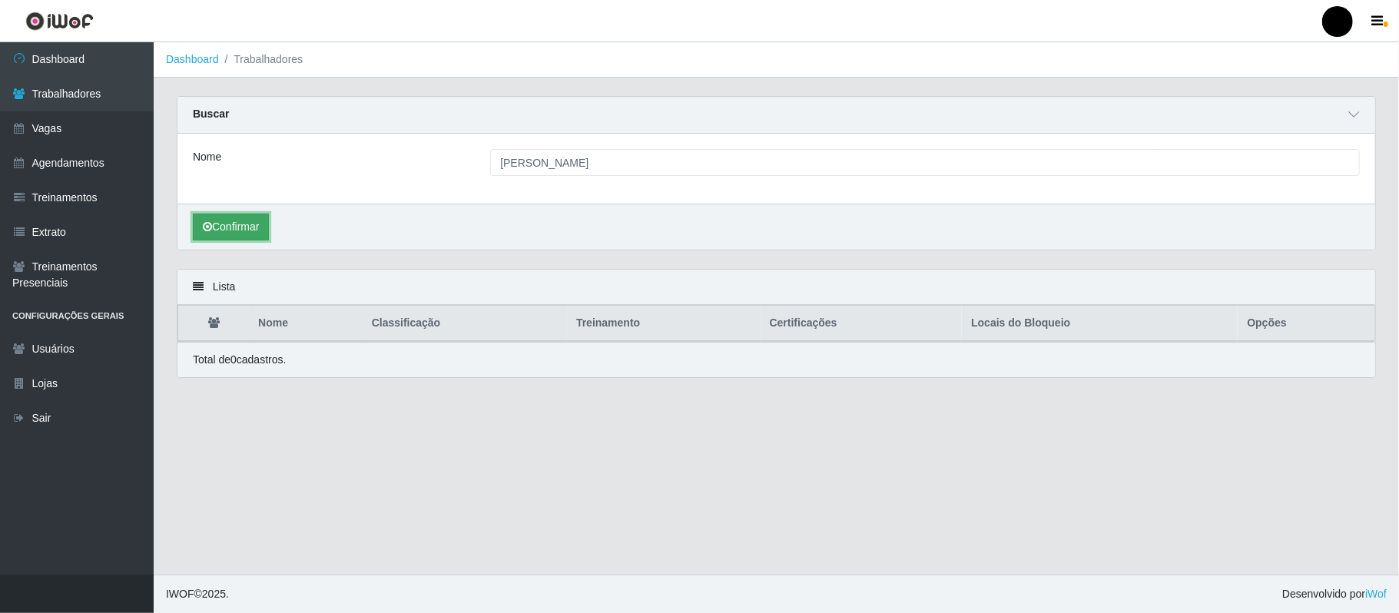
click at [229, 230] on button "Confirmar" at bounding box center [231, 227] width 76 height 27
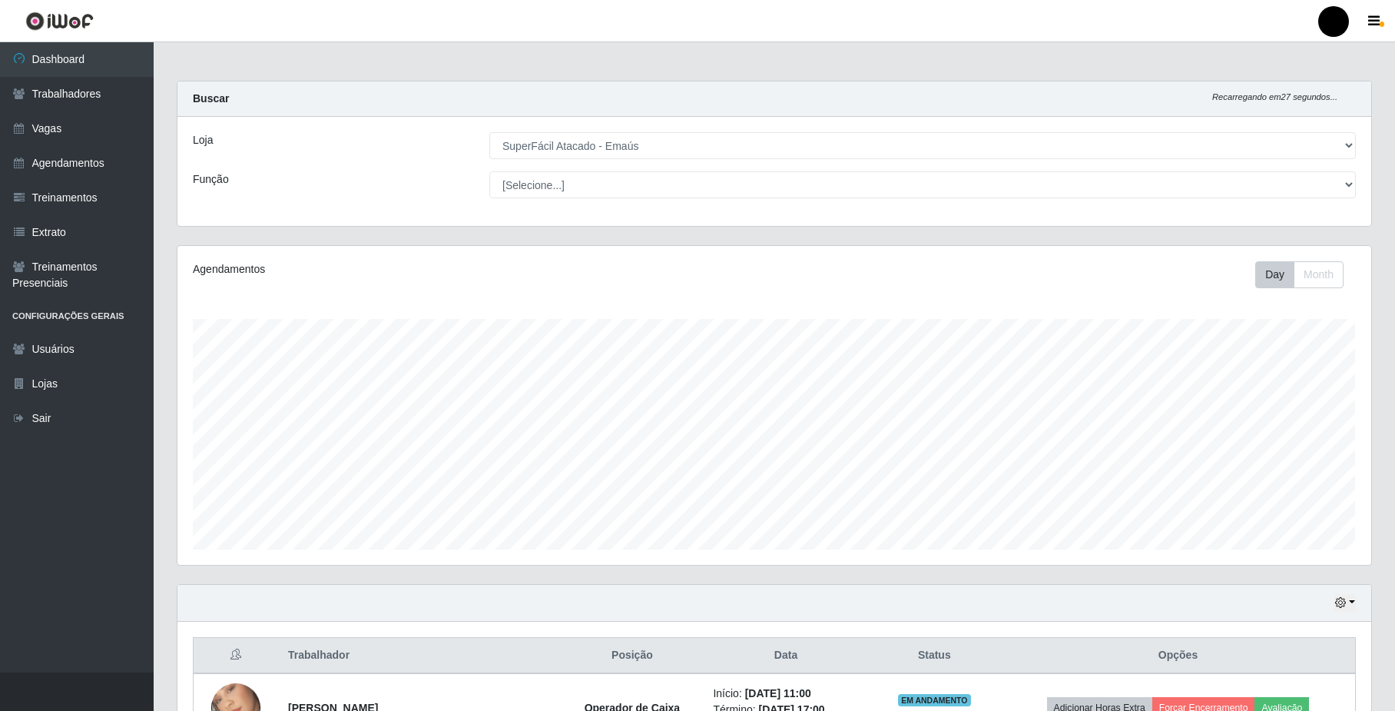
select select "407"
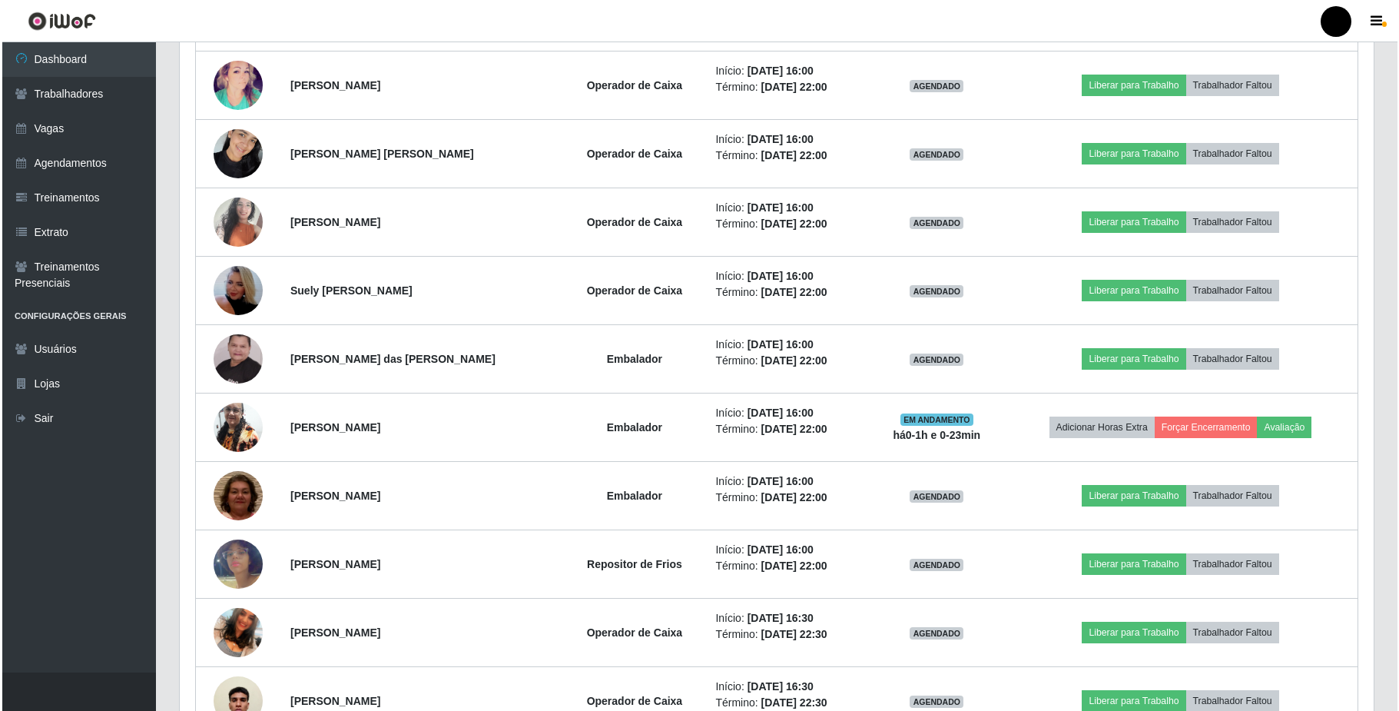
scroll to position [999, 0]
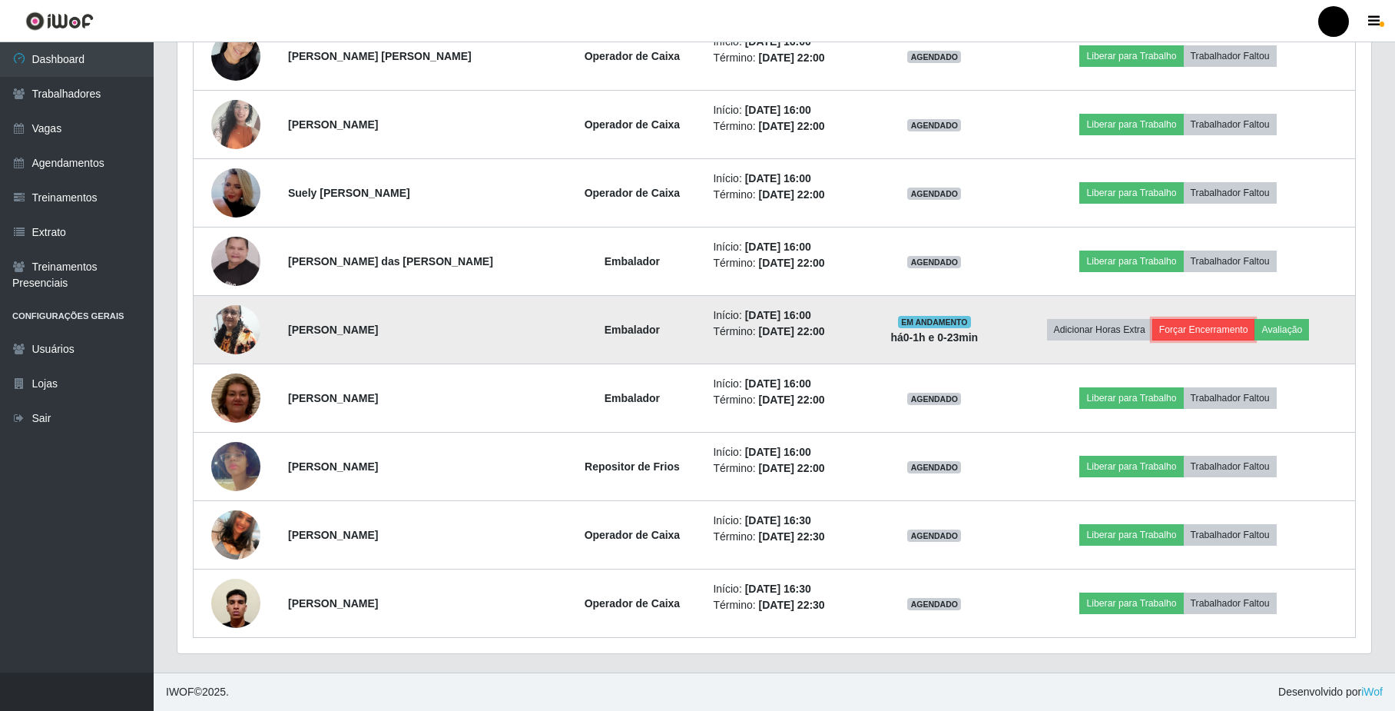
click at [1187, 323] on button "Forçar Encerramento" at bounding box center [1203, 330] width 103 height 22
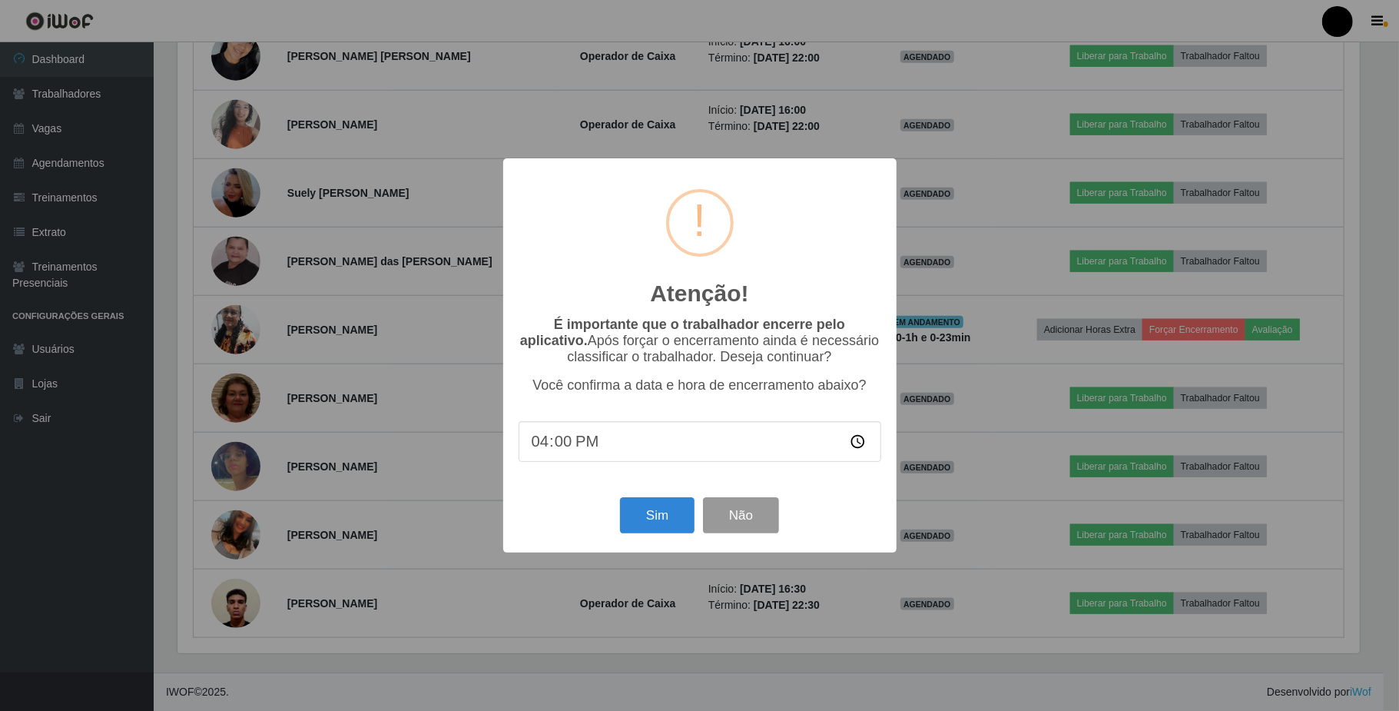
type input "16:05"
click at [680, 522] on button "Sim" at bounding box center [657, 515] width 75 height 36
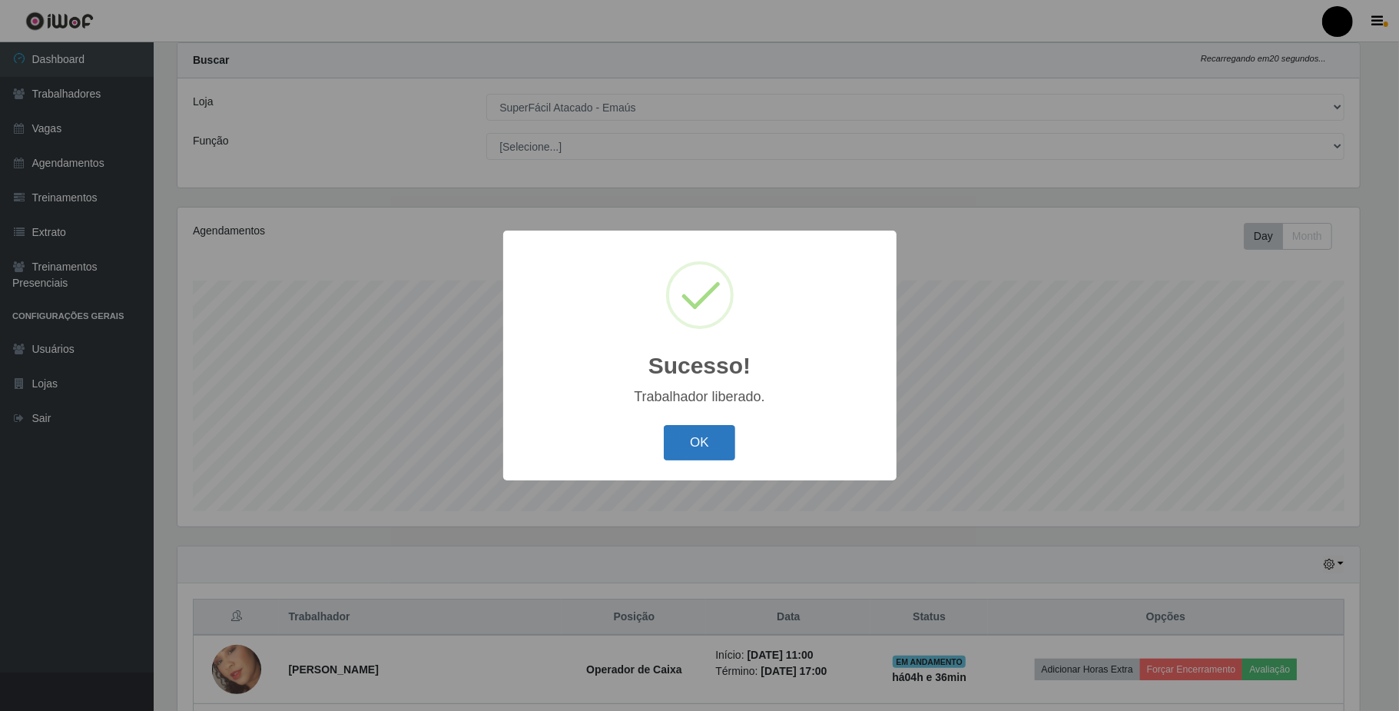
click at [694, 449] on button "OK" at bounding box center [699, 443] width 71 height 36
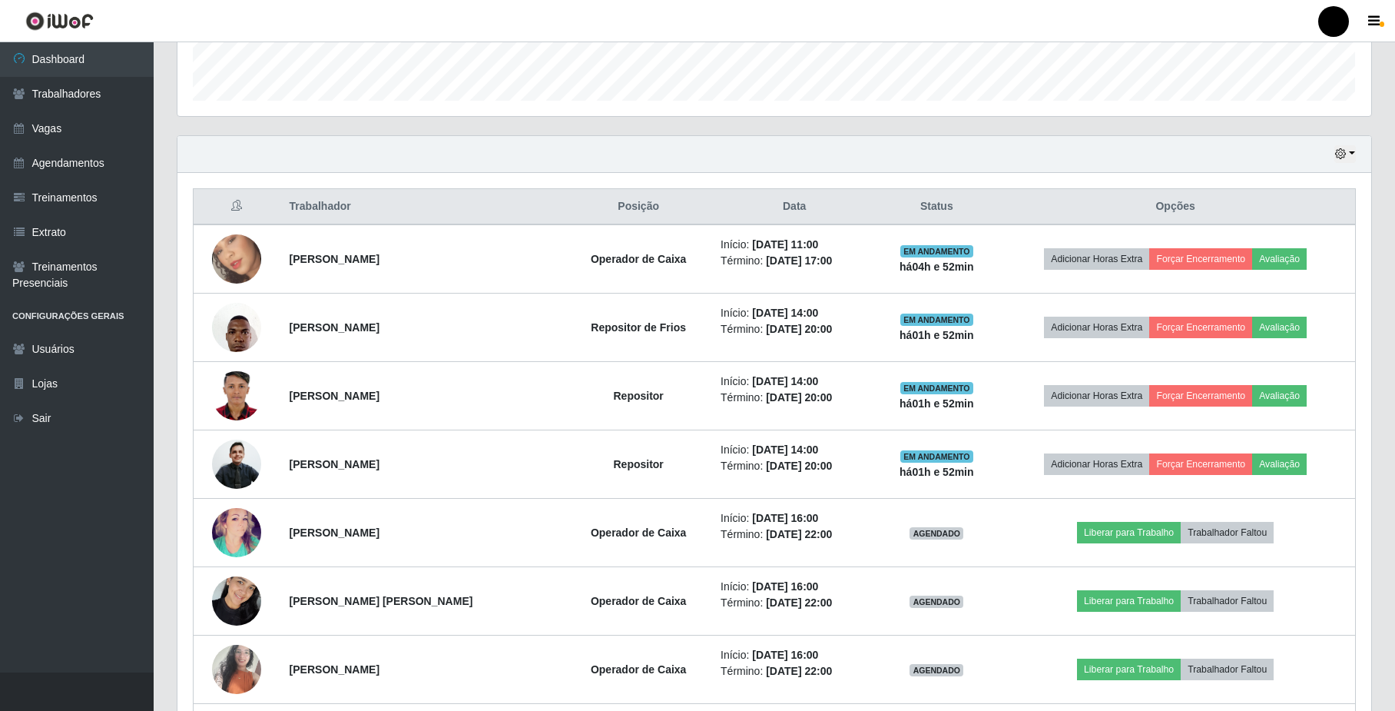
scroll to position [512, 0]
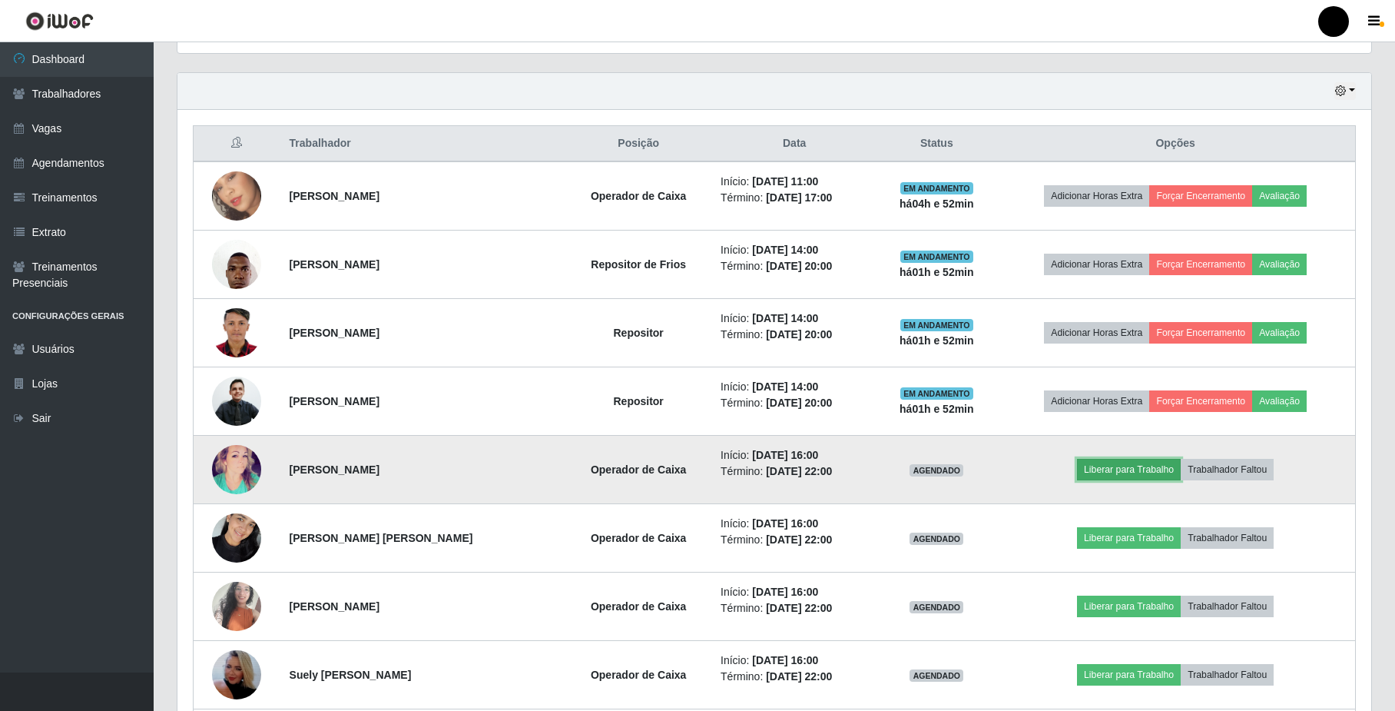
click at [1144, 473] on button "Liberar para Trabalho" at bounding box center [1129, 470] width 104 height 22
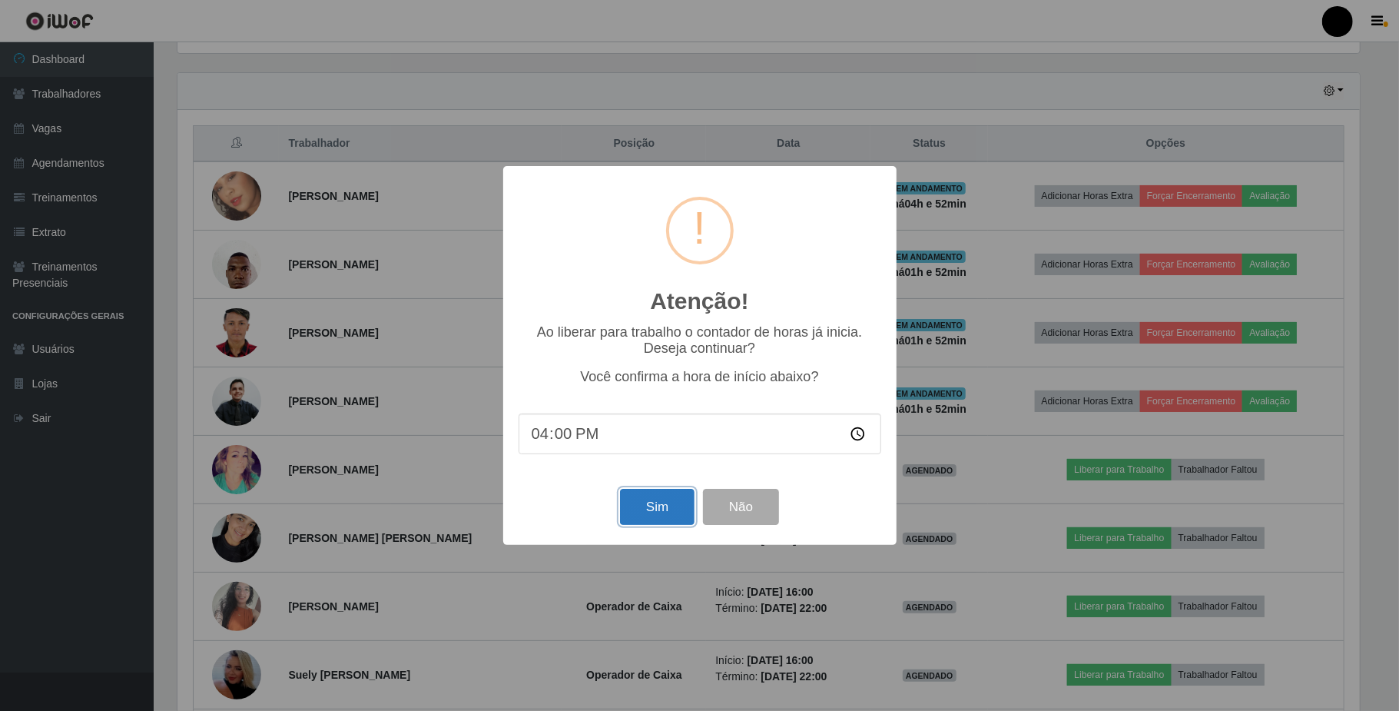
click at [664, 516] on button "Sim" at bounding box center [657, 507] width 75 height 36
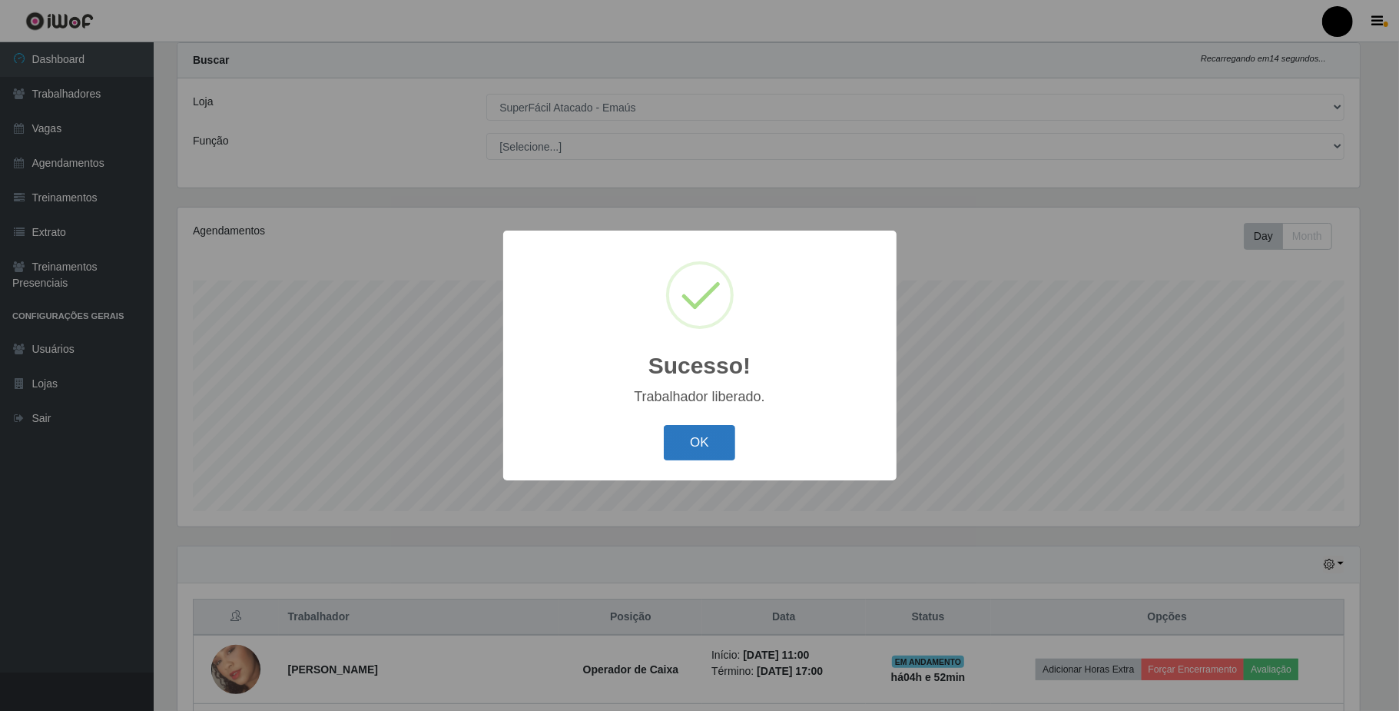
click at [725, 433] on button "OK" at bounding box center [699, 443] width 71 height 36
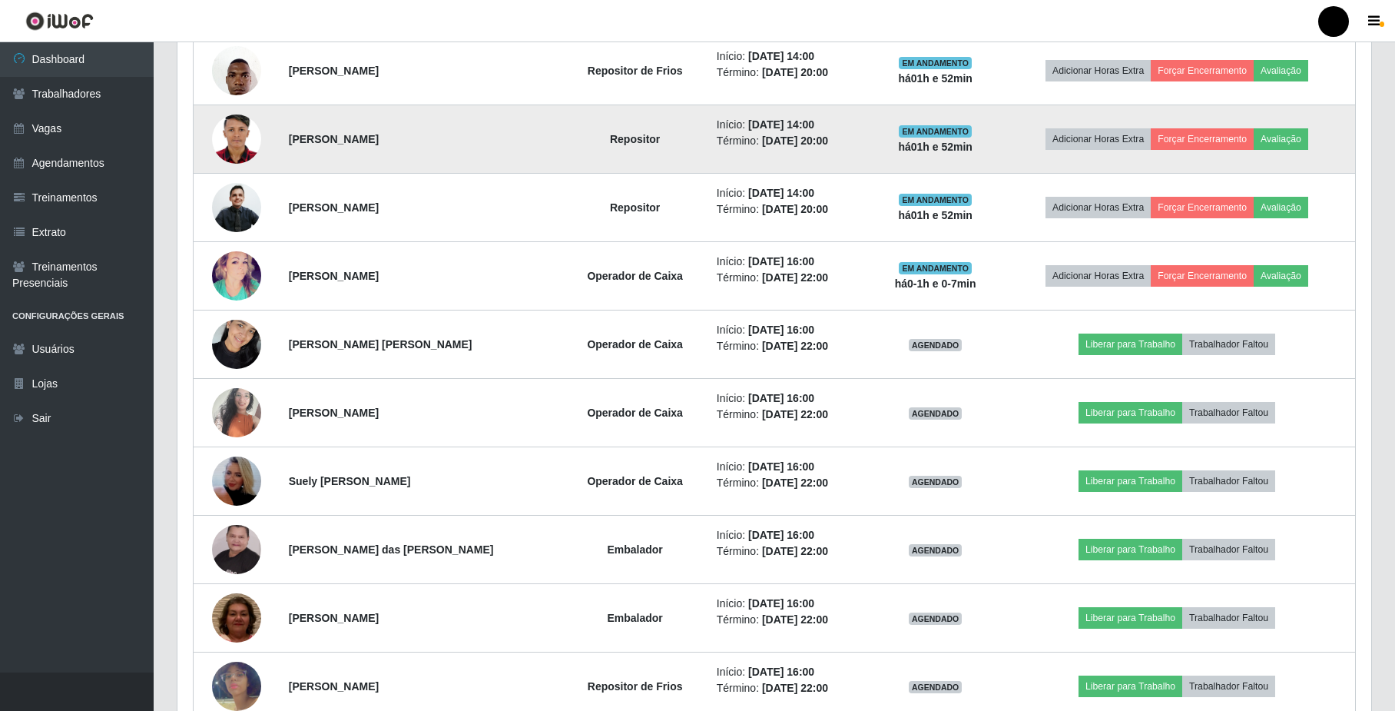
scroll to position [756, 0]
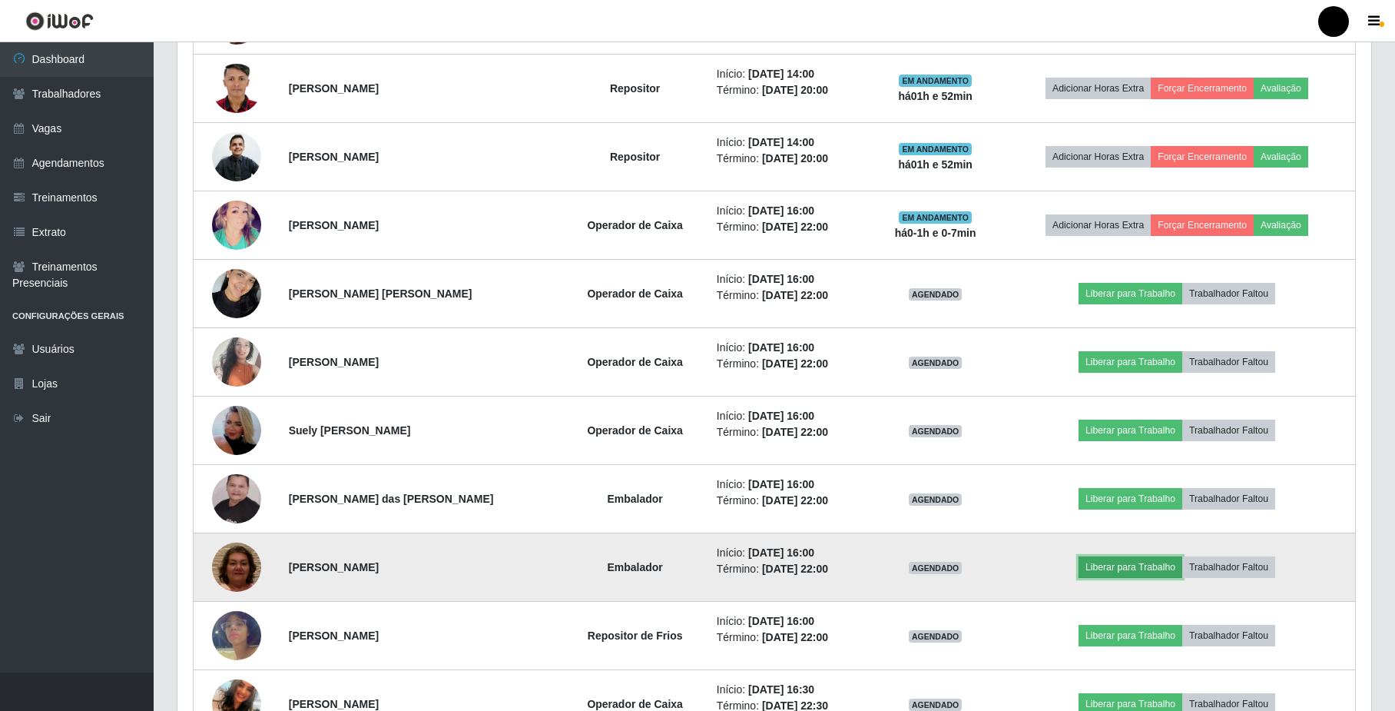
click at [1148, 573] on button "Liberar para Trabalho" at bounding box center [1131, 567] width 104 height 22
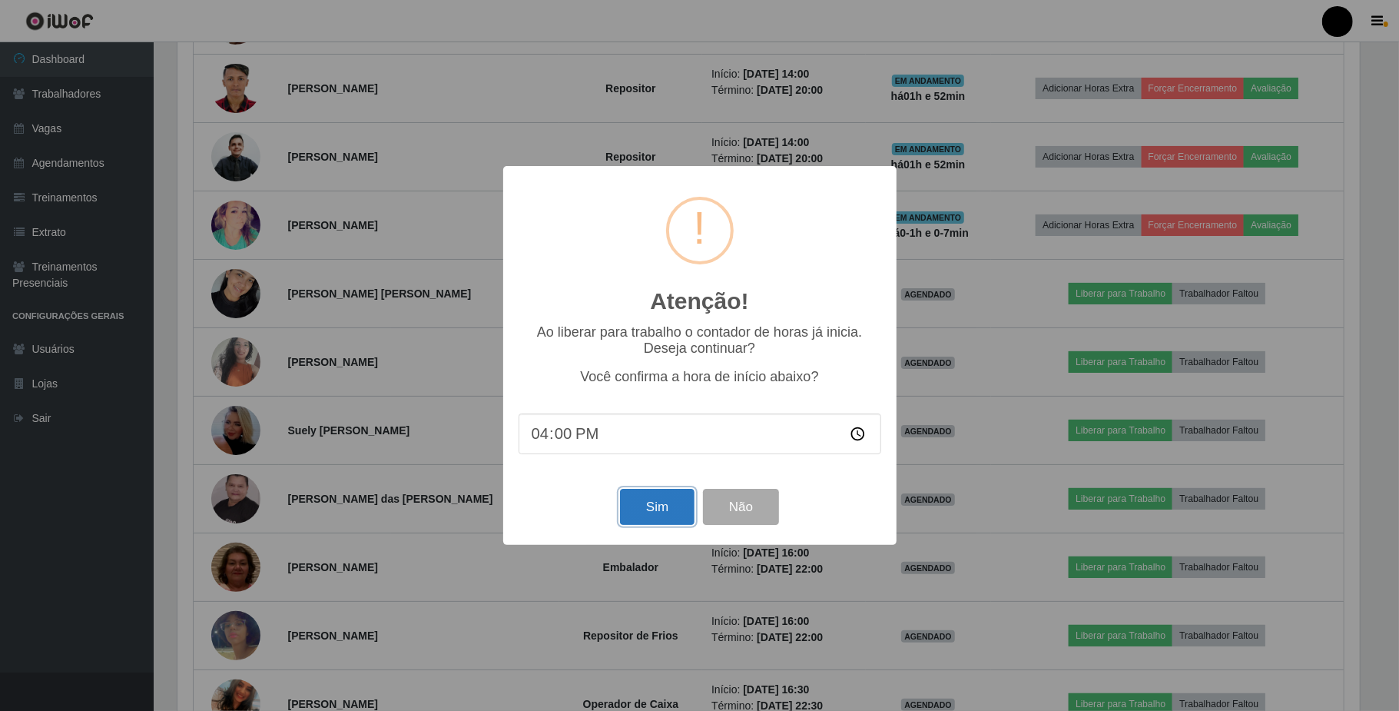
click at [644, 502] on button "Sim" at bounding box center [657, 507] width 75 height 36
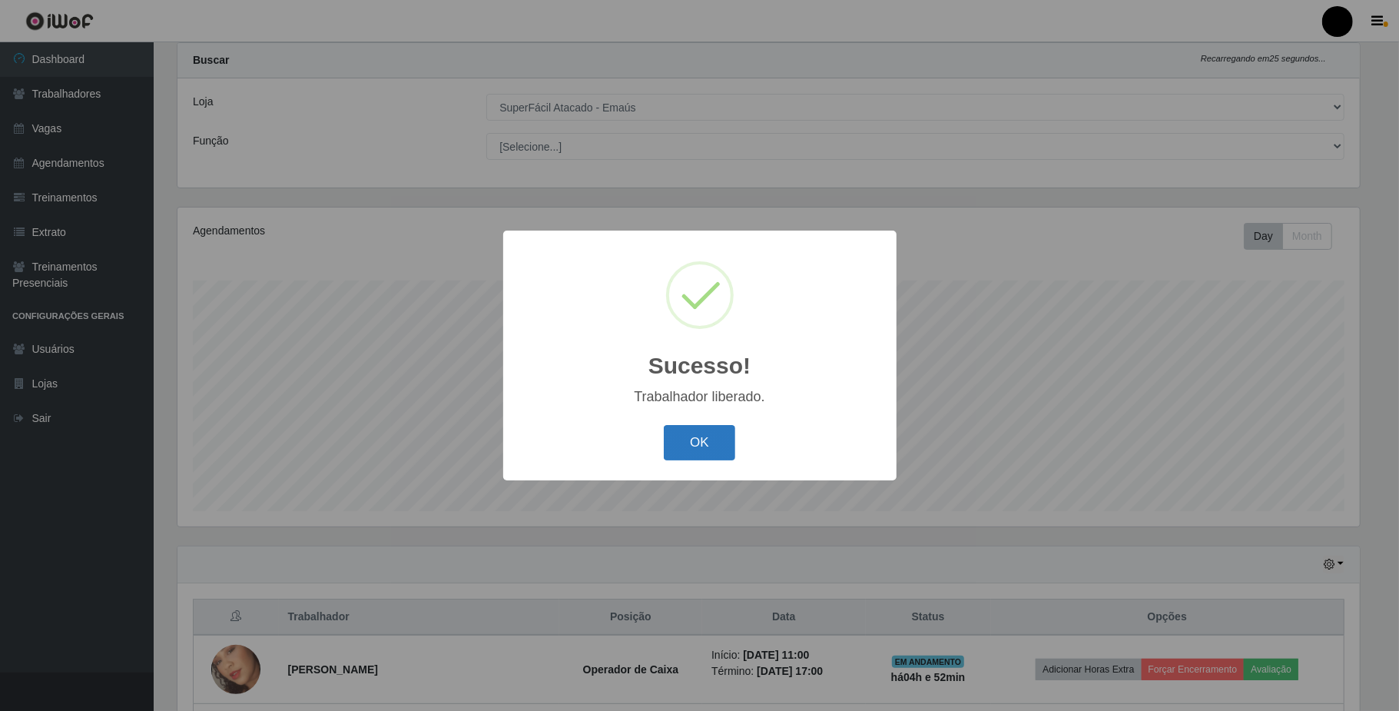
click at [698, 444] on button "OK" at bounding box center [699, 443] width 71 height 36
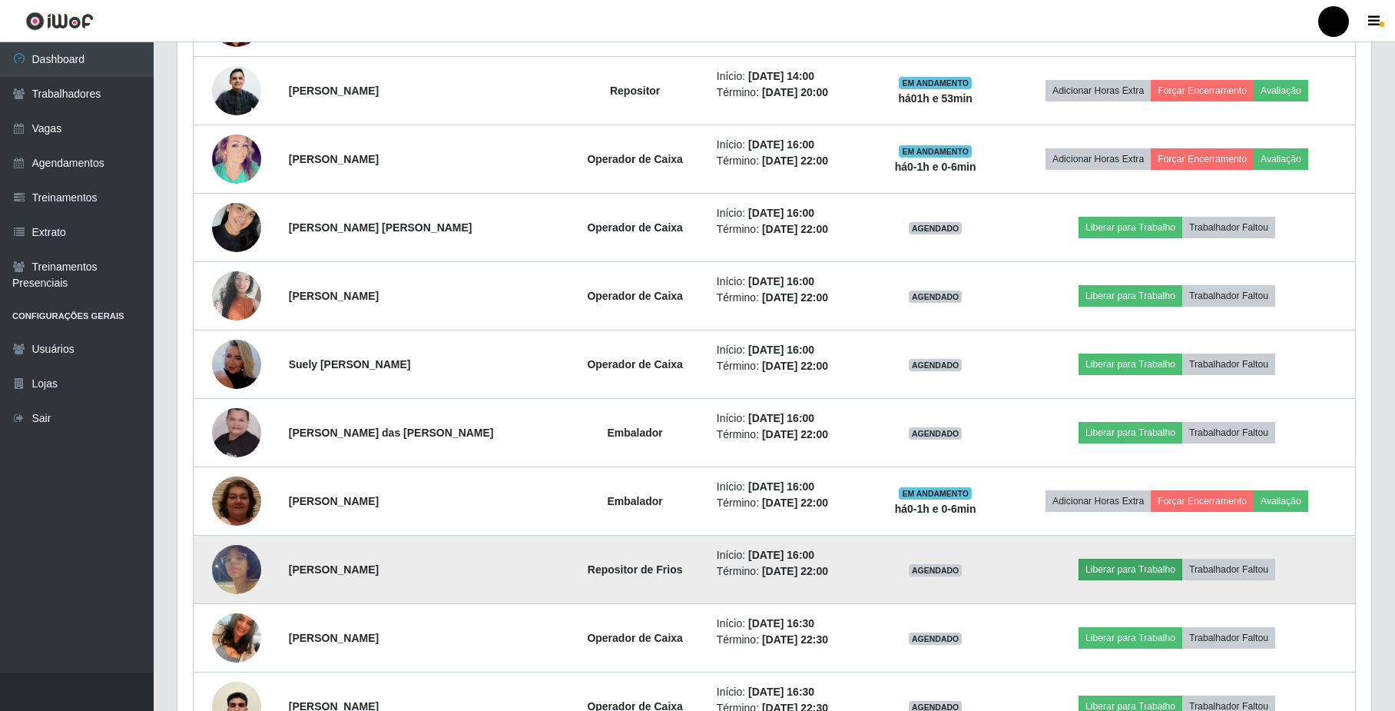
scroll to position [858, 0]
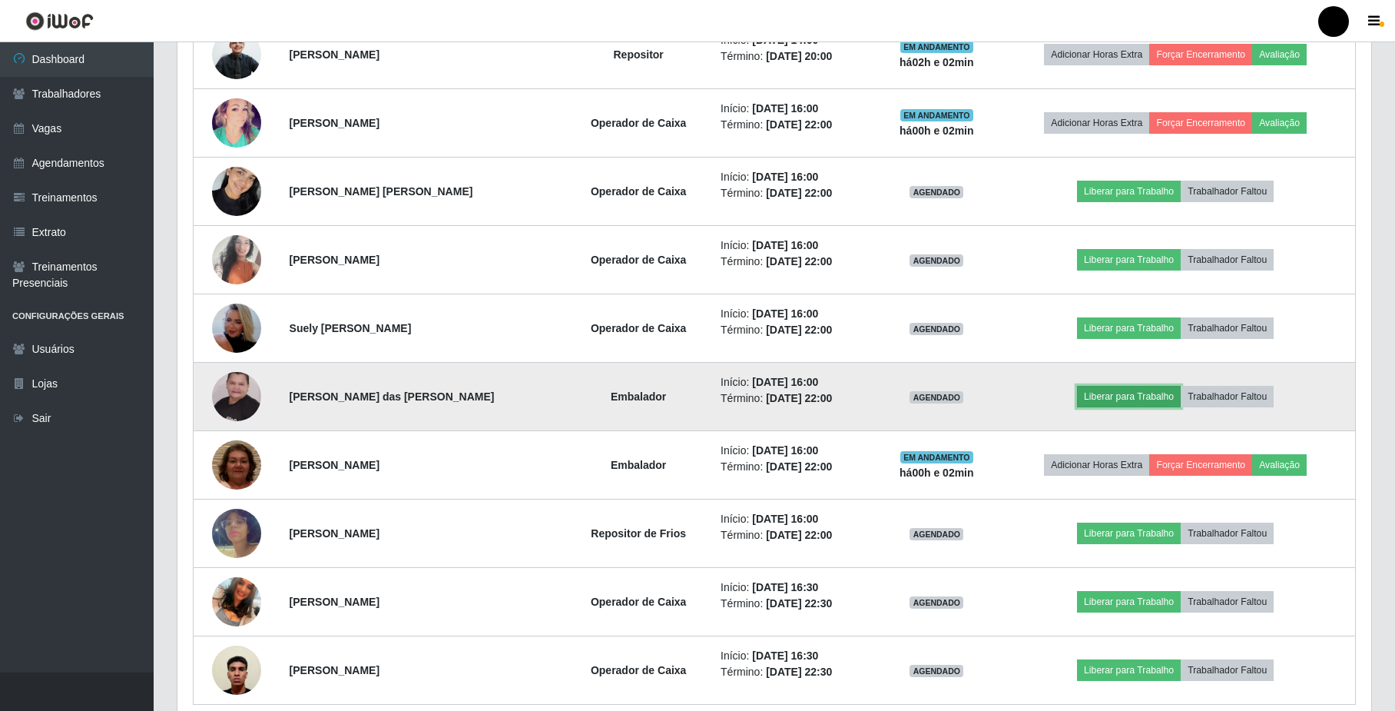
click at [1112, 407] on button "Liberar para Trabalho" at bounding box center [1129, 397] width 104 height 22
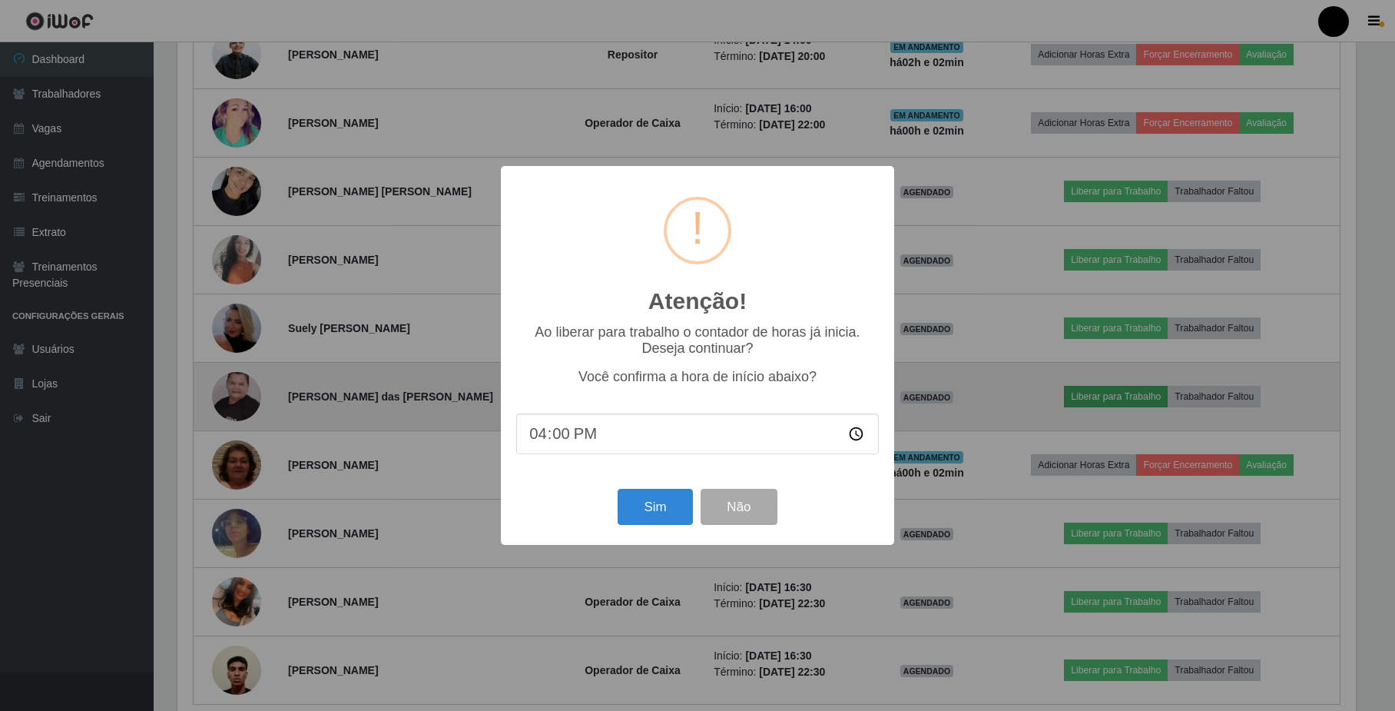
scroll to position [320, 1182]
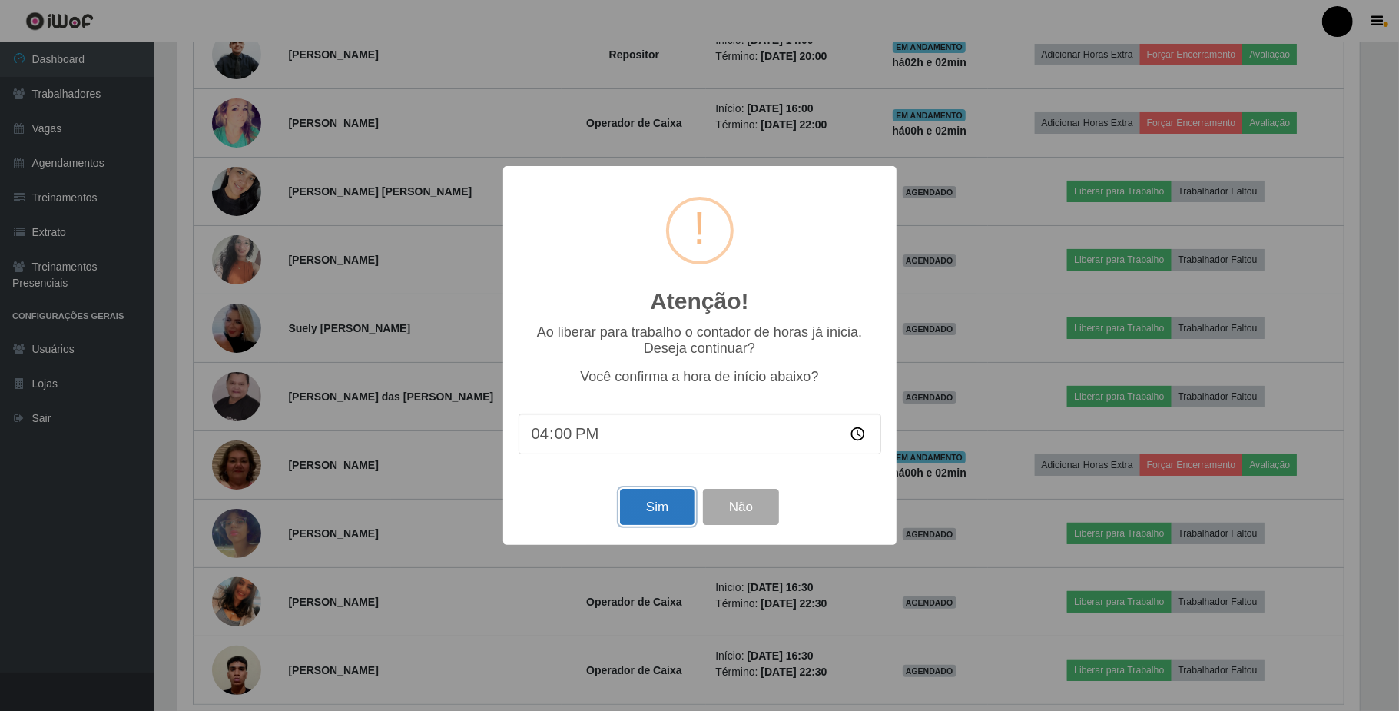
click at [642, 510] on button "Sim" at bounding box center [657, 507] width 75 height 36
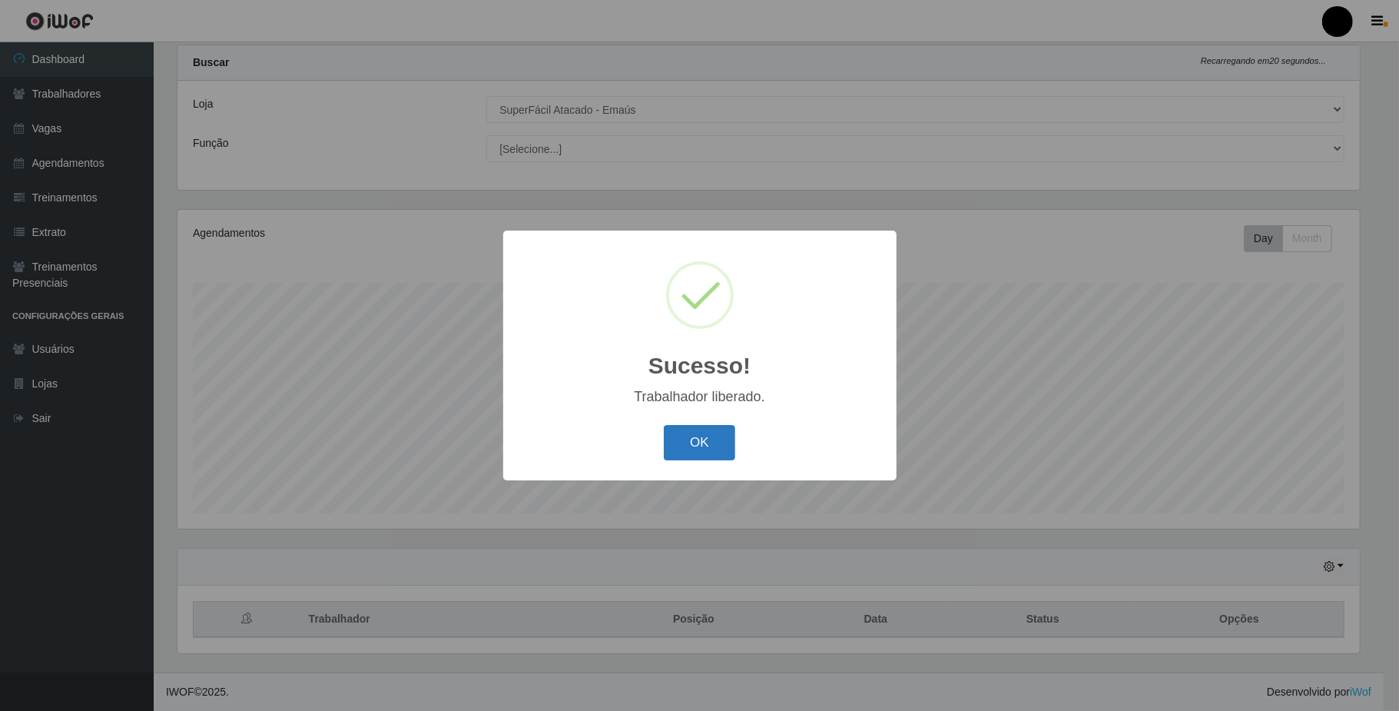
click at [692, 444] on button "OK" at bounding box center [699, 443] width 71 height 36
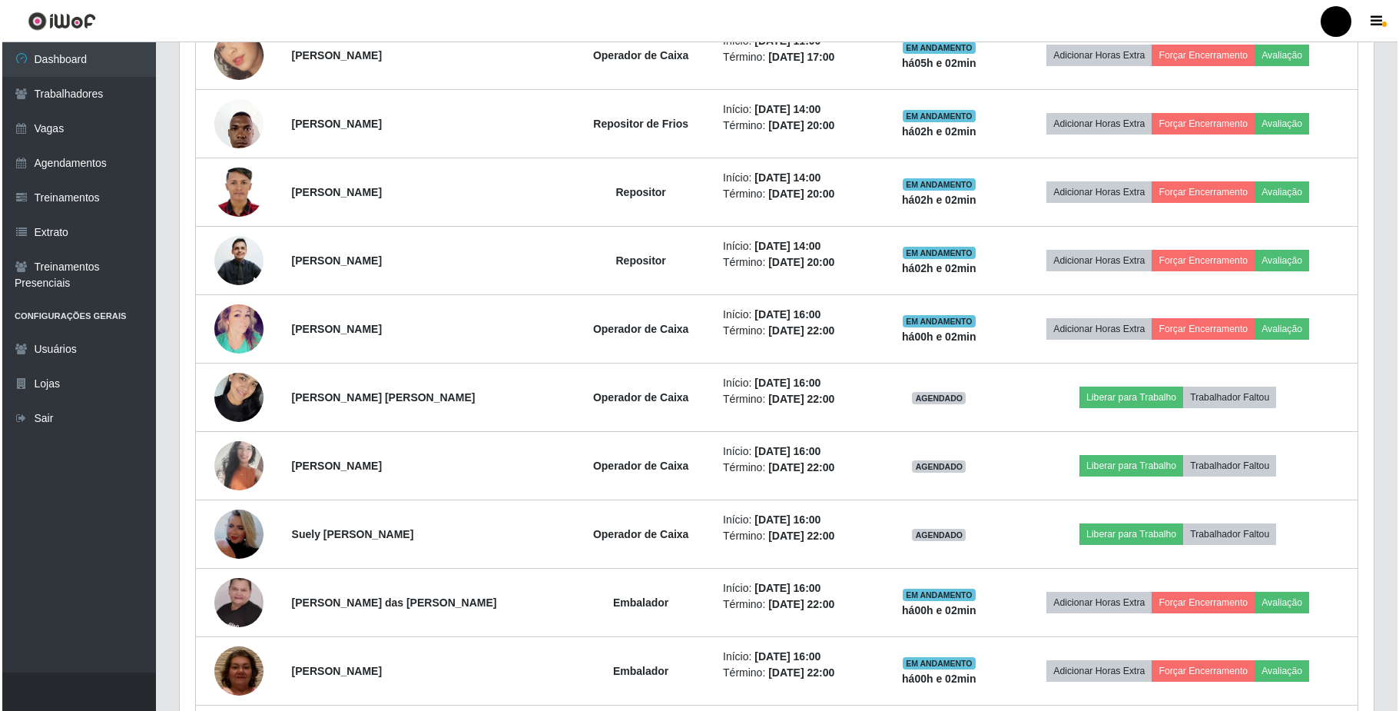
scroll to position [653, 0]
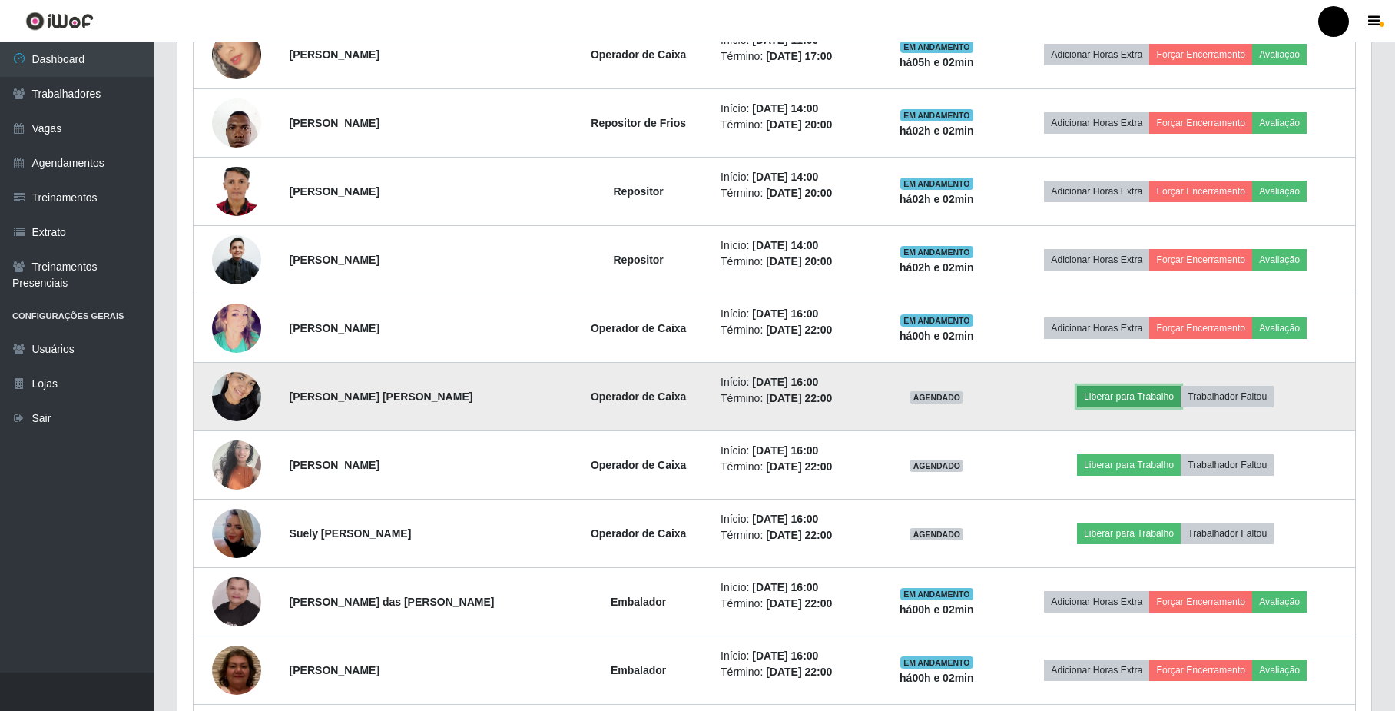
click at [1132, 398] on button "Liberar para Trabalho" at bounding box center [1129, 397] width 104 height 22
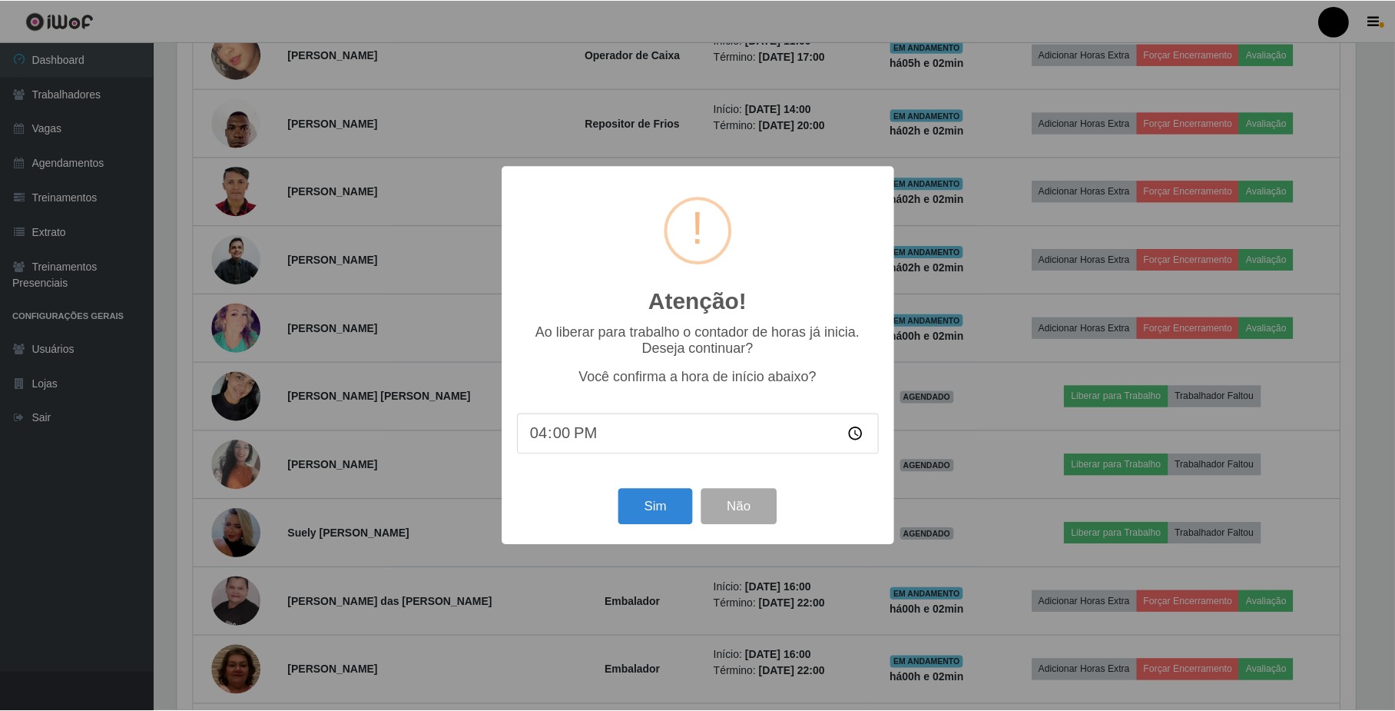
scroll to position [320, 1182]
drag, startPoint x: 692, startPoint y: 510, endPoint x: 683, endPoint y: 510, distance: 9.2
click at [687, 510] on button "Sim" at bounding box center [657, 507] width 75 height 36
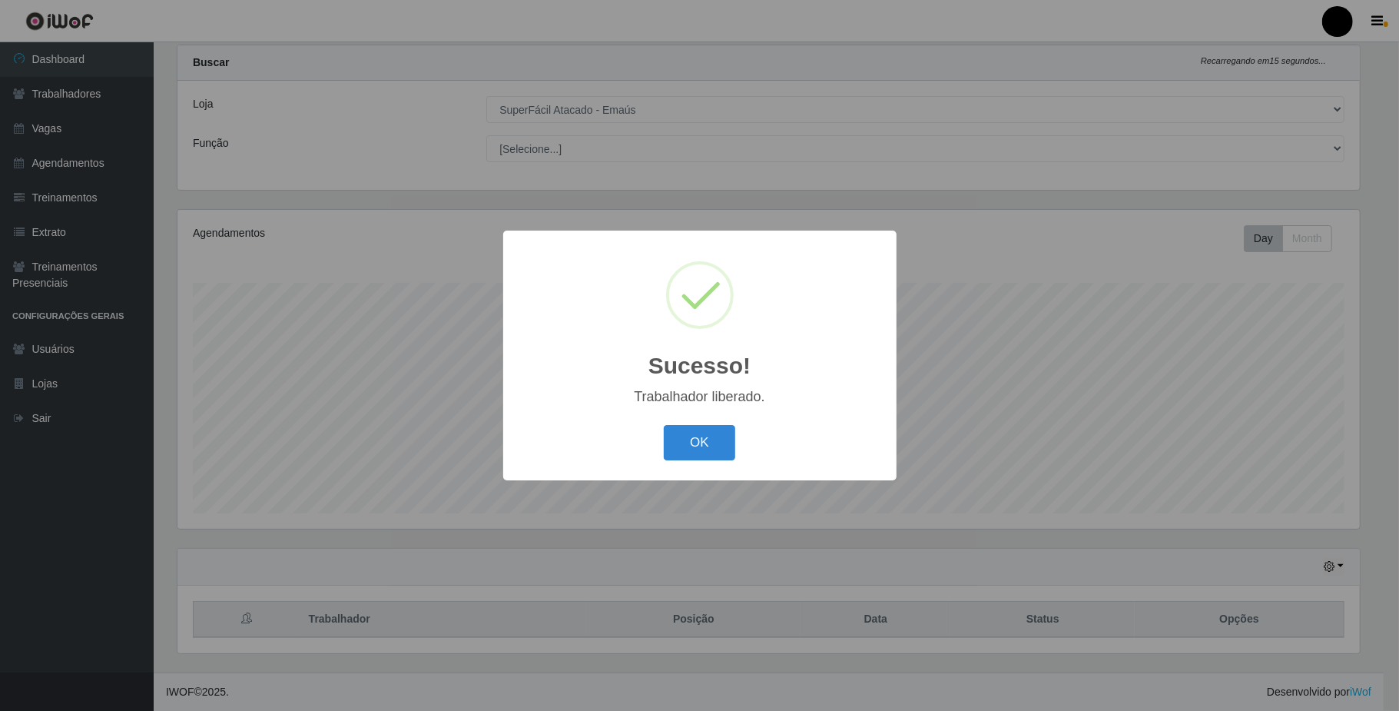
click at [685, 453] on button "OK" at bounding box center [699, 443] width 71 height 36
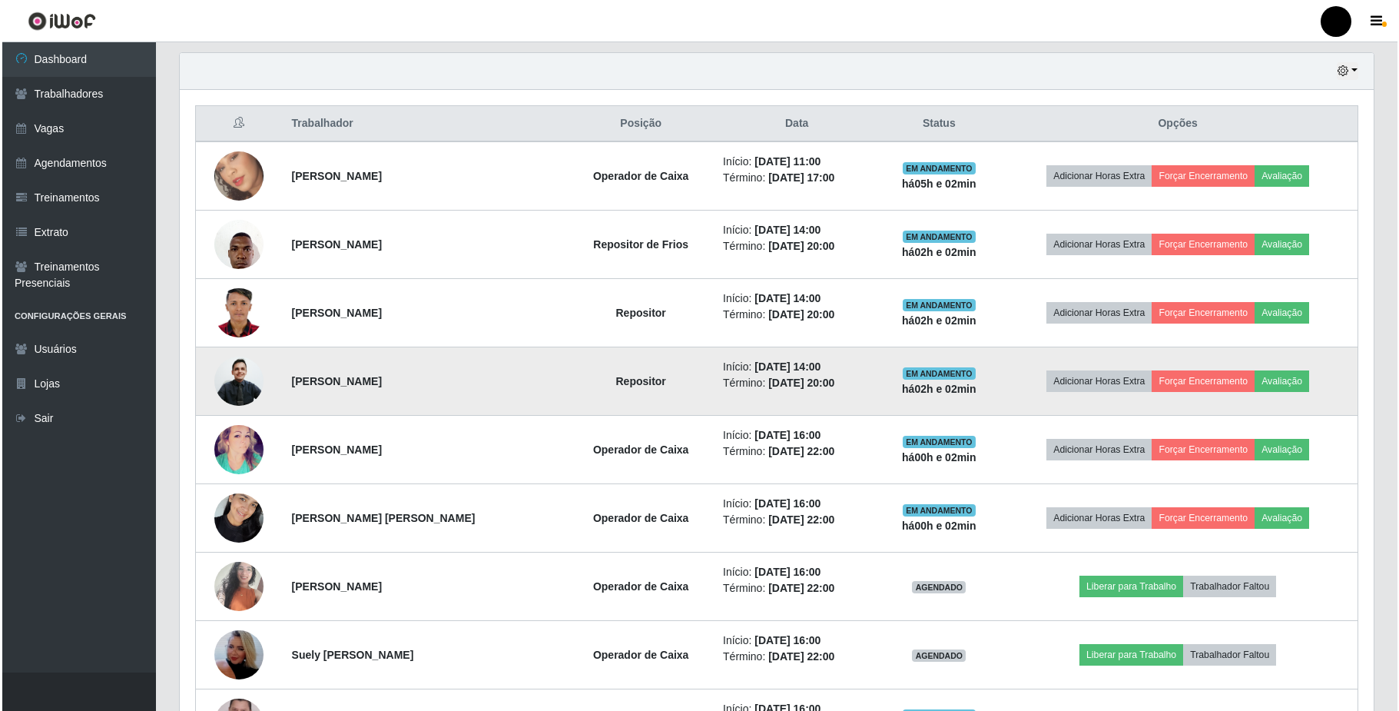
scroll to position [653, 0]
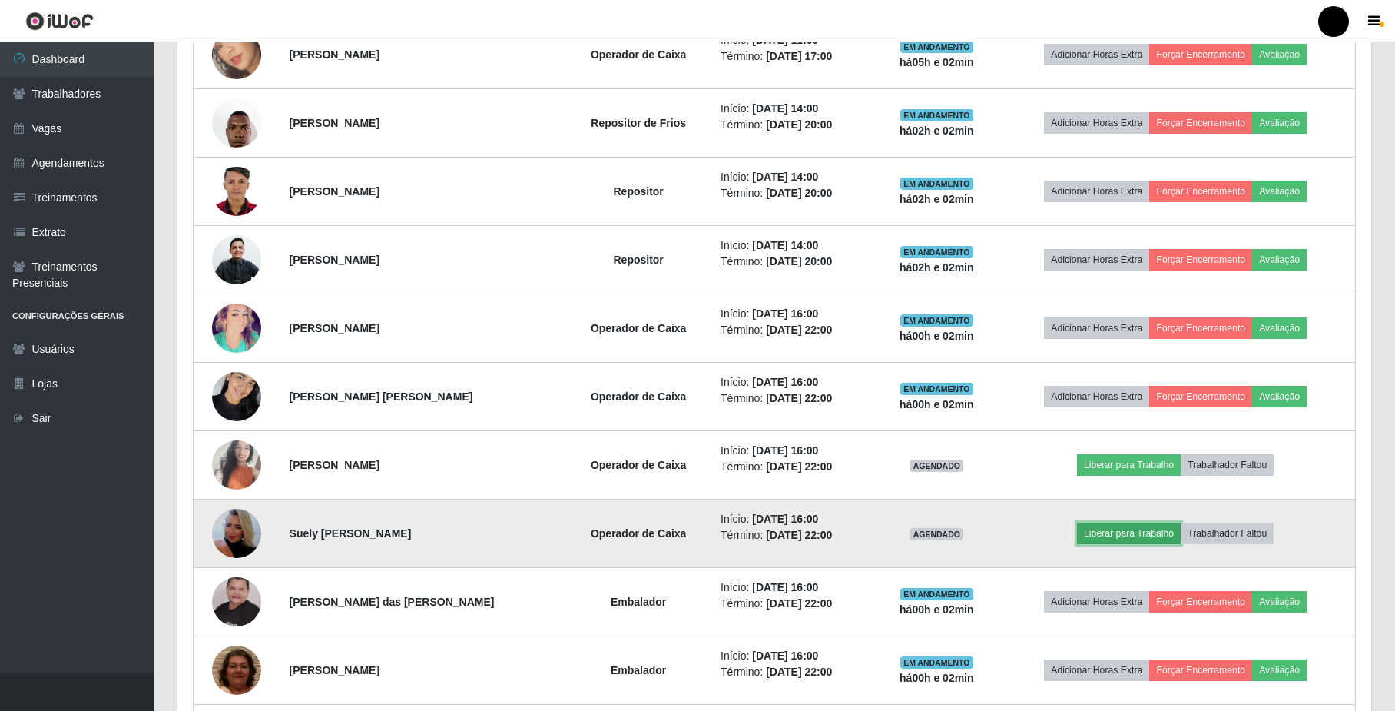
click at [1111, 533] on button "Liberar para Trabalho" at bounding box center [1129, 533] width 104 height 22
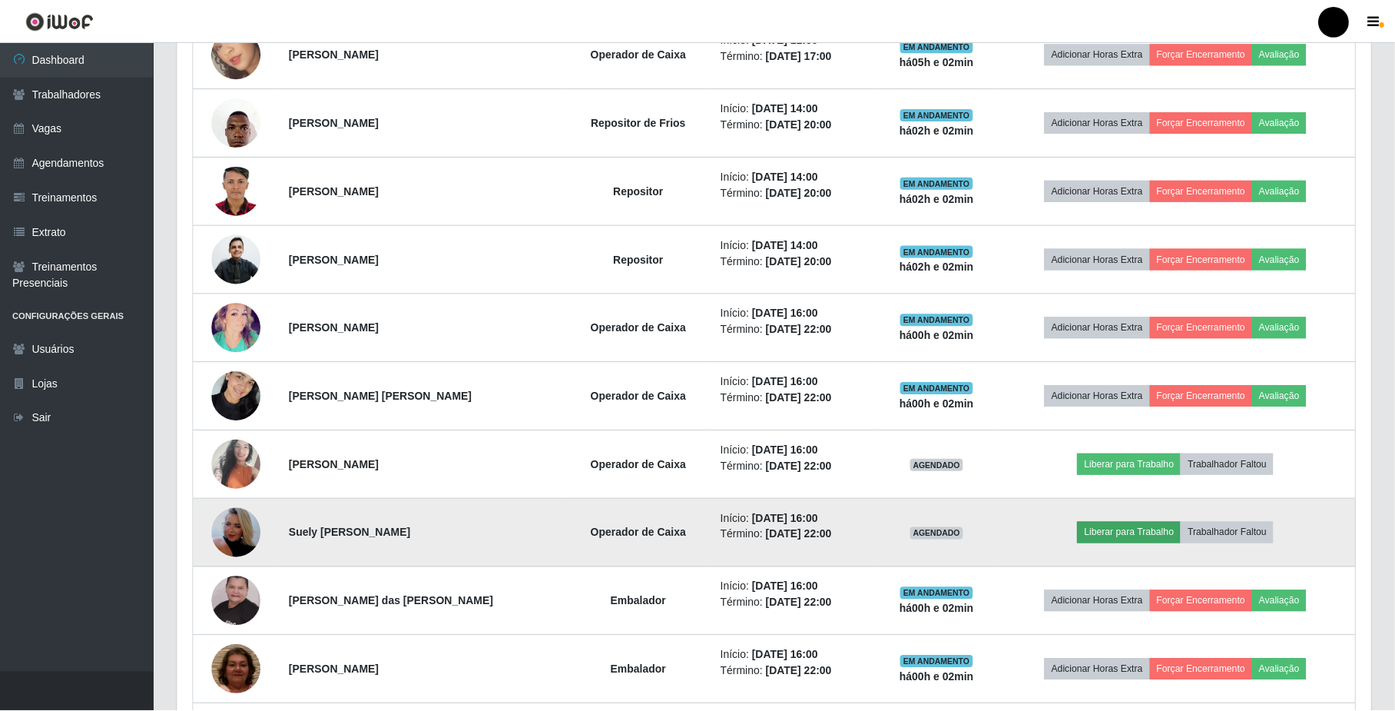
scroll to position [320, 1182]
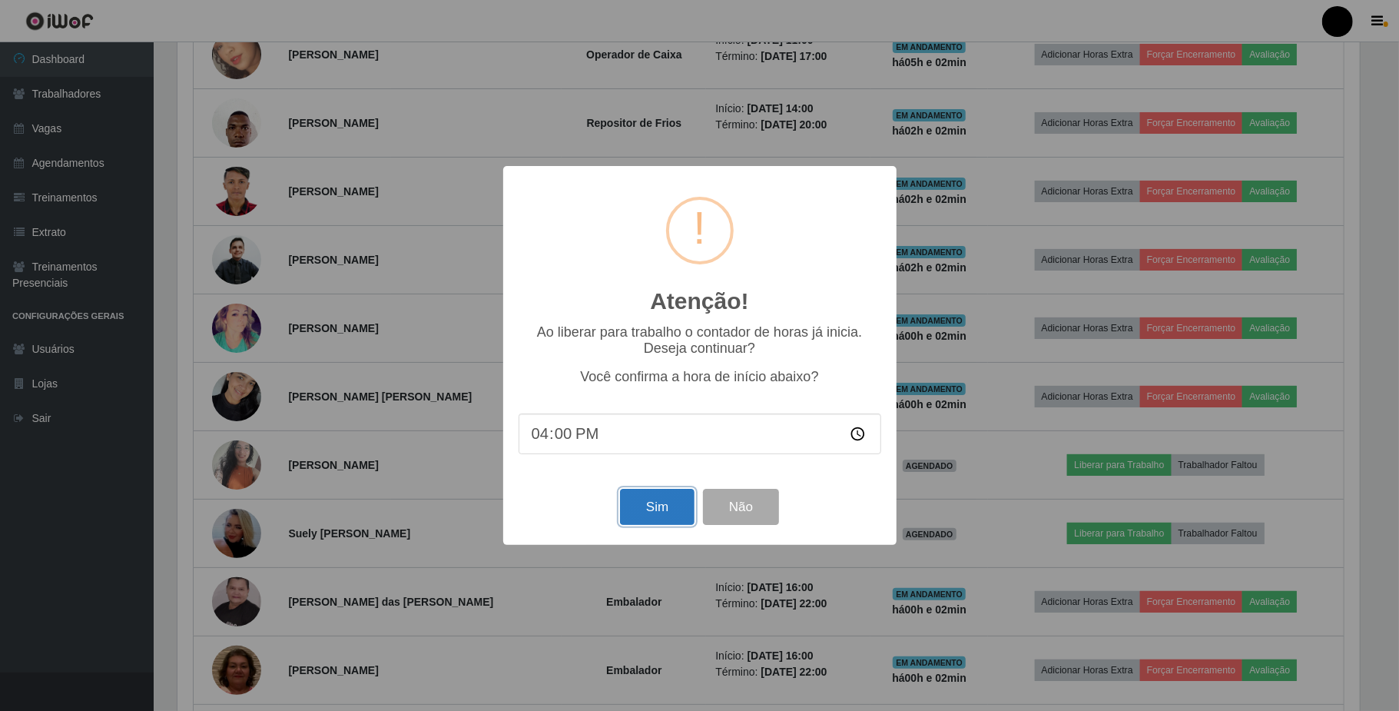
click at [661, 518] on button "Sim" at bounding box center [657, 507] width 75 height 36
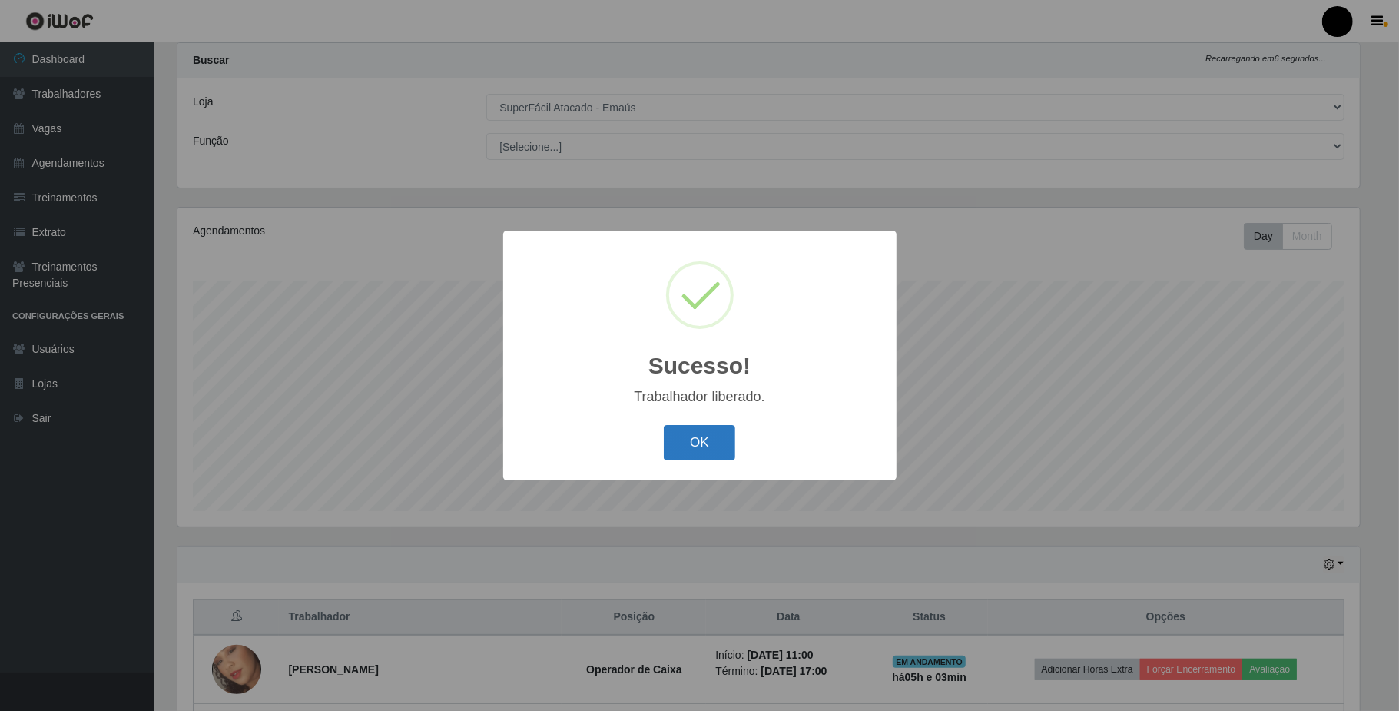
click at [679, 446] on button "OK" at bounding box center [699, 443] width 71 height 36
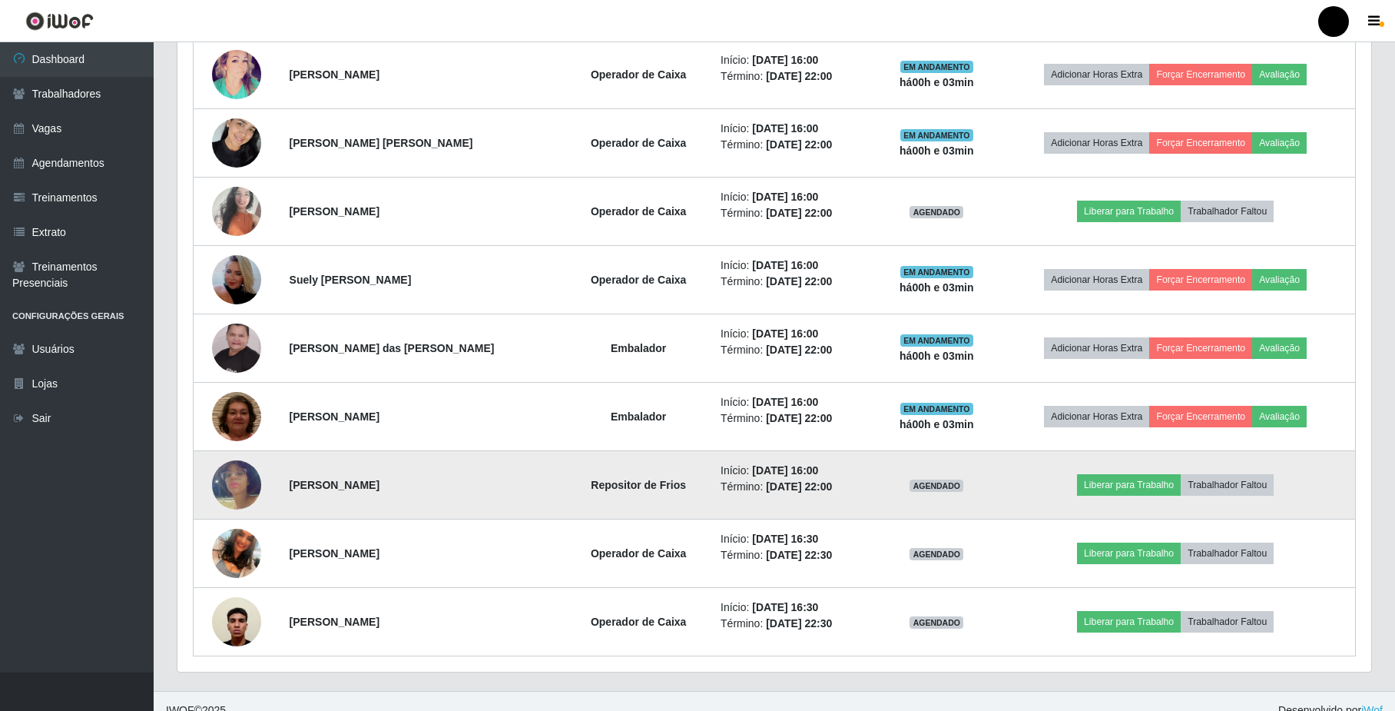
scroll to position [931, 0]
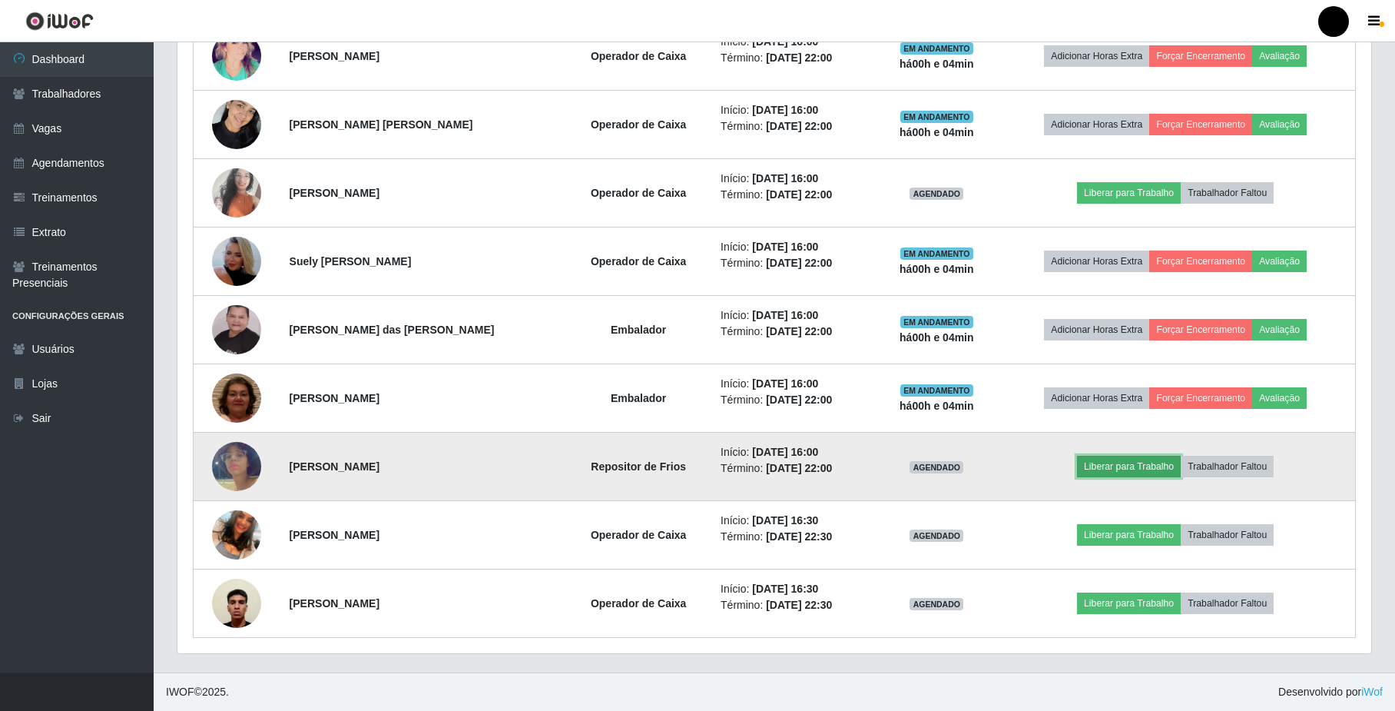
click at [1132, 466] on button "Liberar para Trabalho" at bounding box center [1129, 467] width 104 height 22
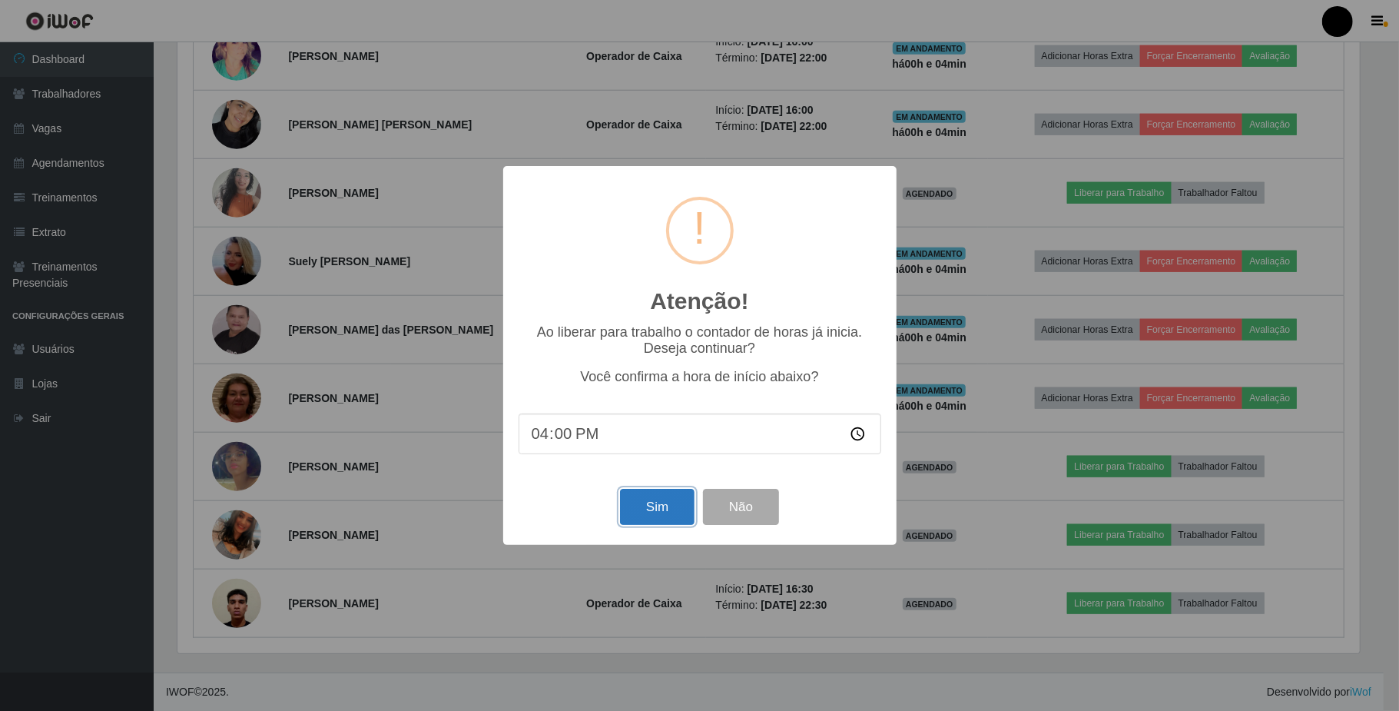
click at [650, 511] on button "Sim" at bounding box center [657, 507] width 75 height 36
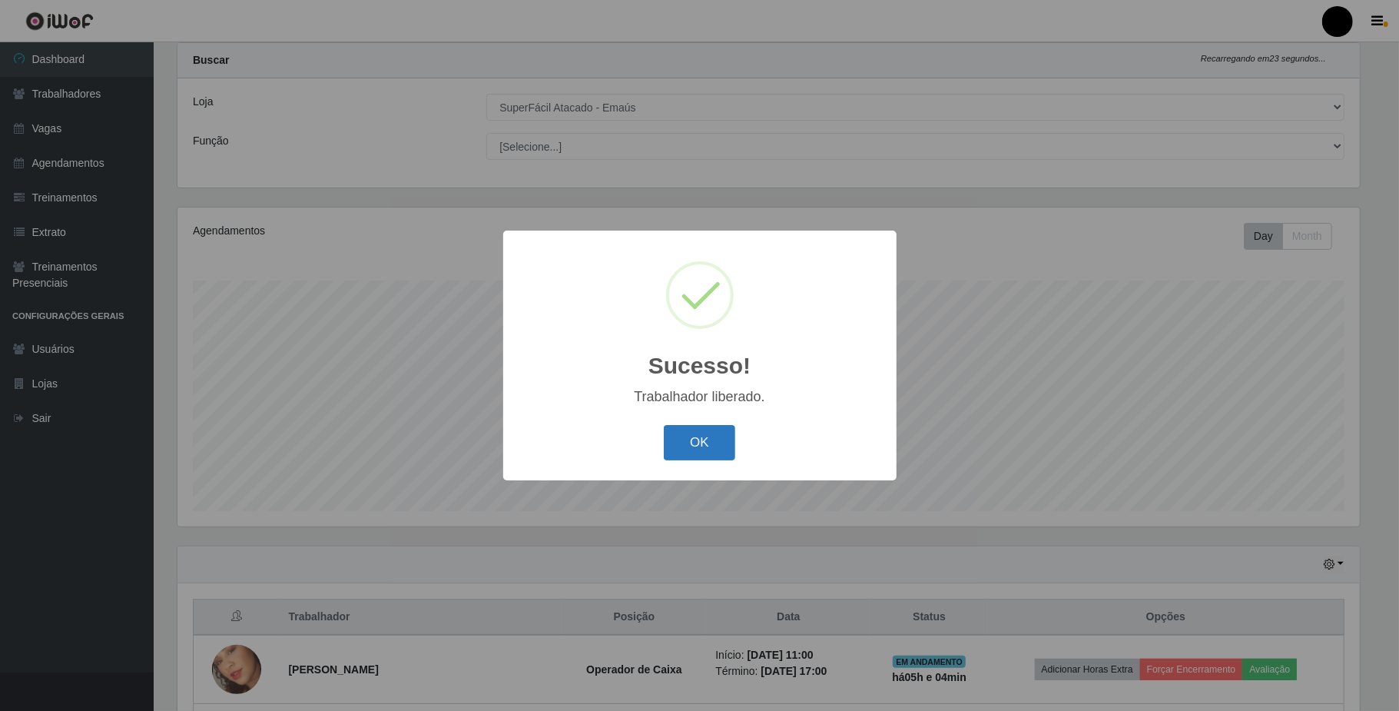
click at [691, 444] on button "OK" at bounding box center [699, 443] width 71 height 36
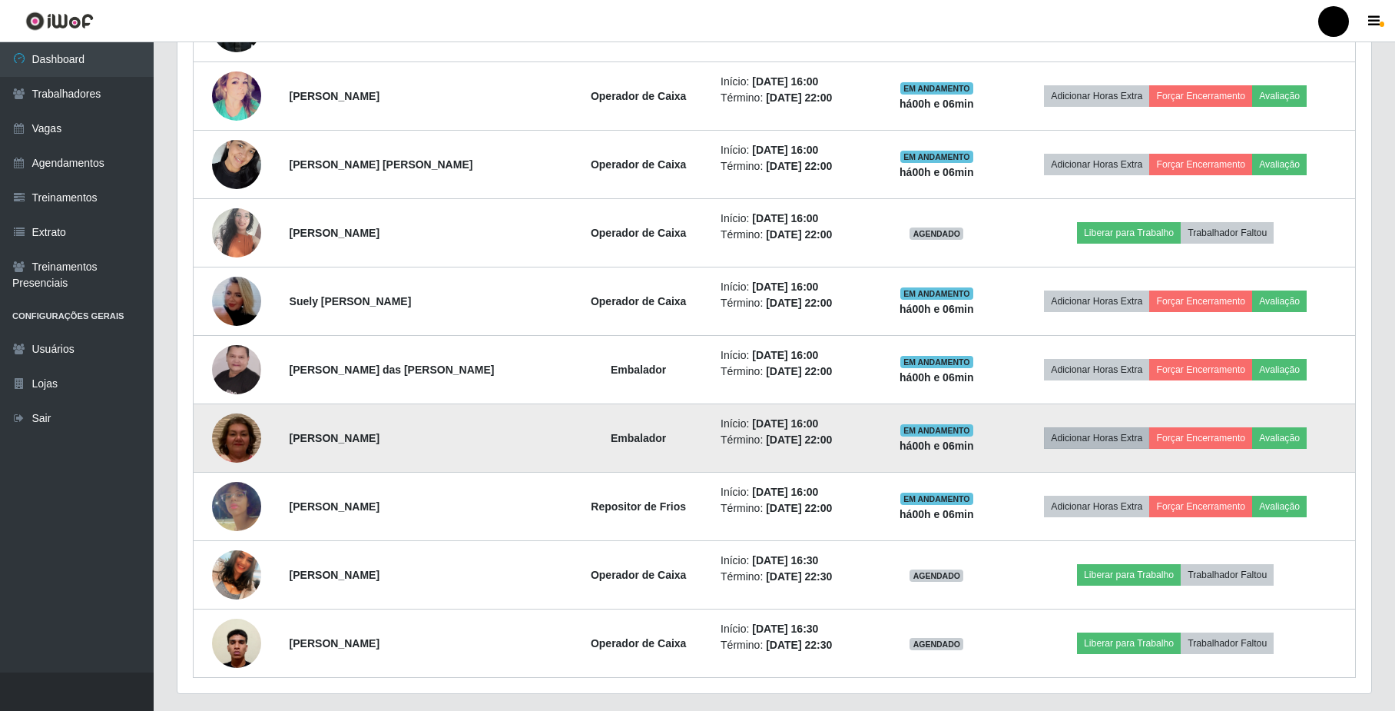
scroll to position [931, 0]
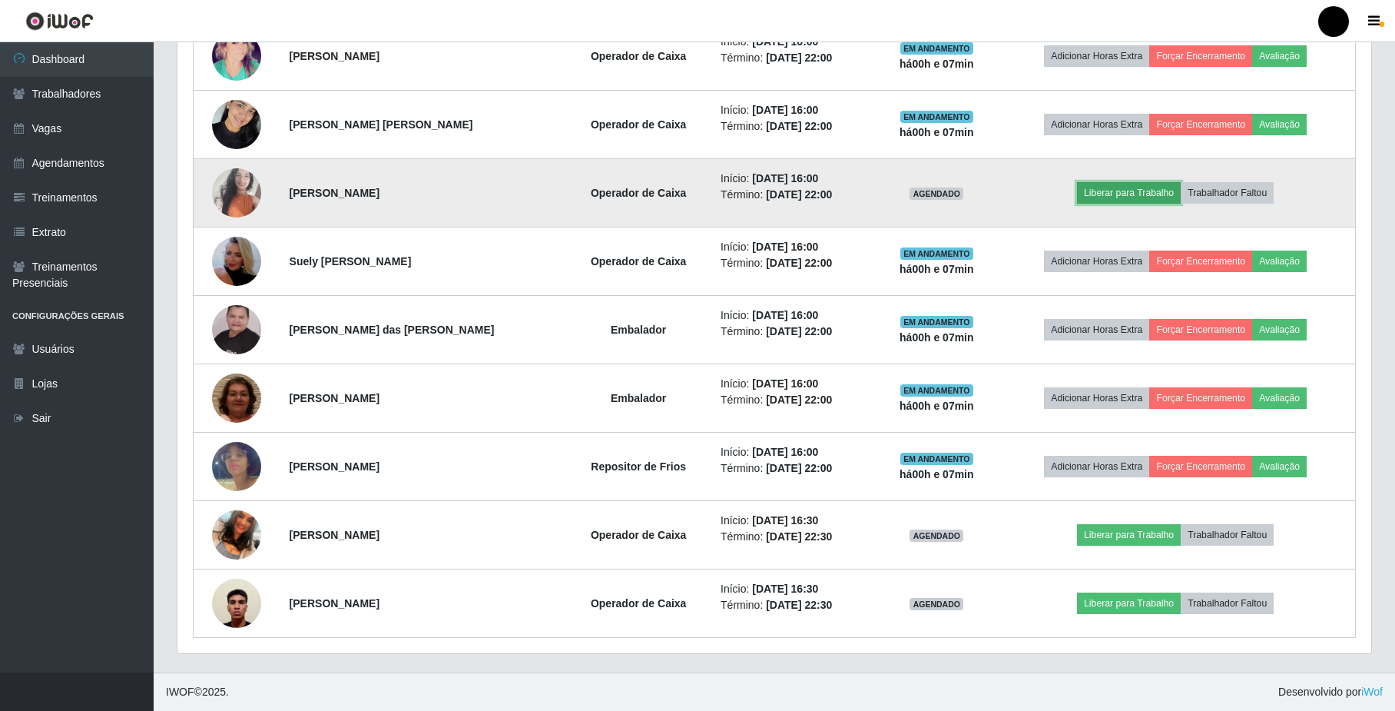
click at [1126, 187] on button "Liberar para Trabalho" at bounding box center [1129, 193] width 104 height 22
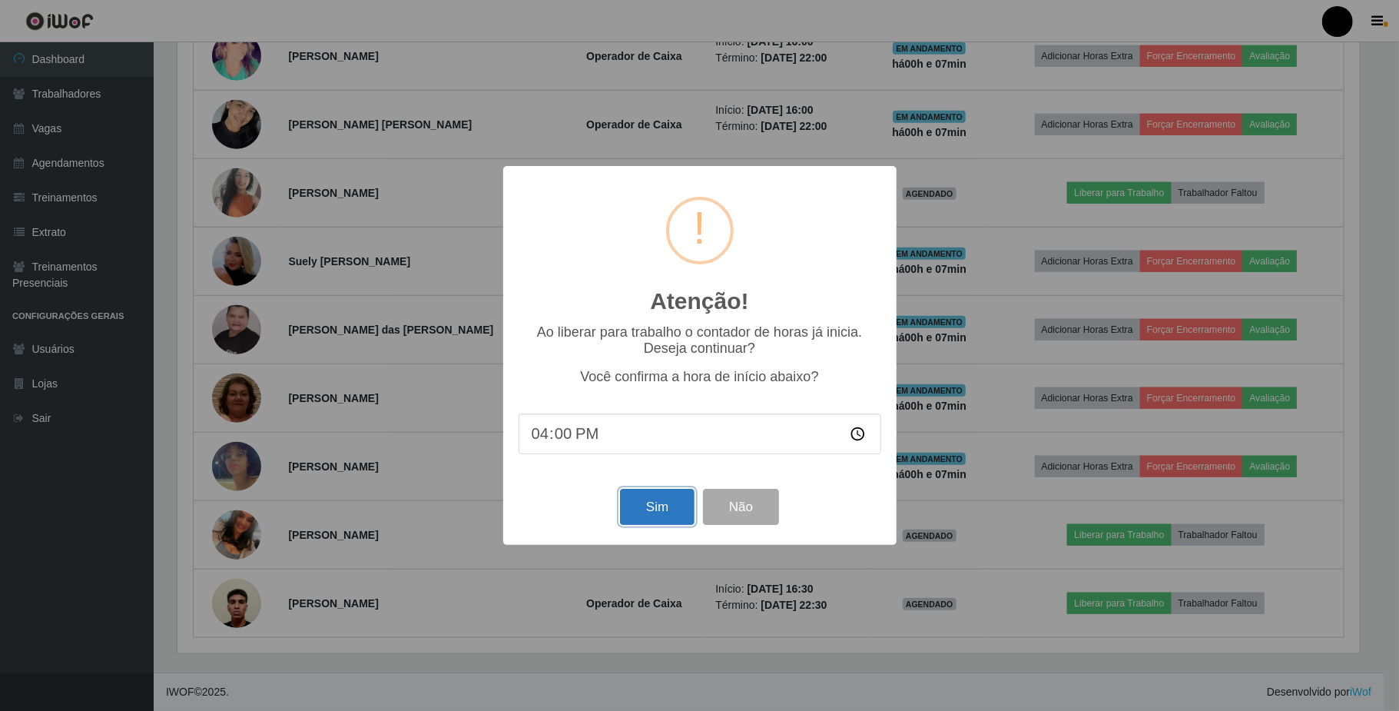
click at [637, 513] on button "Sim" at bounding box center [657, 507] width 75 height 36
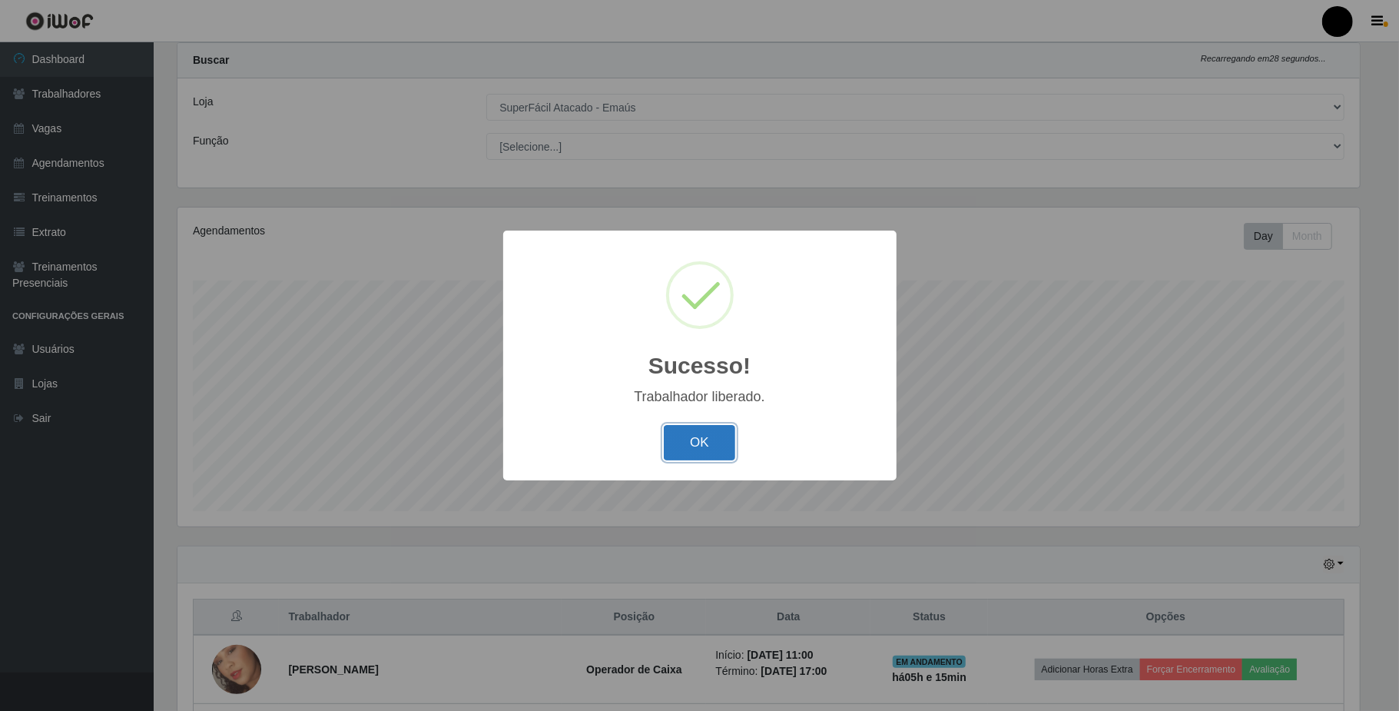
click at [705, 446] on button "OK" at bounding box center [699, 443] width 71 height 36
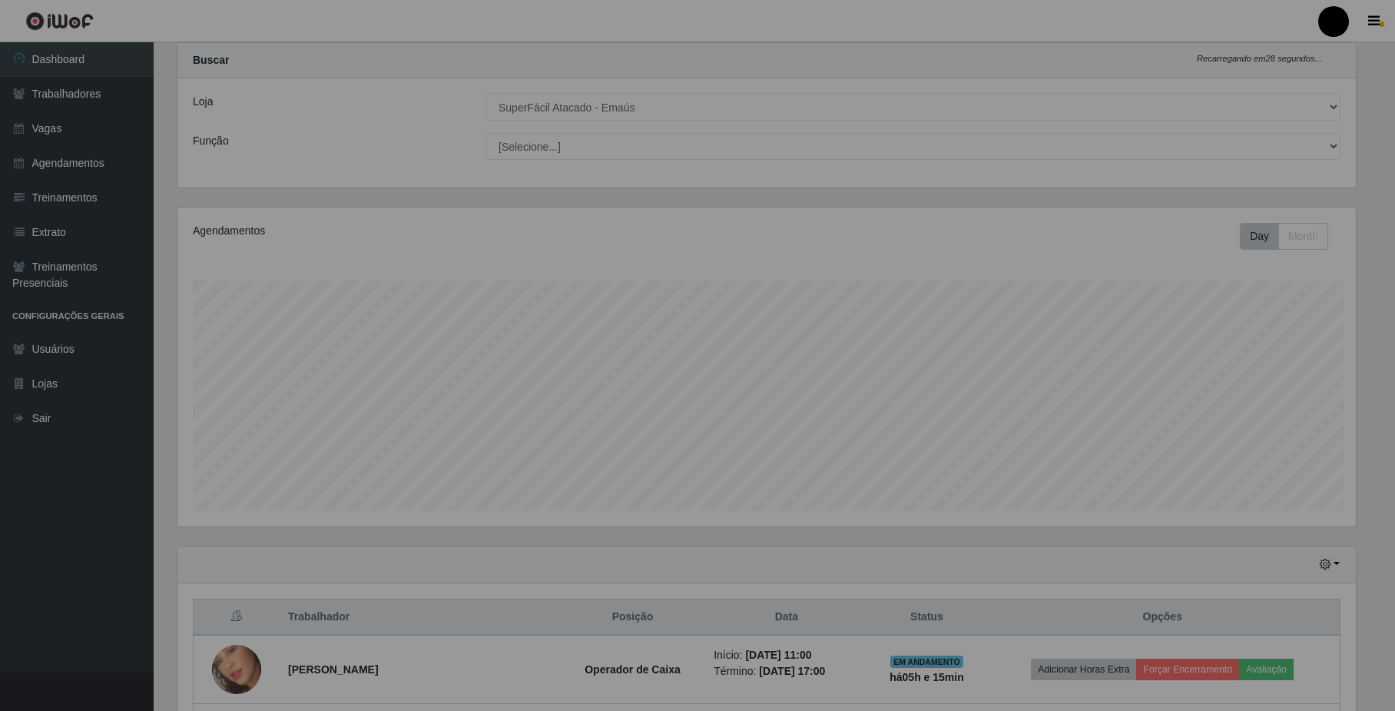
scroll to position [320, 1193]
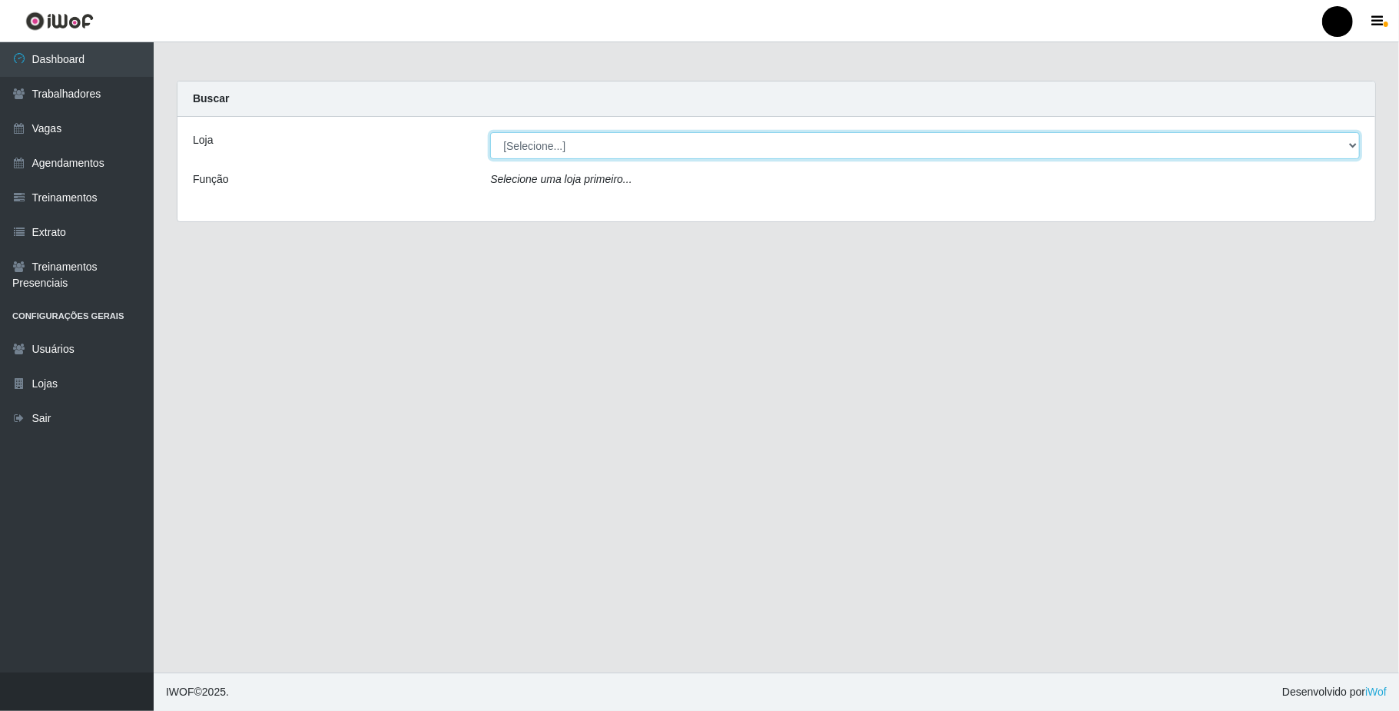
click at [1352, 144] on select "[Selecione...] SuperFácil Atacado - Emaús" at bounding box center [925, 145] width 870 height 27
select select "407"
click at [490, 132] on select "[Selecione...] SuperFácil Atacado - Emaús" at bounding box center [925, 145] width 870 height 27
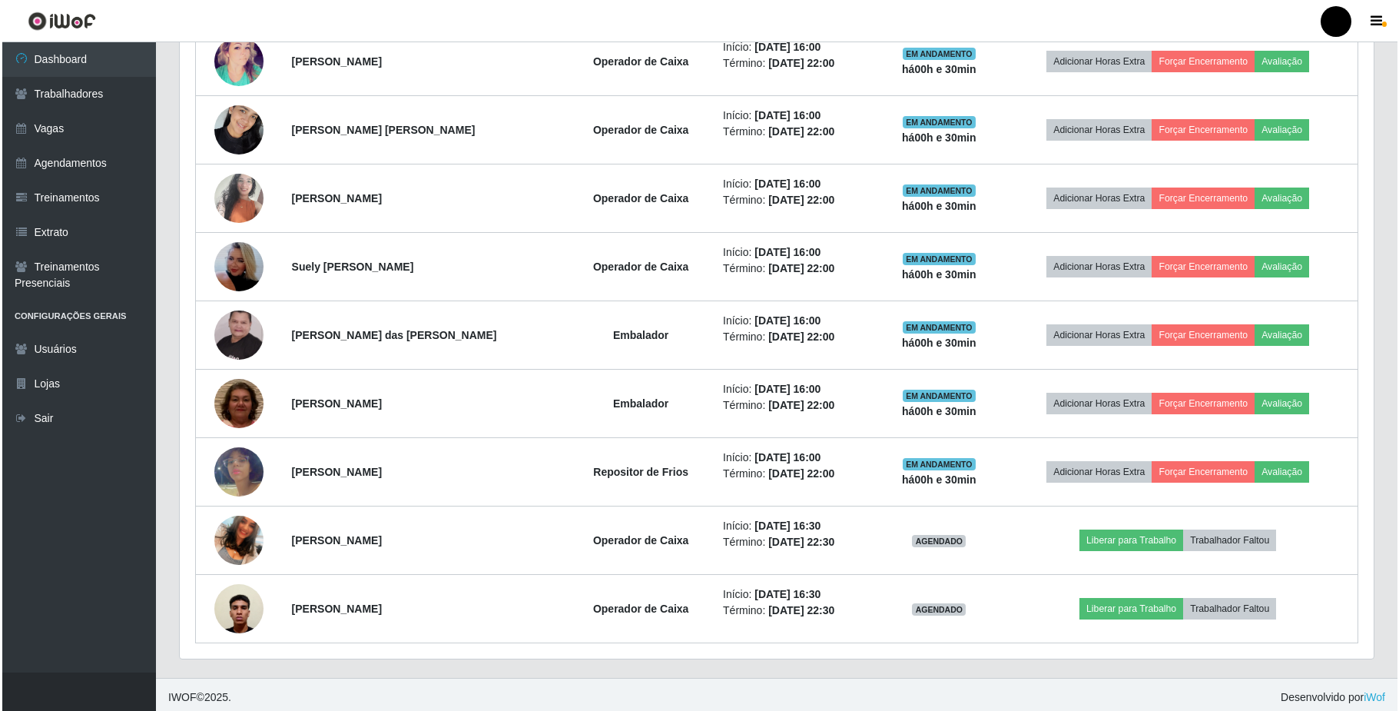
scroll to position [931, 0]
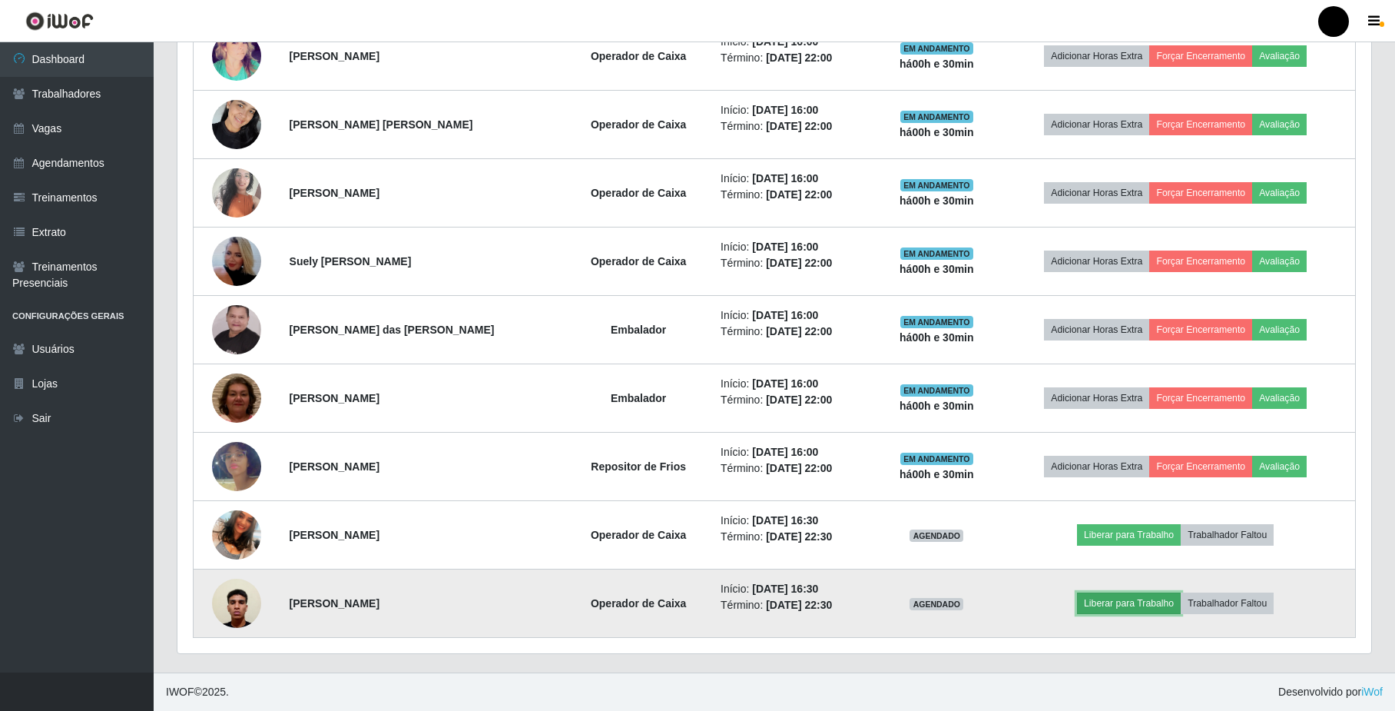
click at [1131, 600] on button "Liberar para Trabalho" at bounding box center [1129, 603] width 104 height 22
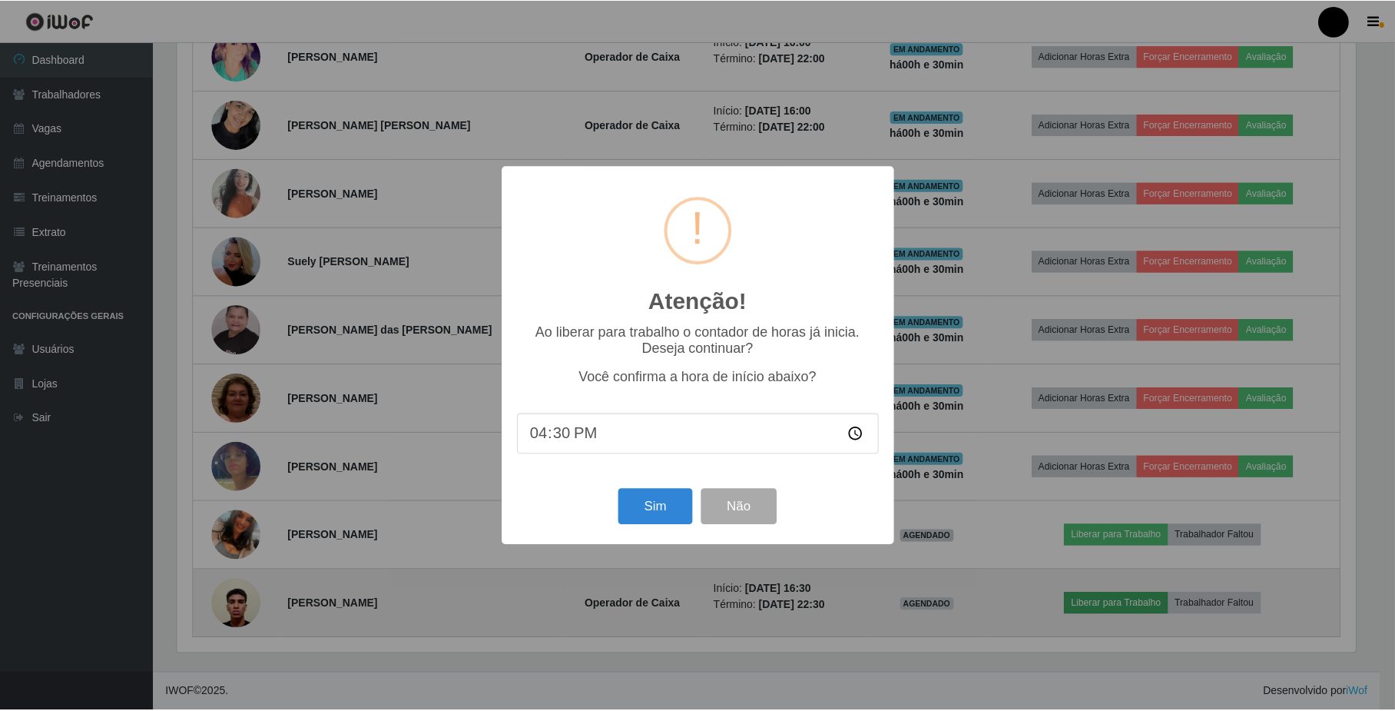
scroll to position [320, 1182]
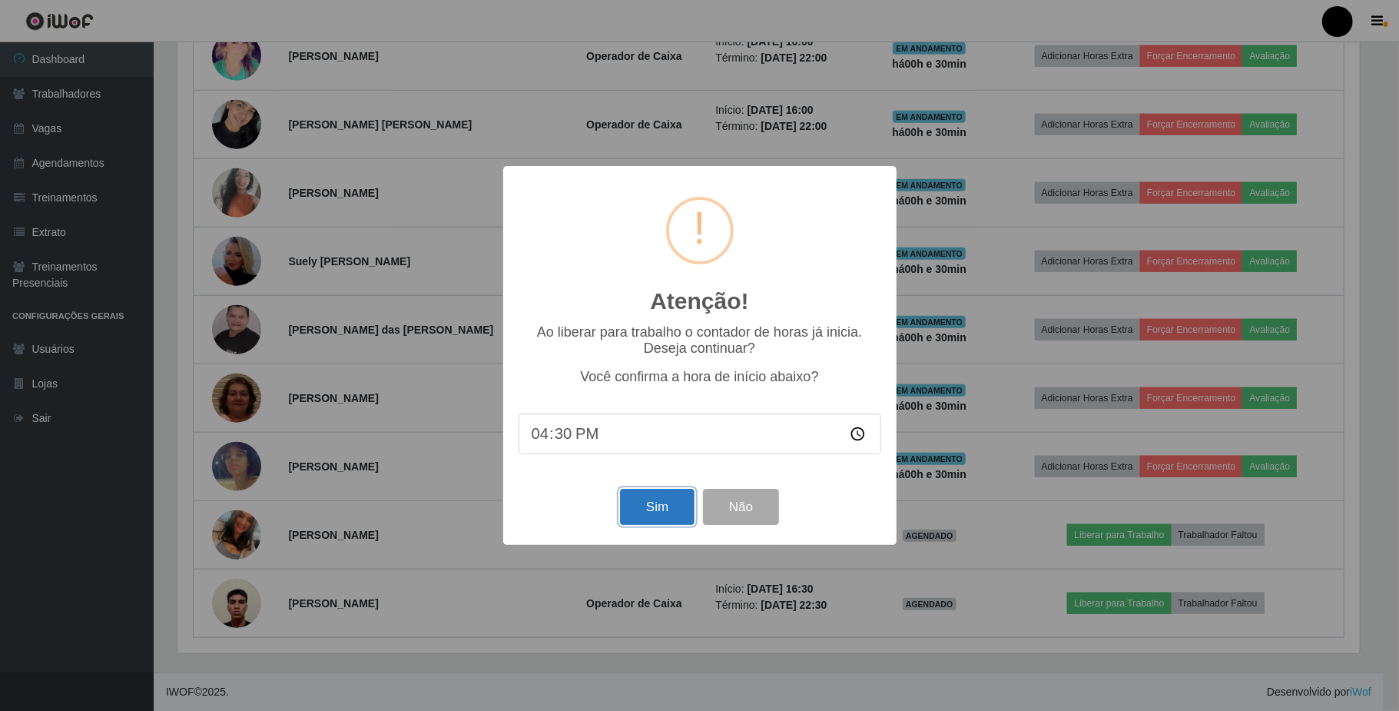
click at [640, 502] on button "Sim" at bounding box center [657, 507] width 75 height 36
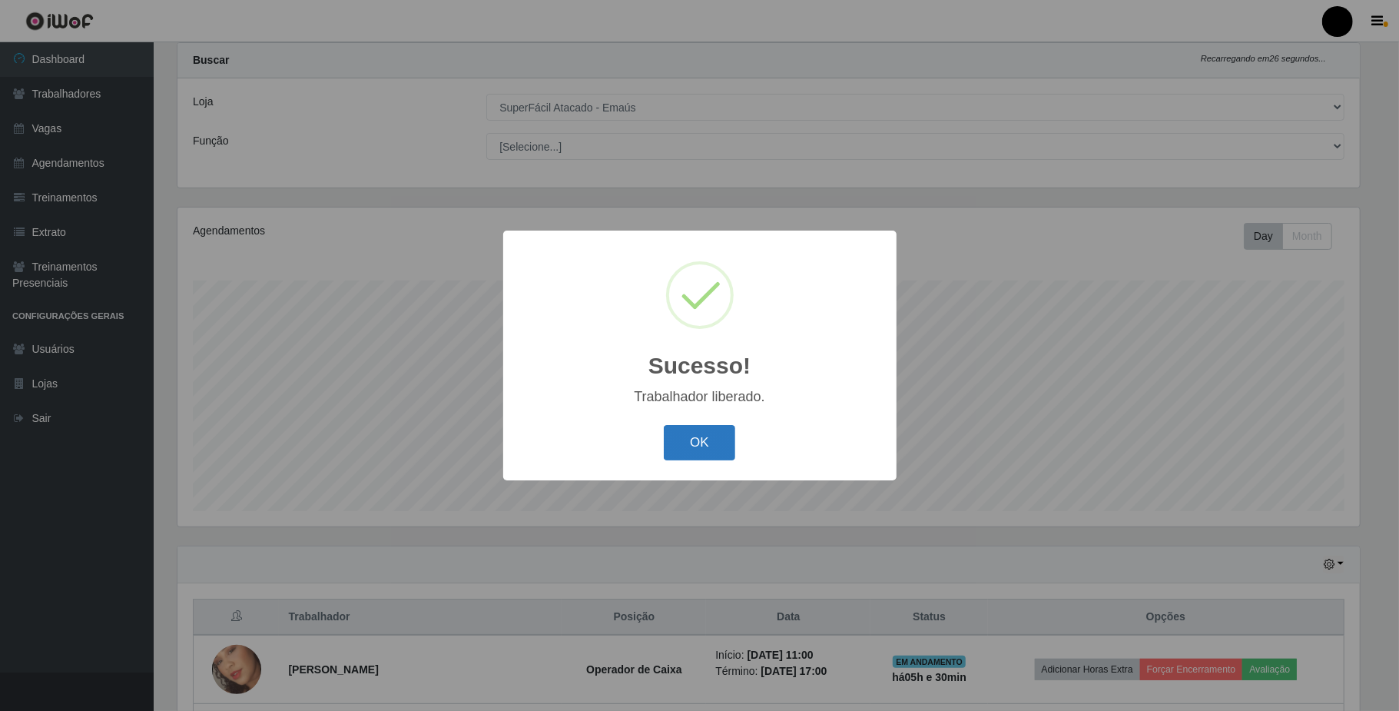
click at [710, 434] on button "OK" at bounding box center [699, 443] width 71 height 36
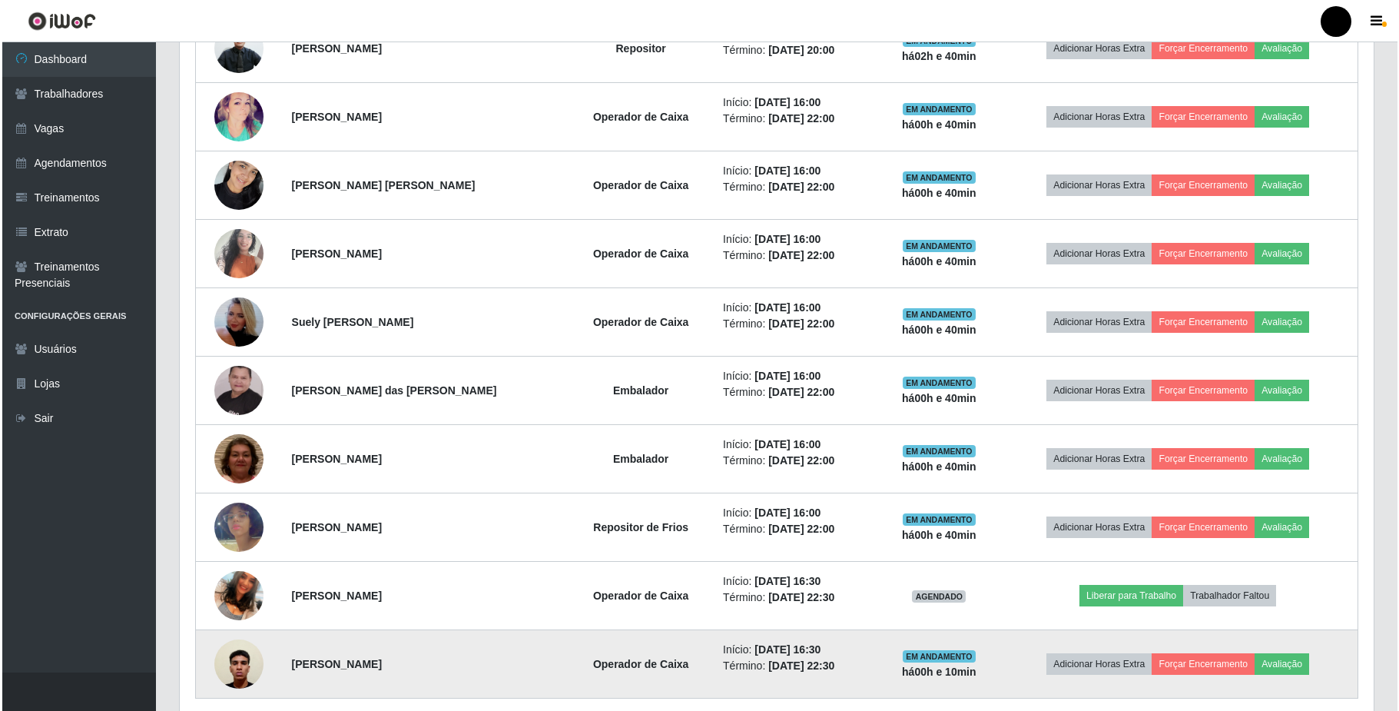
scroll to position [828, 0]
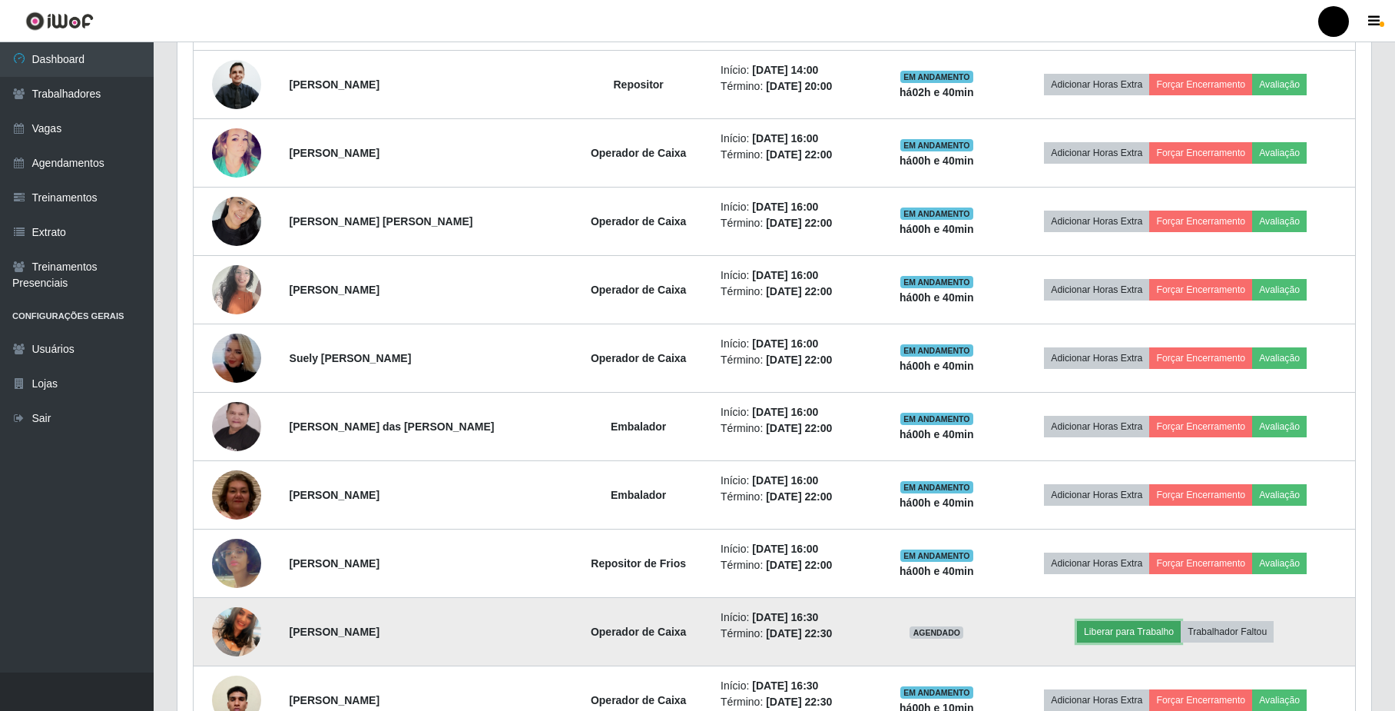
click at [1099, 630] on button "Liberar para Trabalho" at bounding box center [1129, 632] width 104 height 22
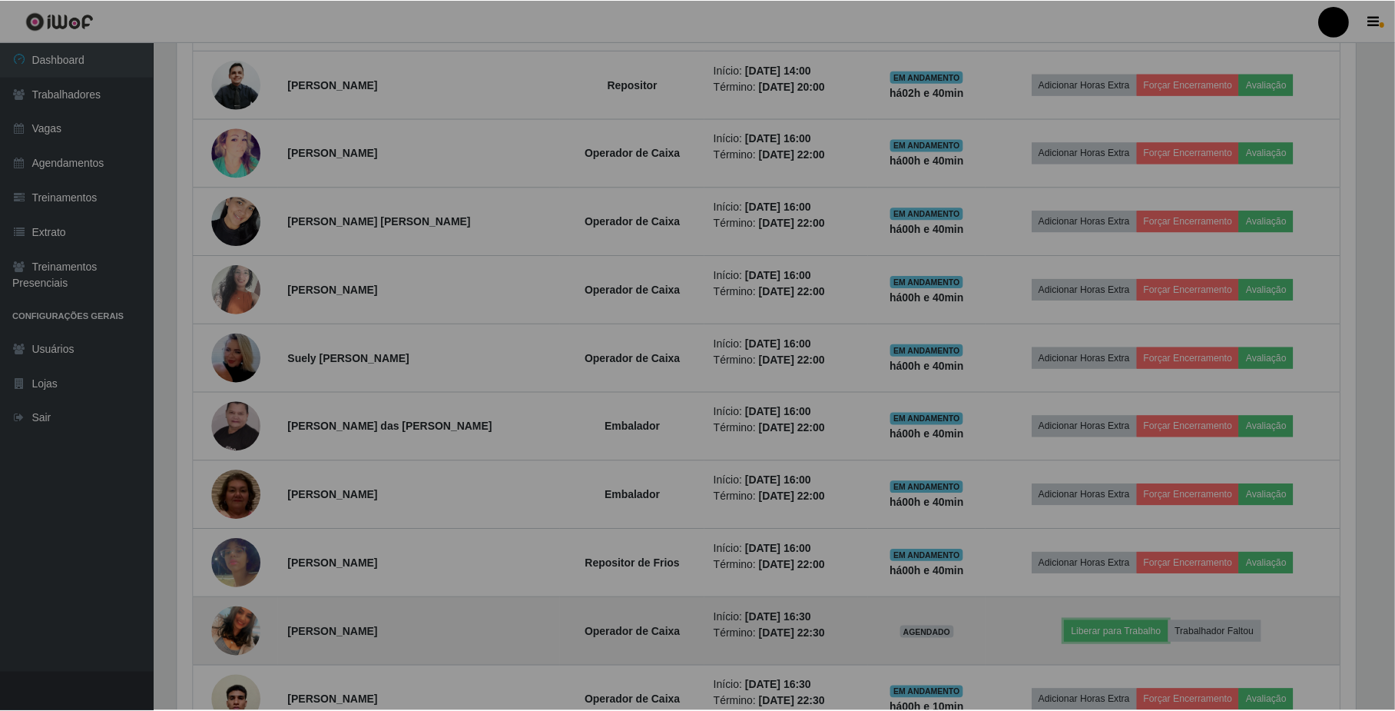
scroll to position [320, 1193]
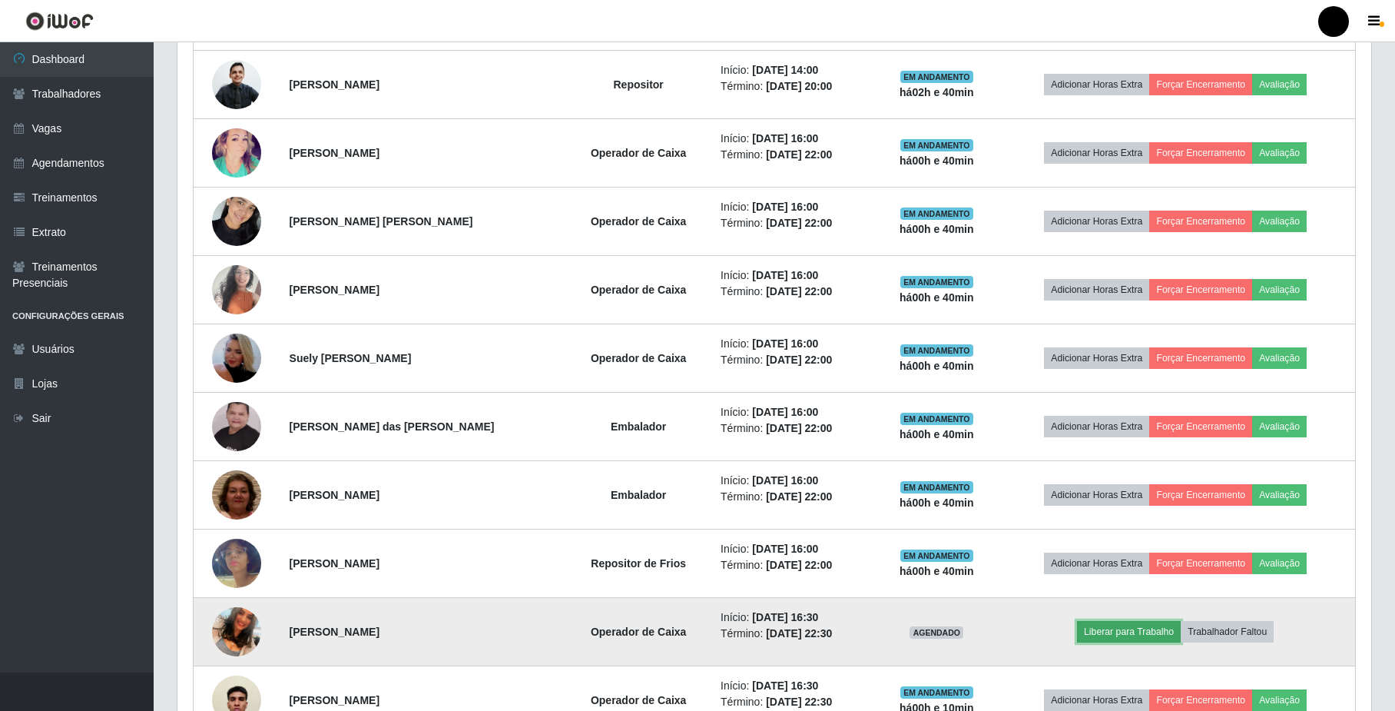
click at [1094, 631] on button "Liberar para Trabalho" at bounding box center [1129, 632] width 104 height 22
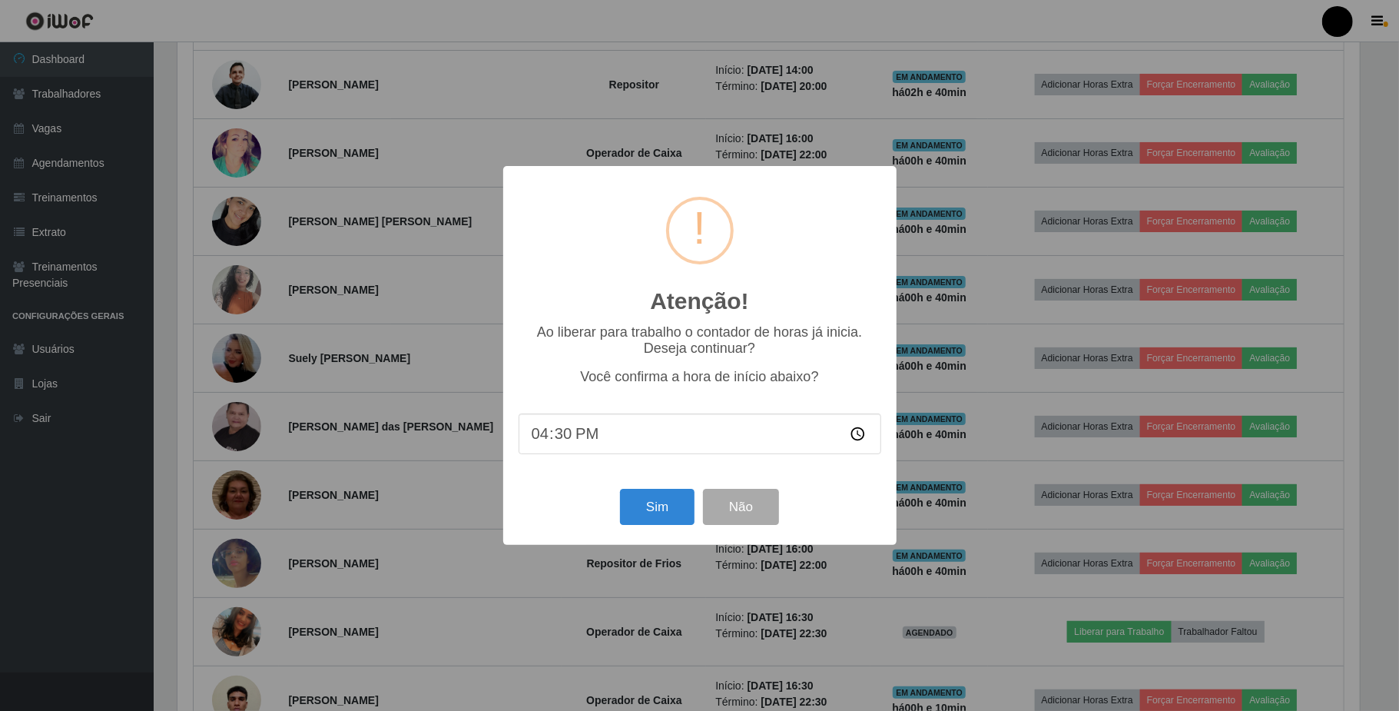
click at [559, 436] on input "16:30" at bounding box center [700, 433] width 363 height 41
click at [644, 523] on button "Sim" at bounding box center [657, 507] width 75 height 36
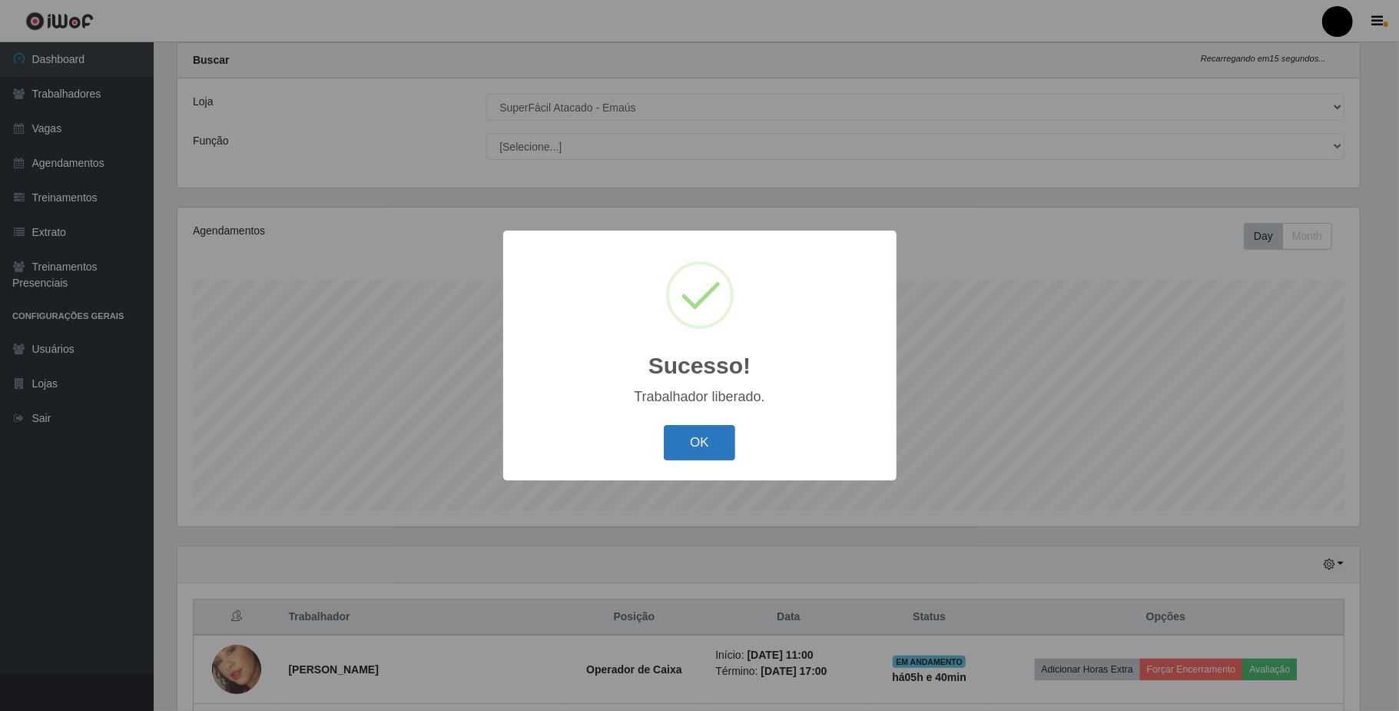
click at [698, 449] on button "OK" at bounding box center [699, 443] width 71 height 36
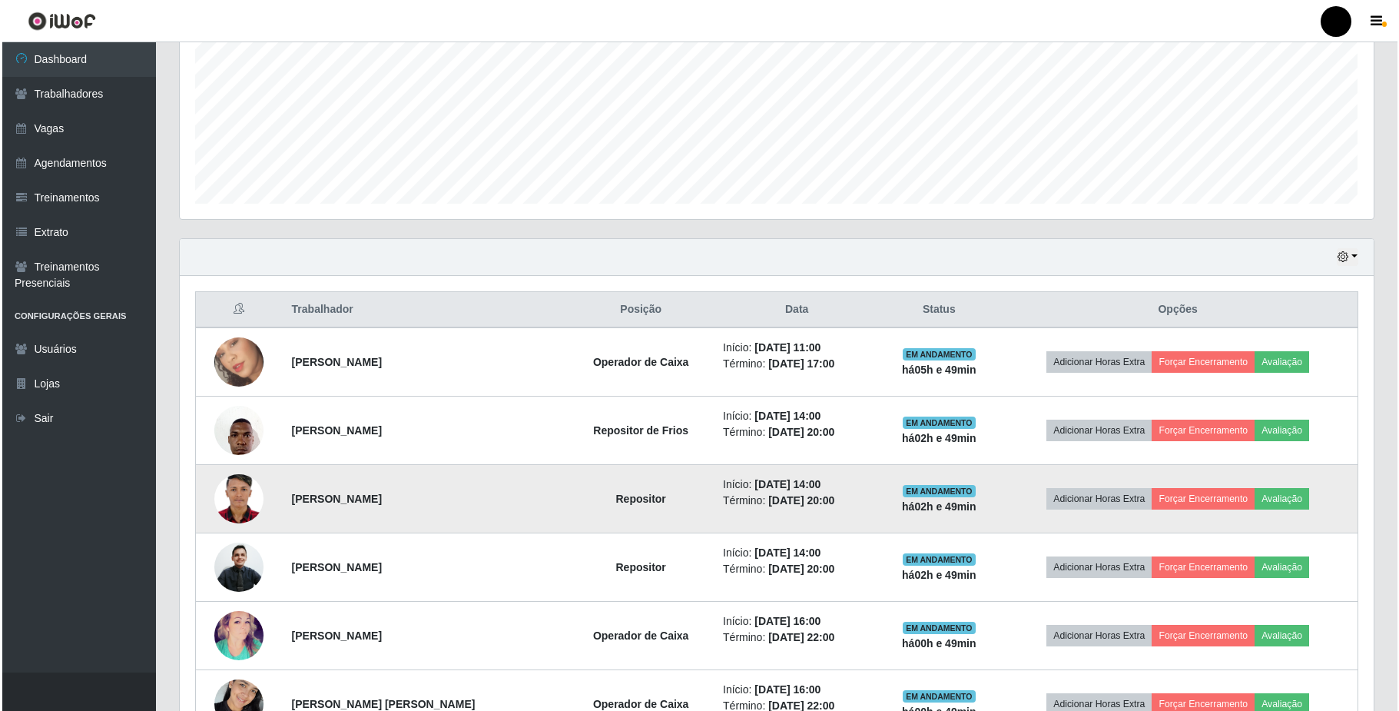
scroll to position [449, 0]
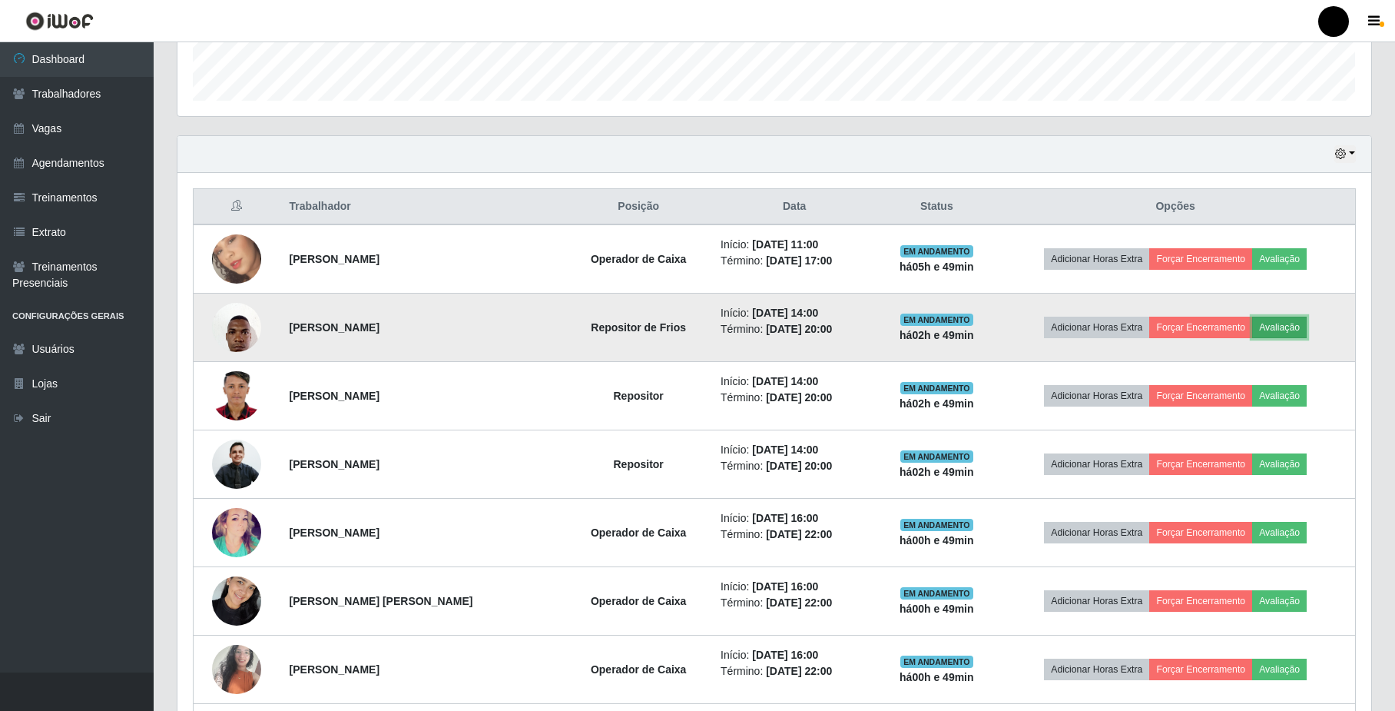
click at [1295, 333] on button "Avaliação" at bounding box center [1279, 328] width 55 height 22
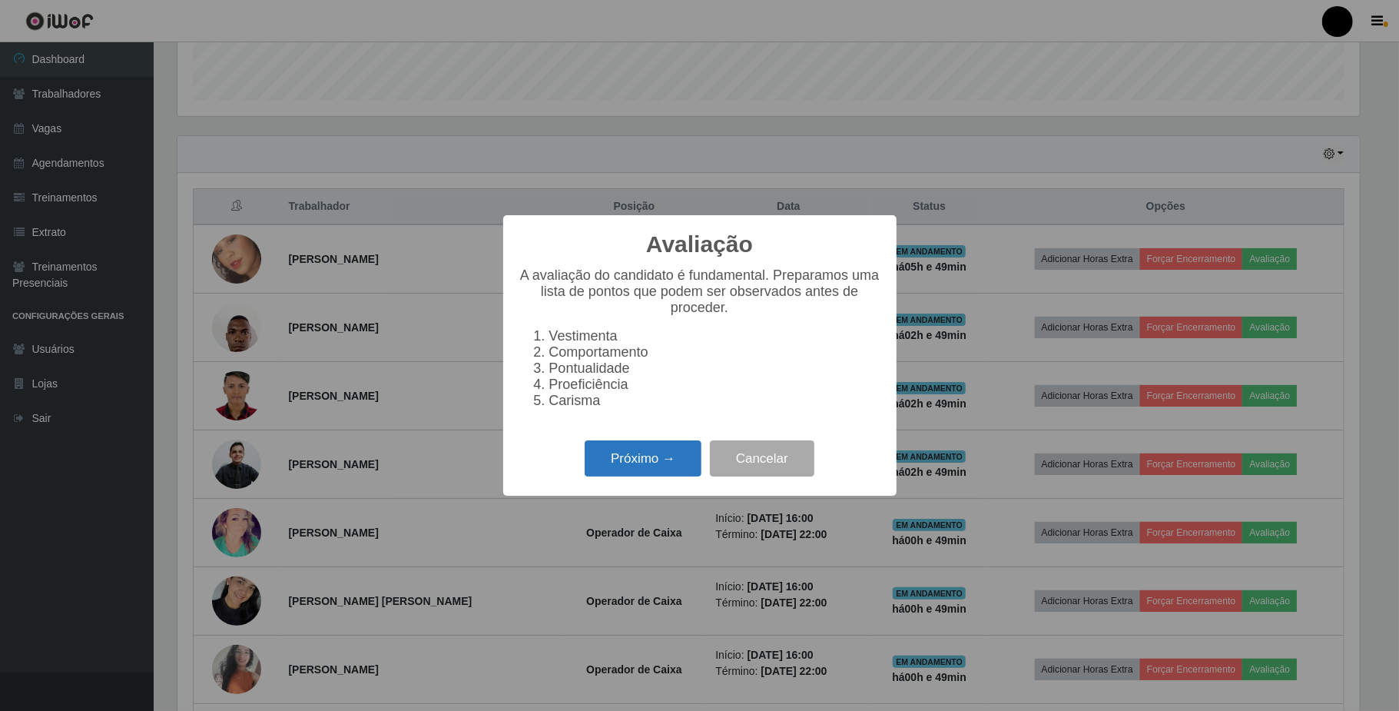
click at [653, 459] on button "Próximo →" at bounding box center [643, 458] width 117 height 36
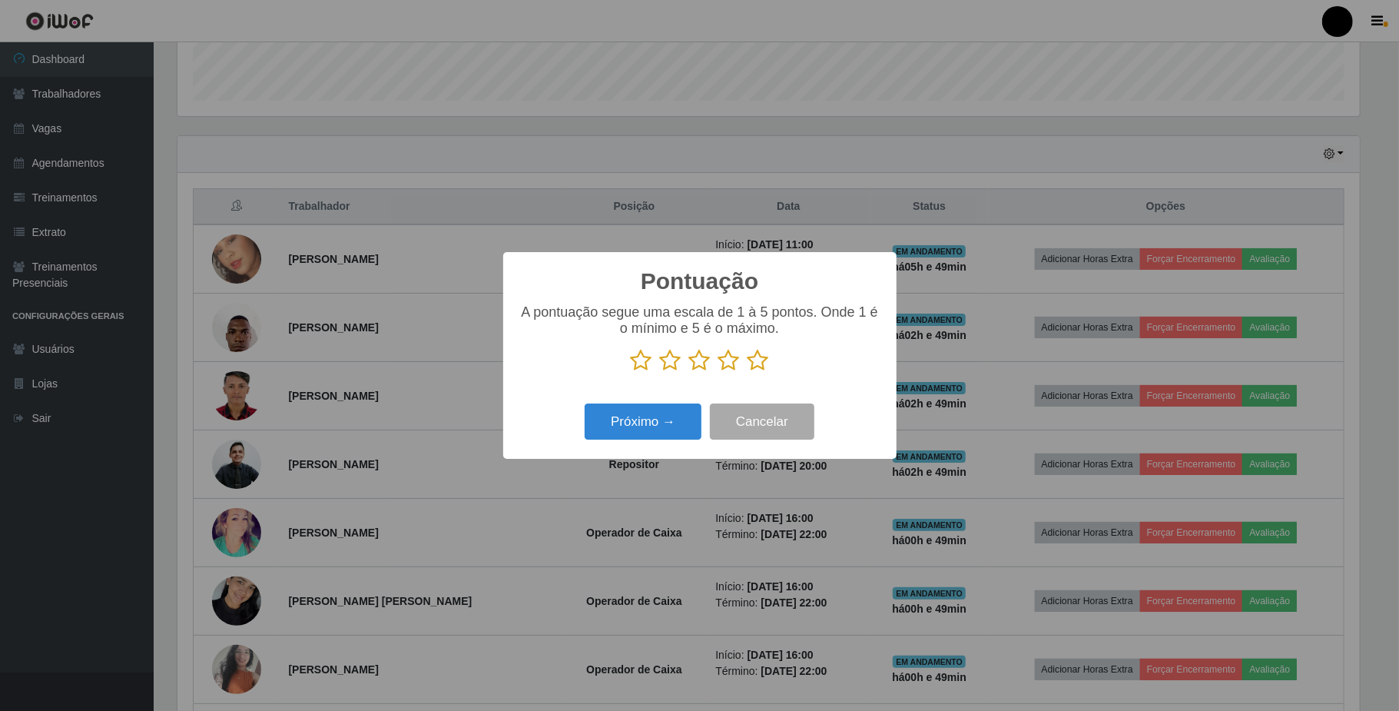
scroll to position [767910, 767047]
click at [756, 370] on icon at bounding box center [758, 360] width 22 height 23
click at [747, 372] on input "radio" at bounding box center [747, 372] width 0 height 0
click at [662, 429] on button "Próximo →" at bounding box center [643, 421] width 117 height 36
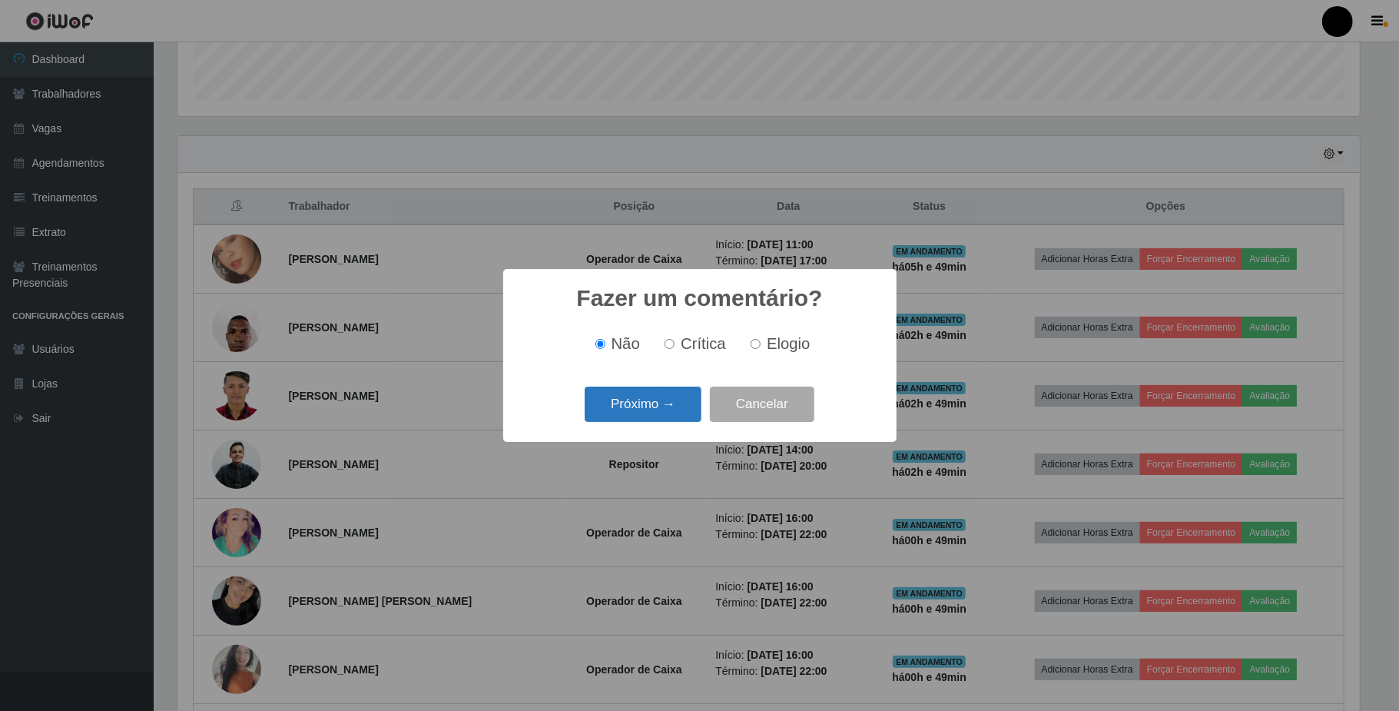
click at [661, 412] on button "Próximo →" at bounding box center [643, 404] width 117 height 36
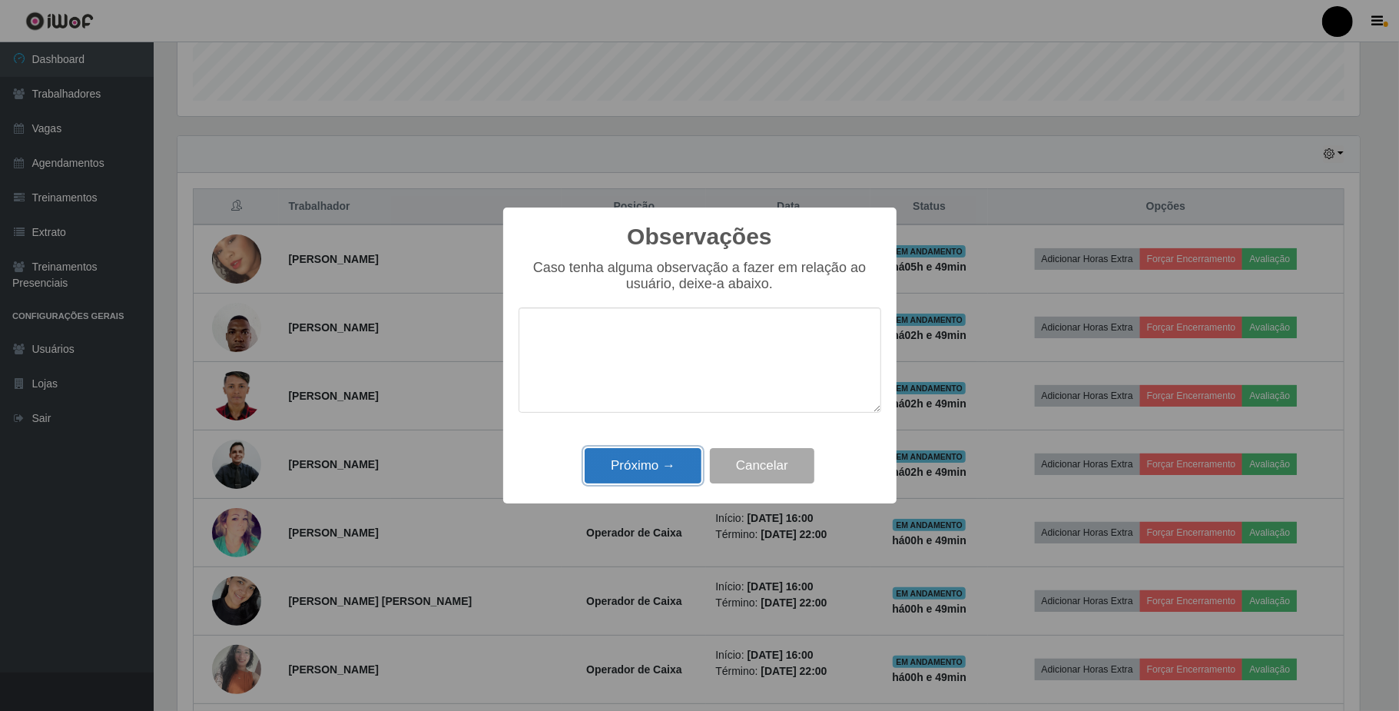
click at [659, 470] on button "Próximo →" at bounding box center [643, 466] width 117 height 36
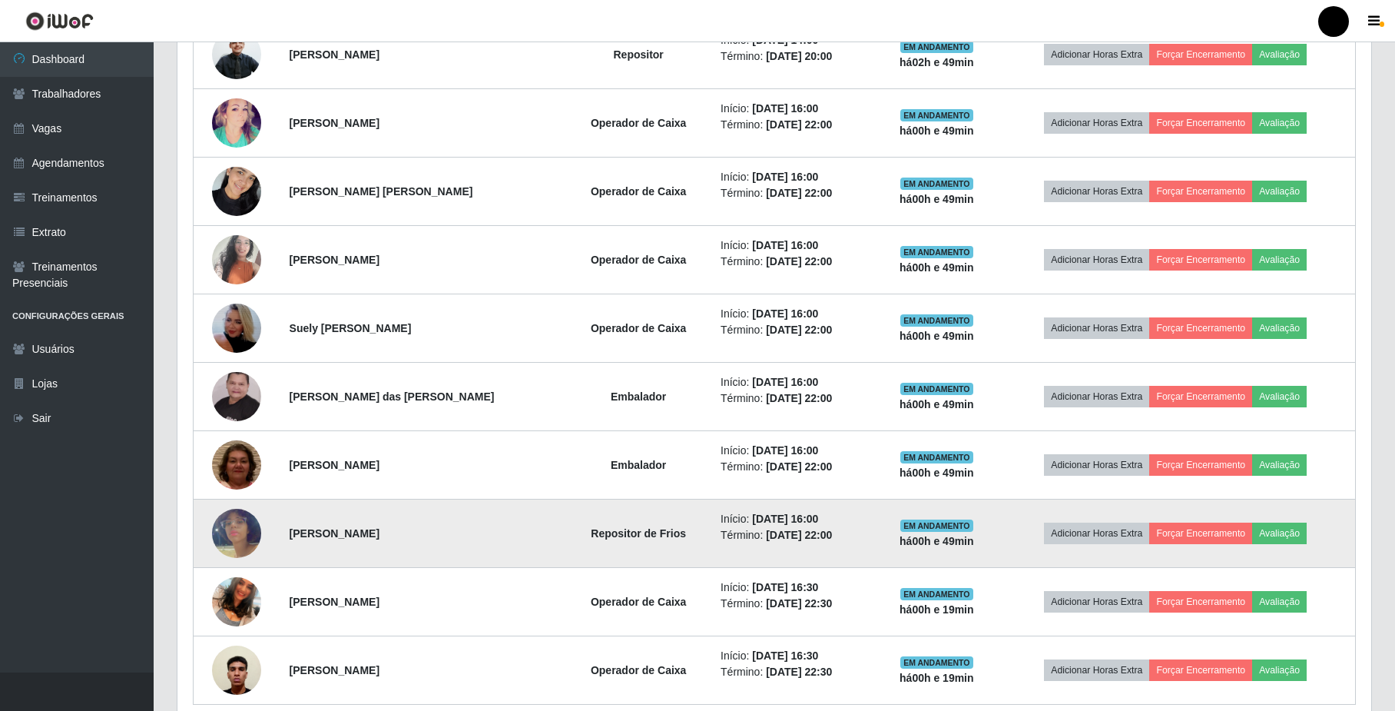
scroll to position [931, 0]
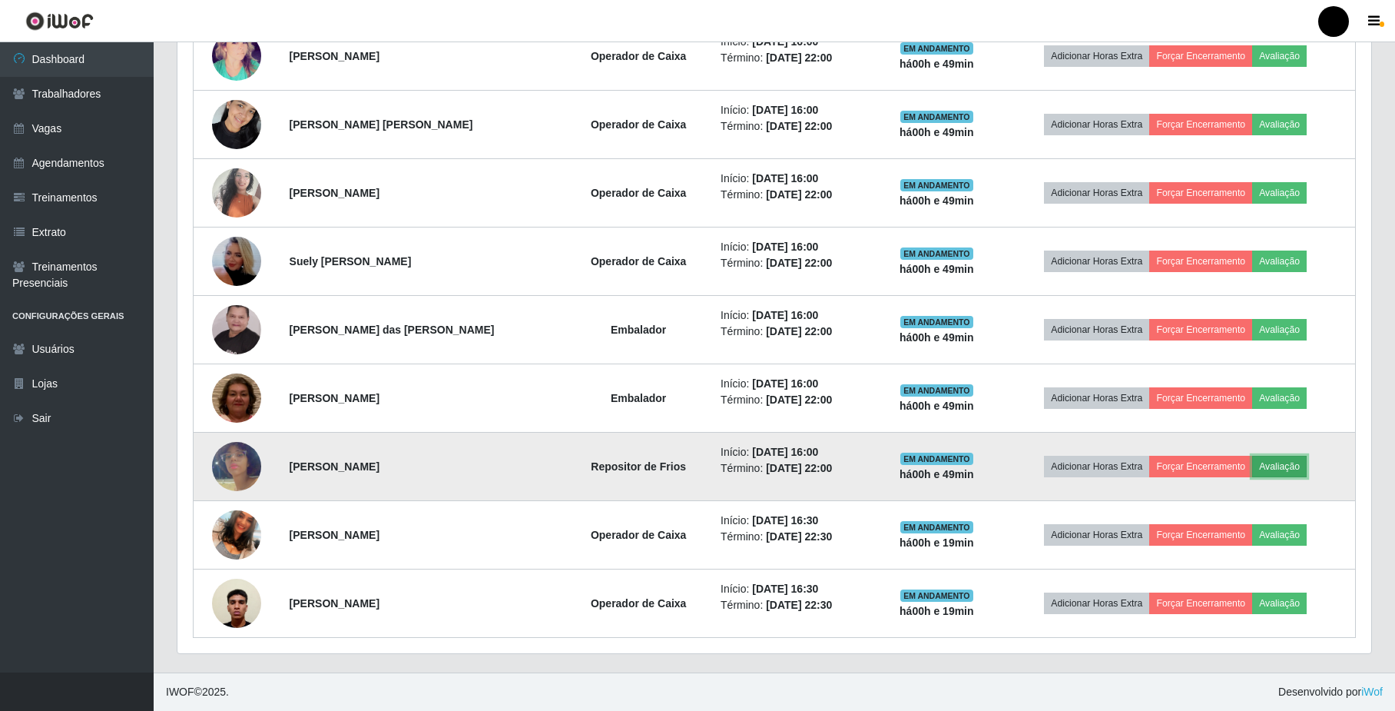
click at [1307, 459] on button "Avaliação" at bounding box center [1279, 467] width 55 height 22
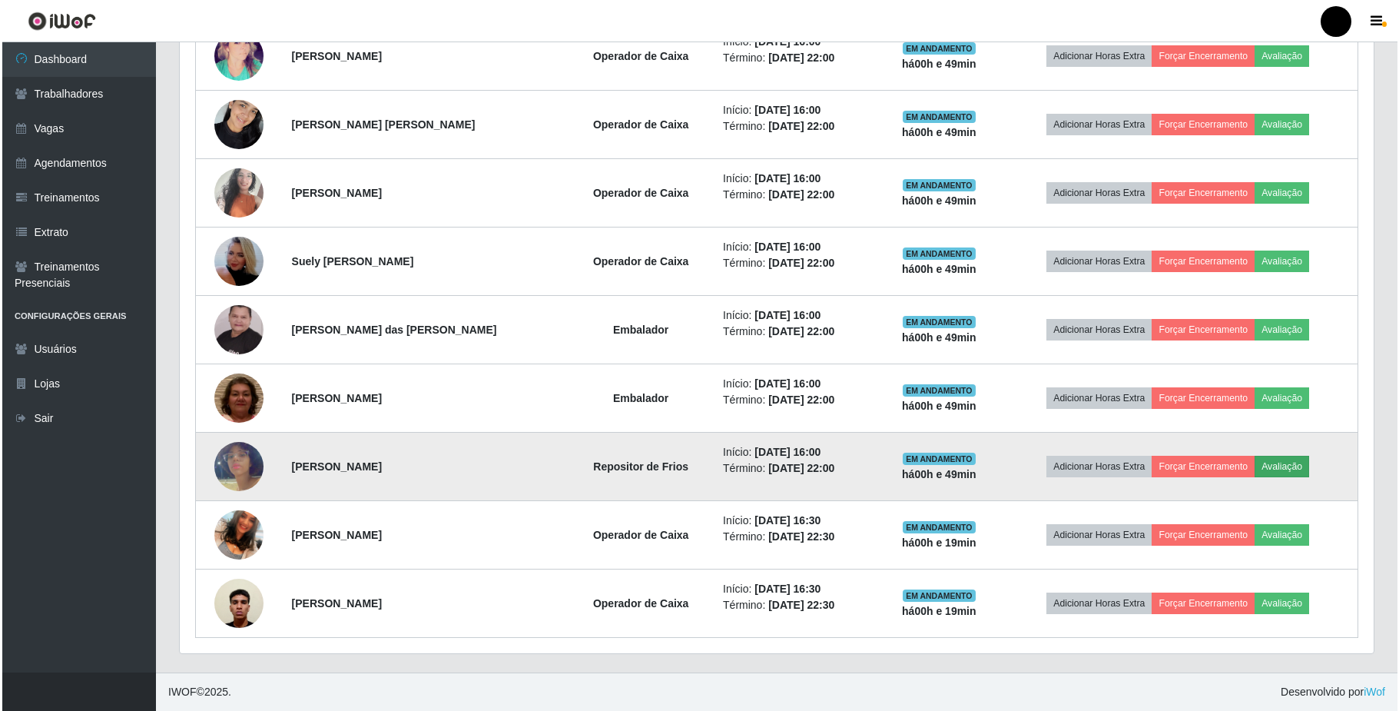
scroll to position [320, 1182]
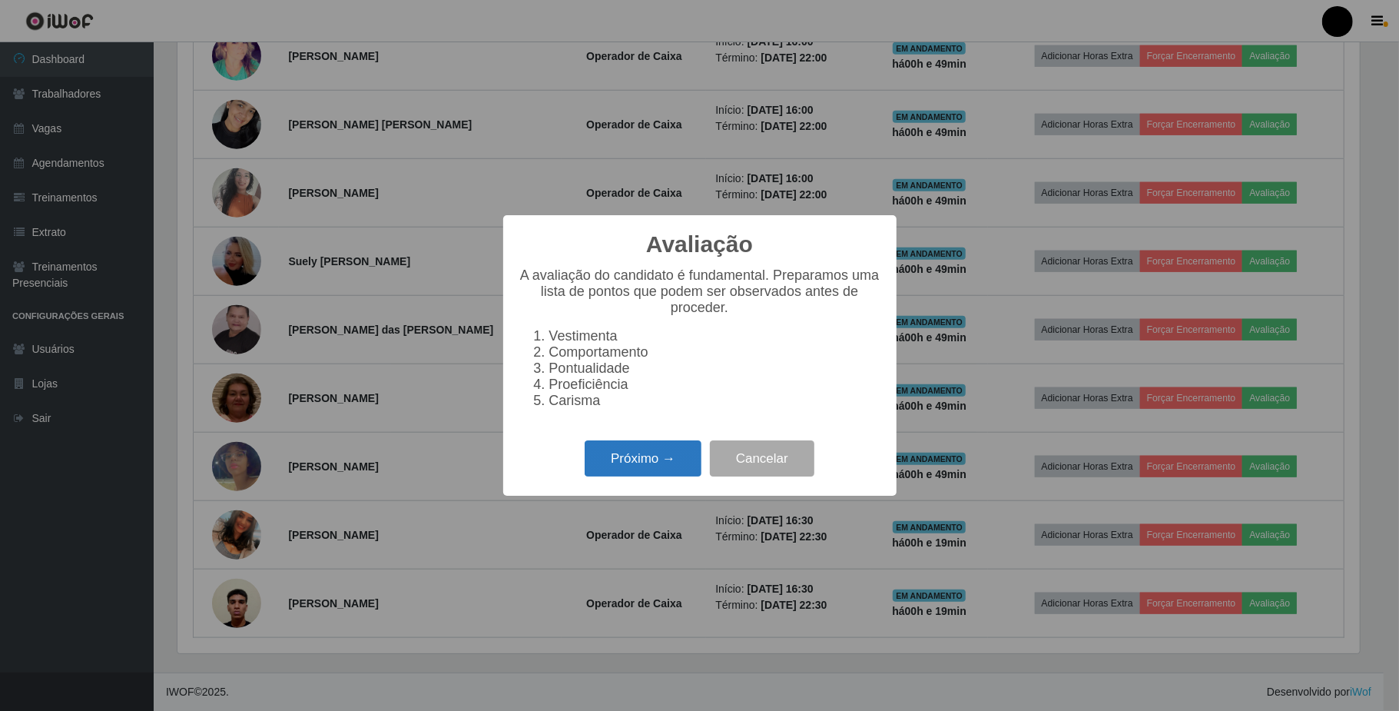
click at [627, 464] on button "Próximo →" at bounding box center [643, 458] width 117 height 36
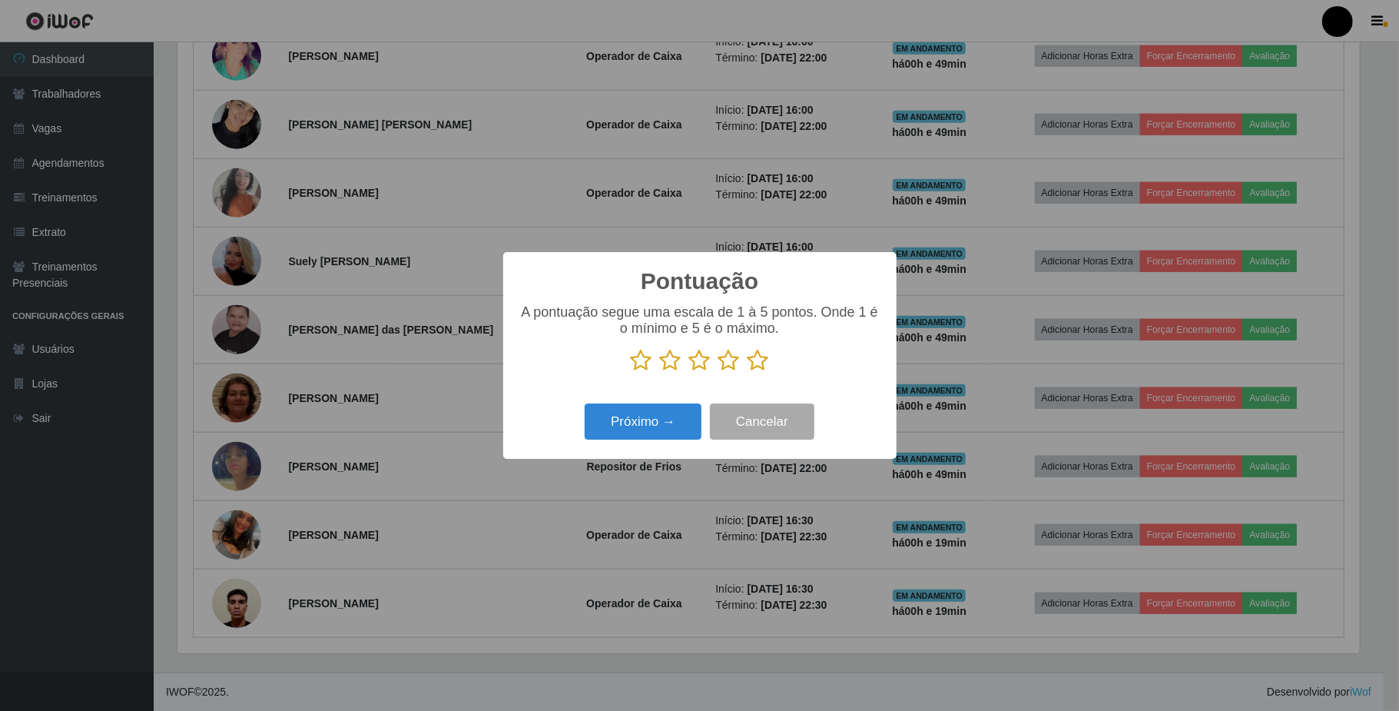
scroll to position [767910, 767047]
click at [761, 360] on icon at bounding box center [758, 360] width 22 height 23
click at [747, 372] on input "radio" at bounding box center [747, 372] width 0 height 0
click at [640, 419] on button "Próximo →" at bounding box center [643, 421] width 117 height 36
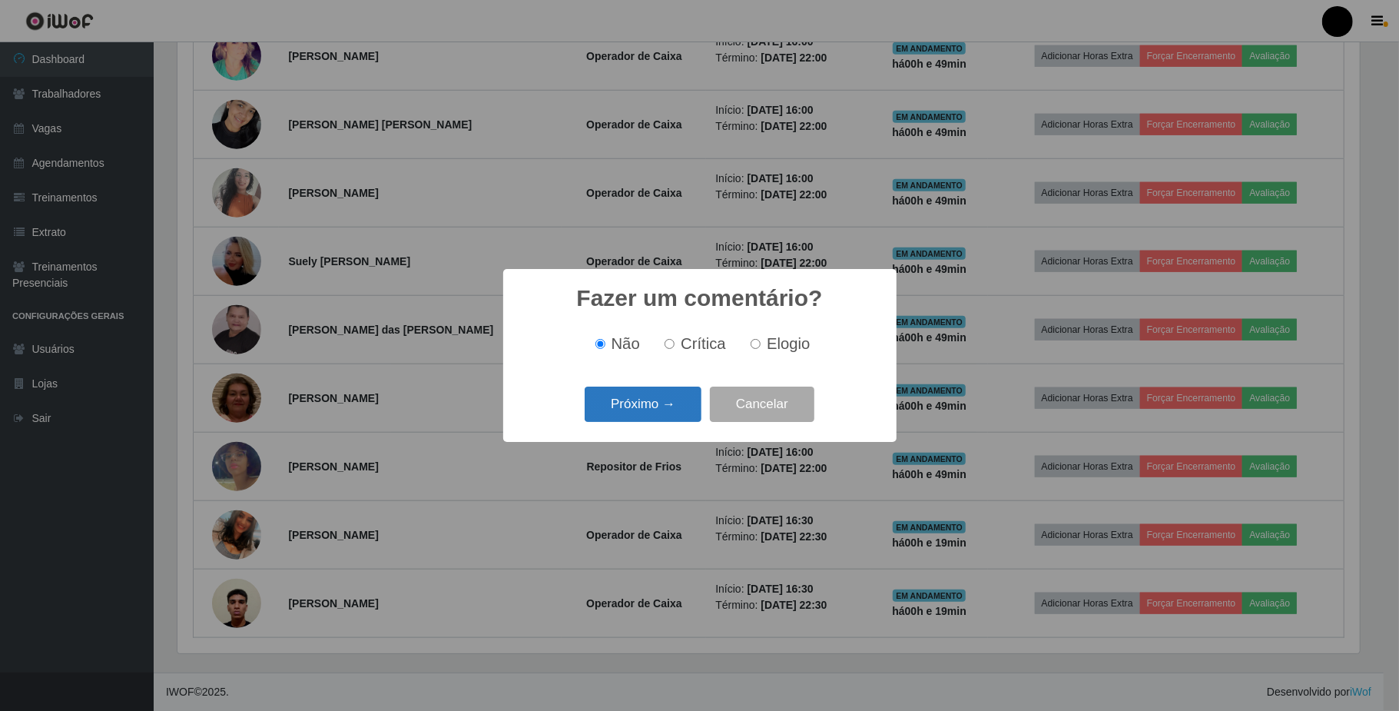
click at [653, 401] on button "Próximo →" at bounding box center [643, 404] width 117 height 36
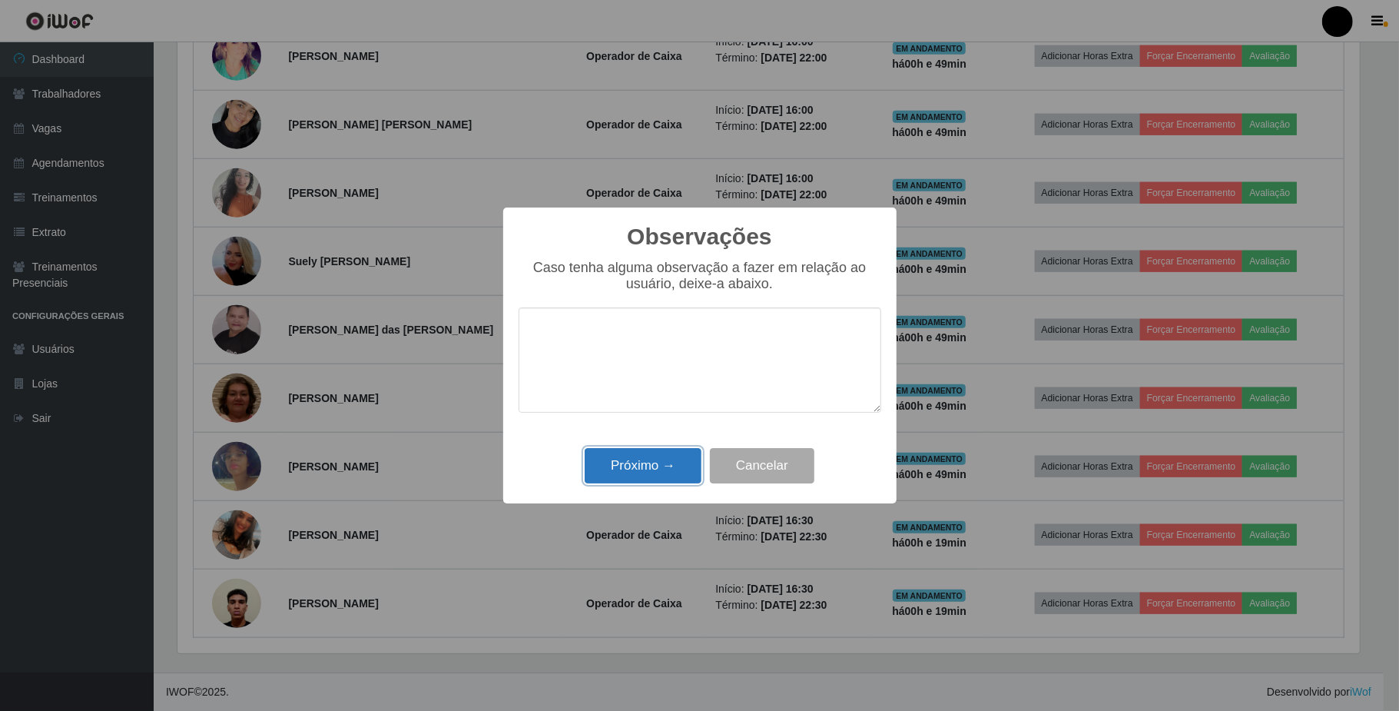
click at [635, 458] on button "Próximo →" at bounding box center [643, 466] width 117 height 36
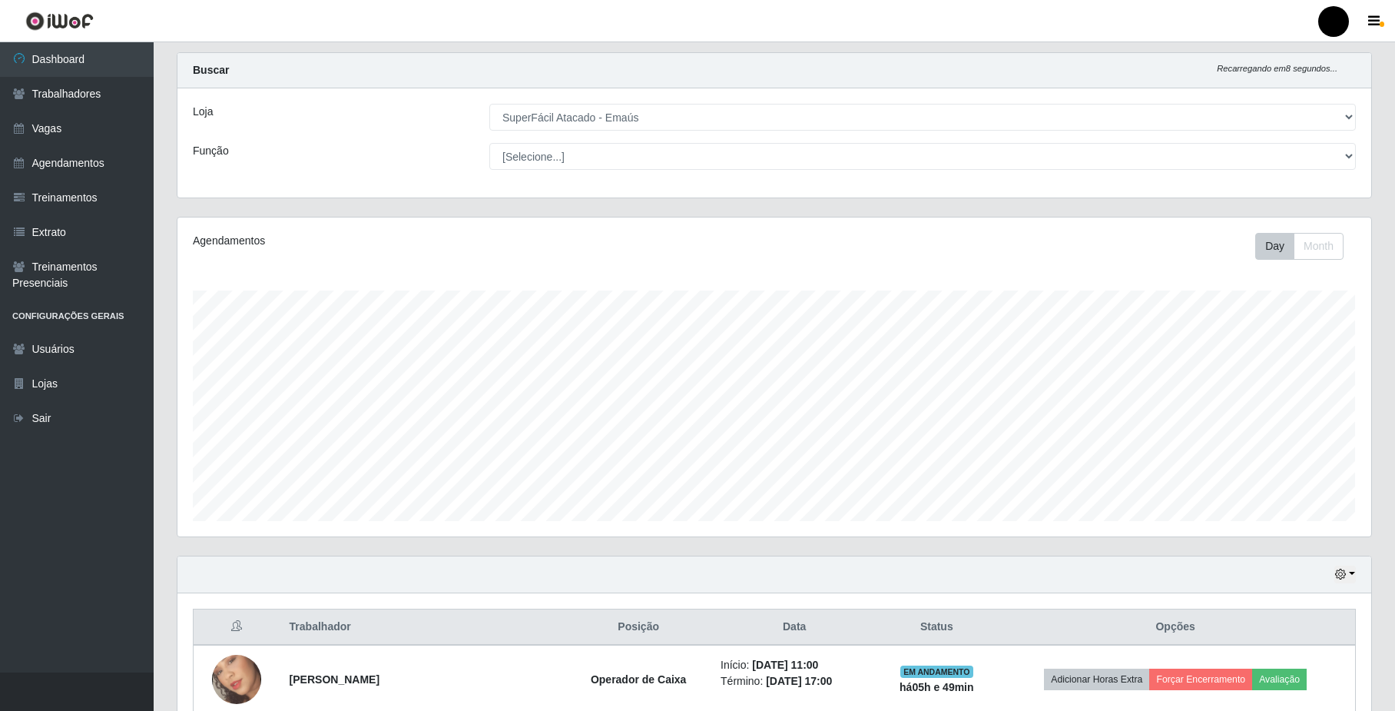
scroll to position [0, 0]
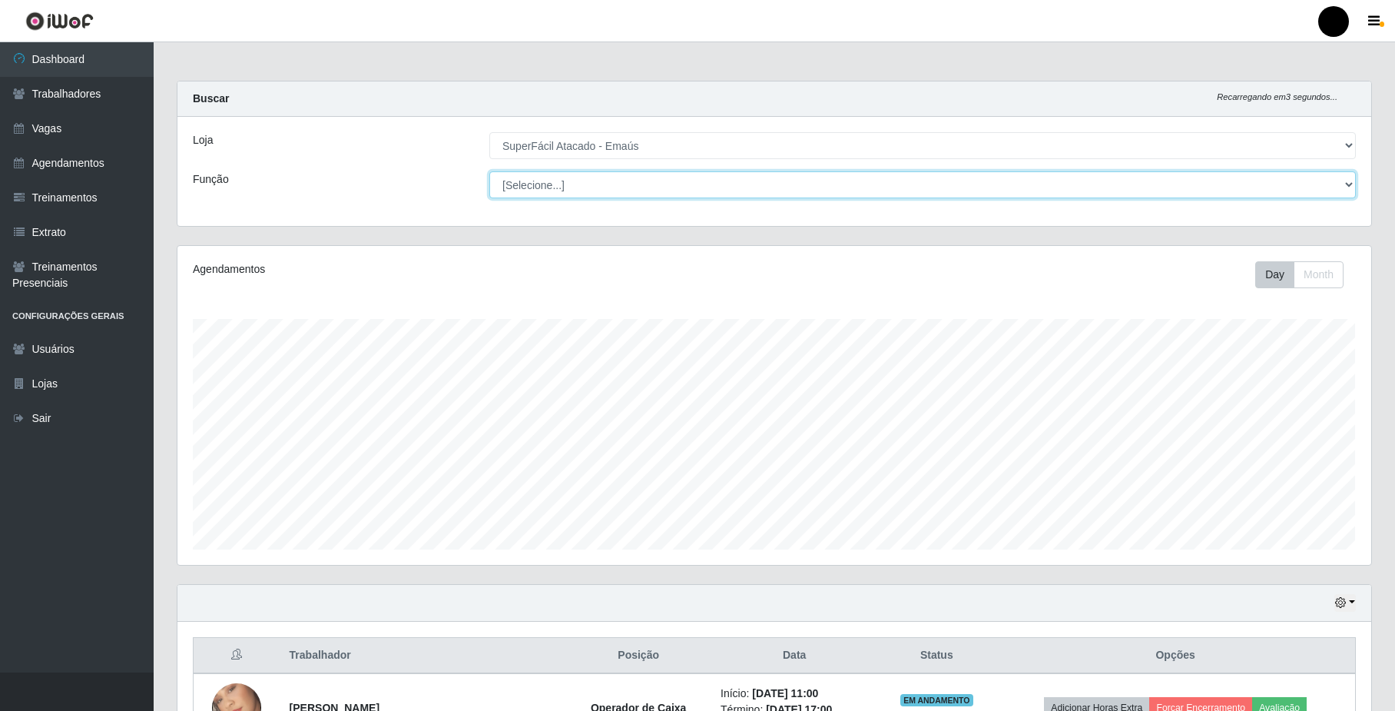
click at [1323, 186] on select "[Selecione...] Auxiliar de Estacionamento Auxiliar de Estacionamento + Auxiliar…" at bounding box center [922, 184] width 867 height 27
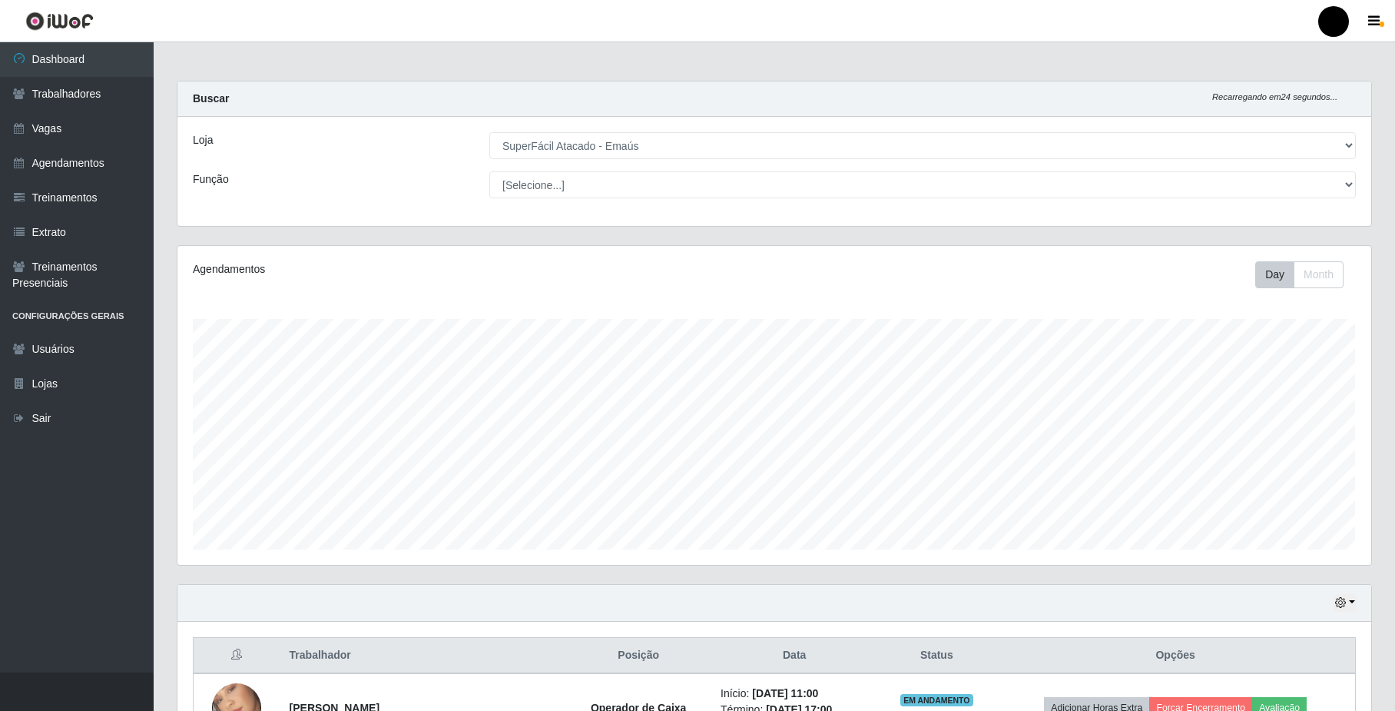
click at [339, 164] on div "Loja [Selecione...] SuperFácil Atacado - Emaús Função [Selecione...] Auxiliar d…" at bounding box center [774, 171] width 1194 height 109
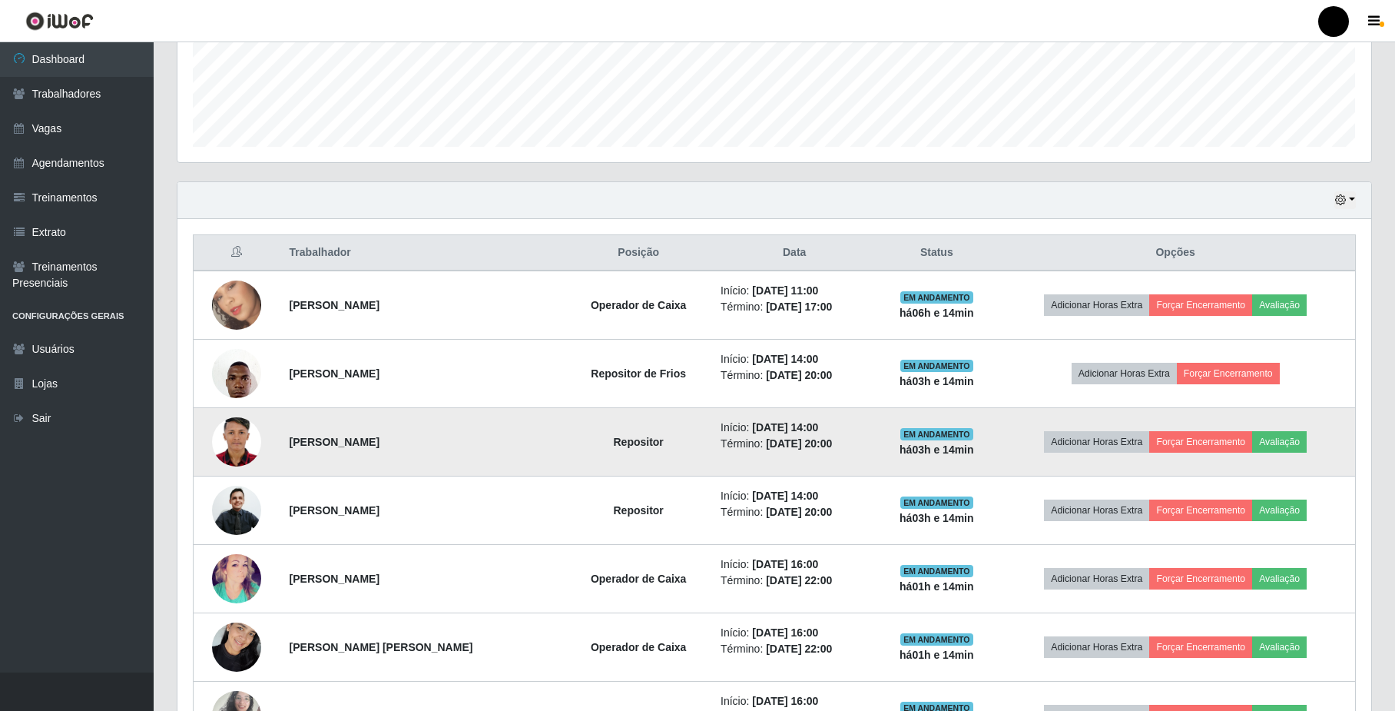
scroll to position [409, 0]
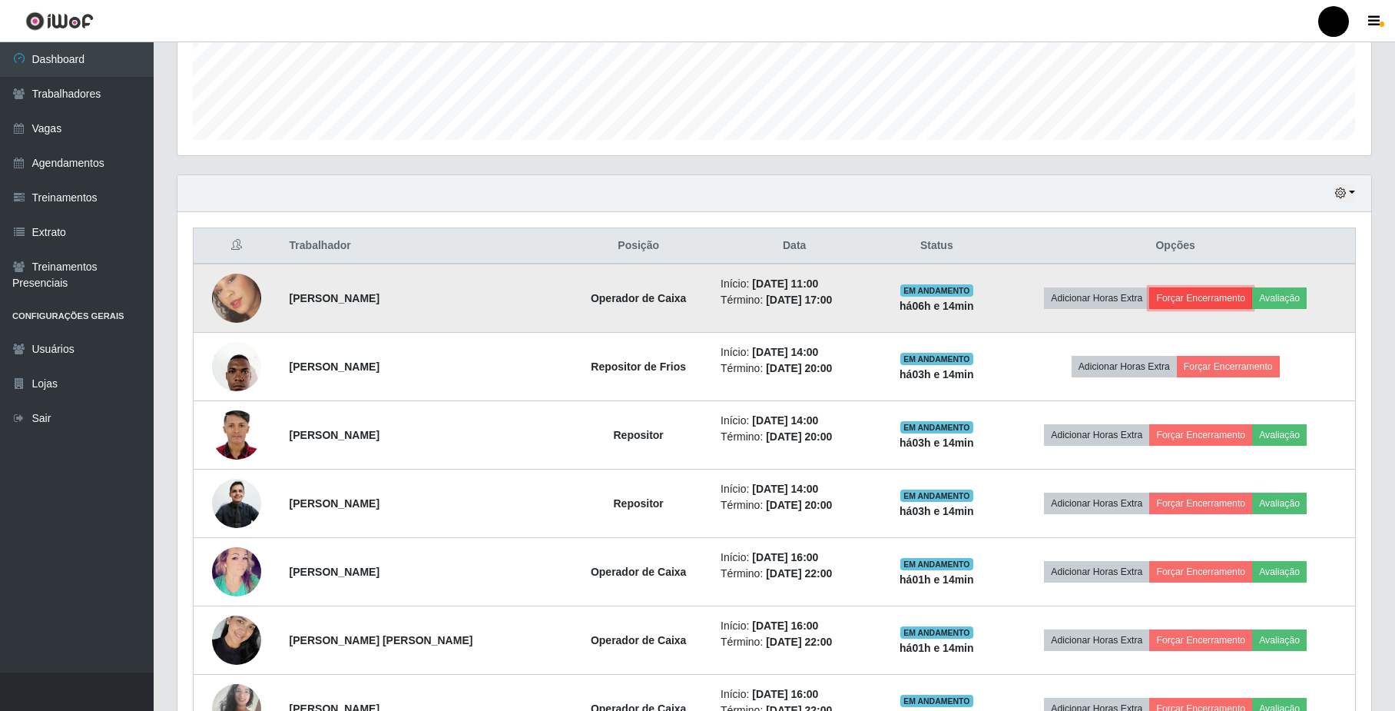
click at [1211, 295] on button "Forçar Encerramento" at bounding box center [1200, 298] width 103 height 22
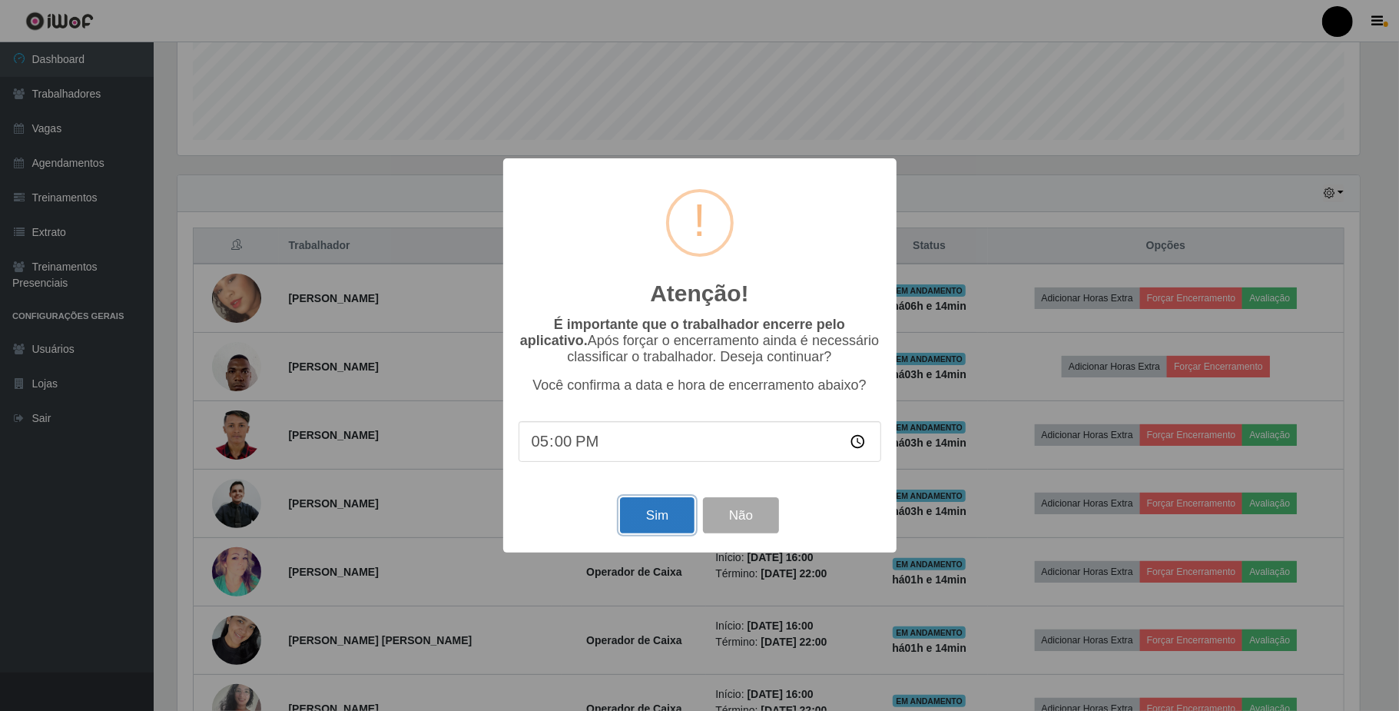
click at [644, 518] on button "Sim" at bounding box center [657, 515] width 75 height 36
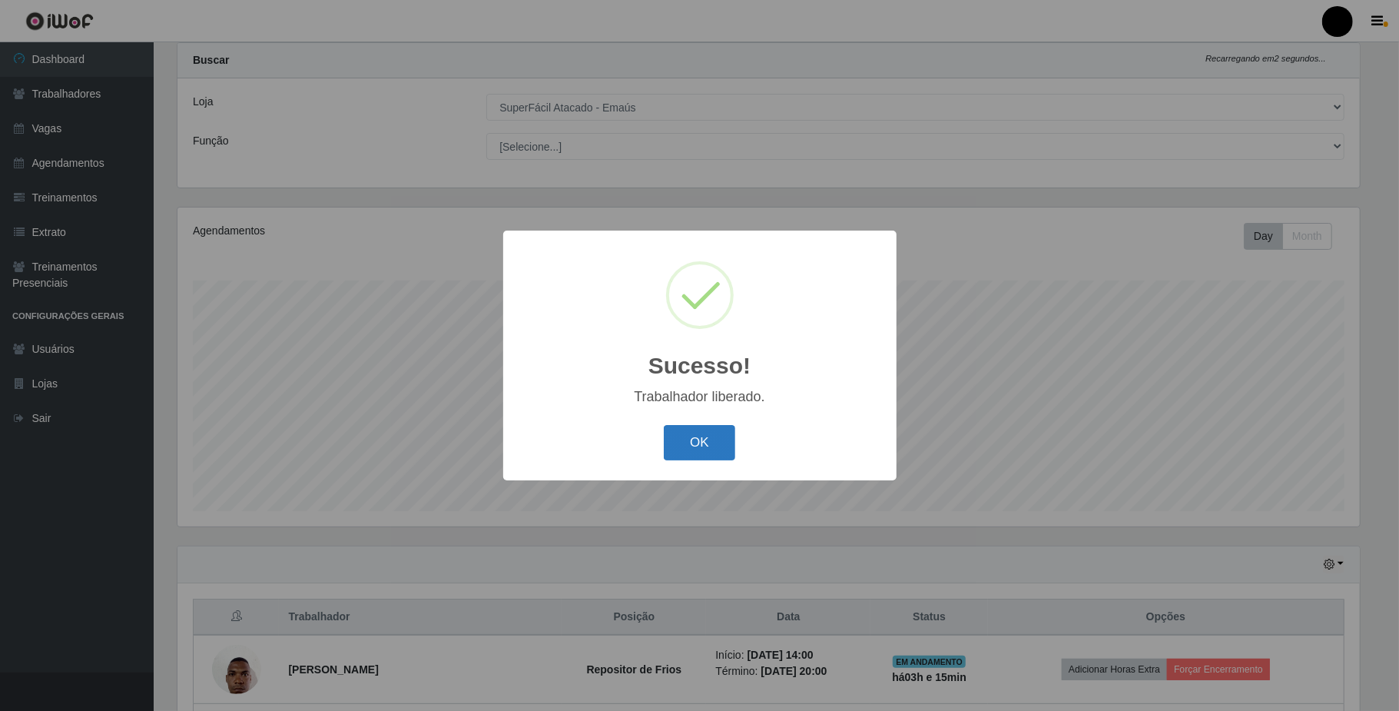
click at [679, 434] on button "OK" at bounding box center [699, 443] width 71 height 36
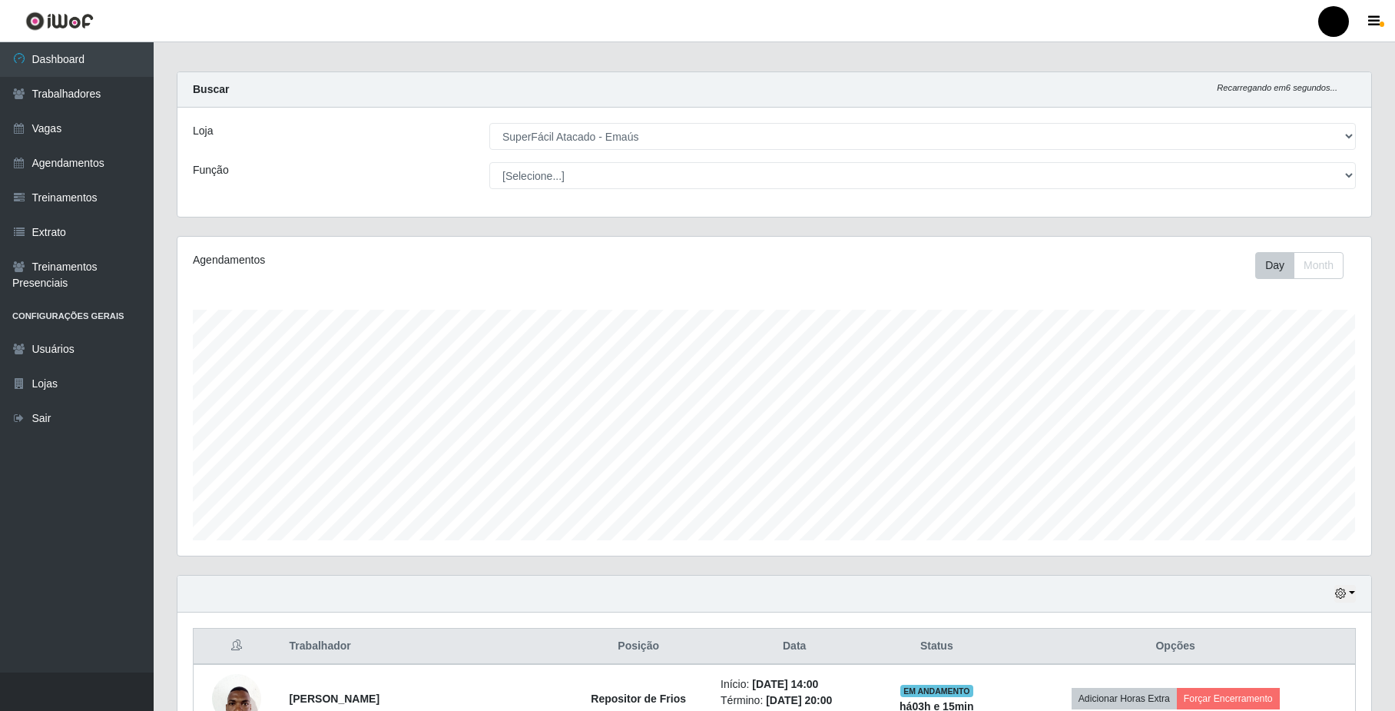
scroll to position [0, 0]
